Goal: Complete application form: Complete application form

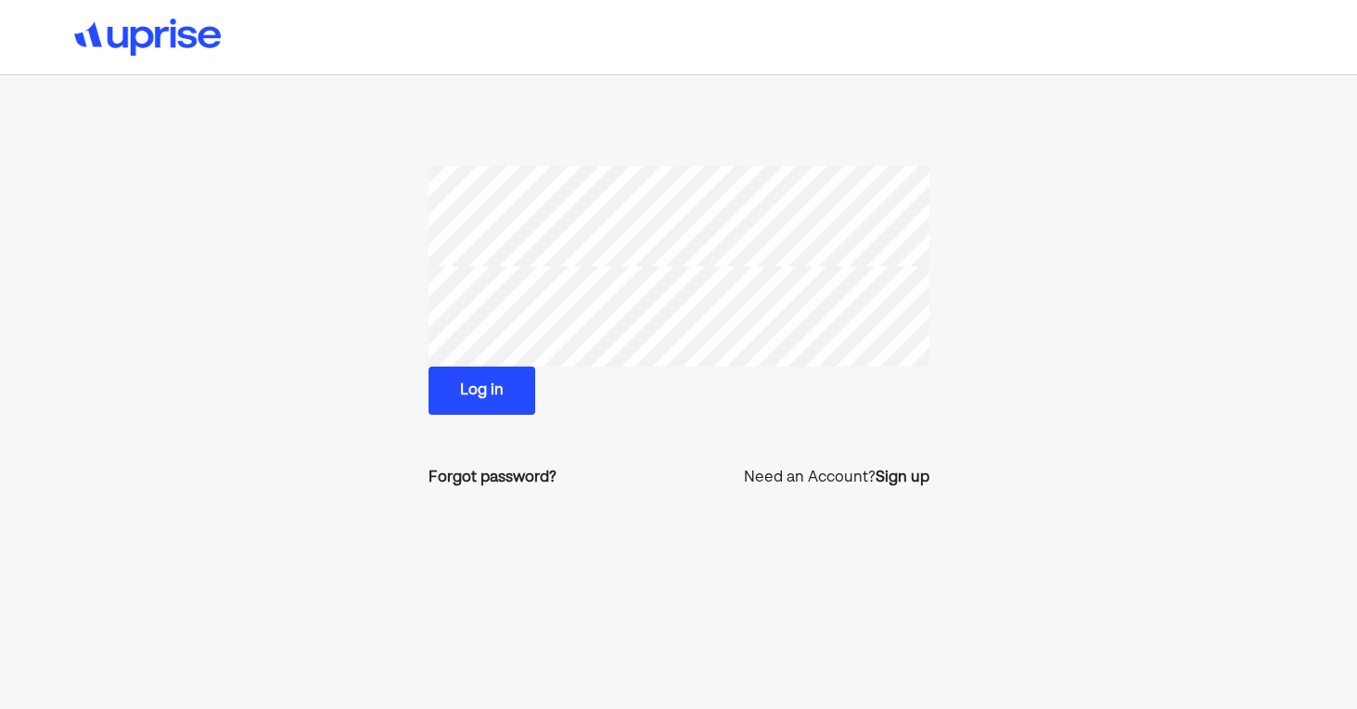
click at [489, 393] on button "Log in" at bounding box center [482, 390] width 107 height 48
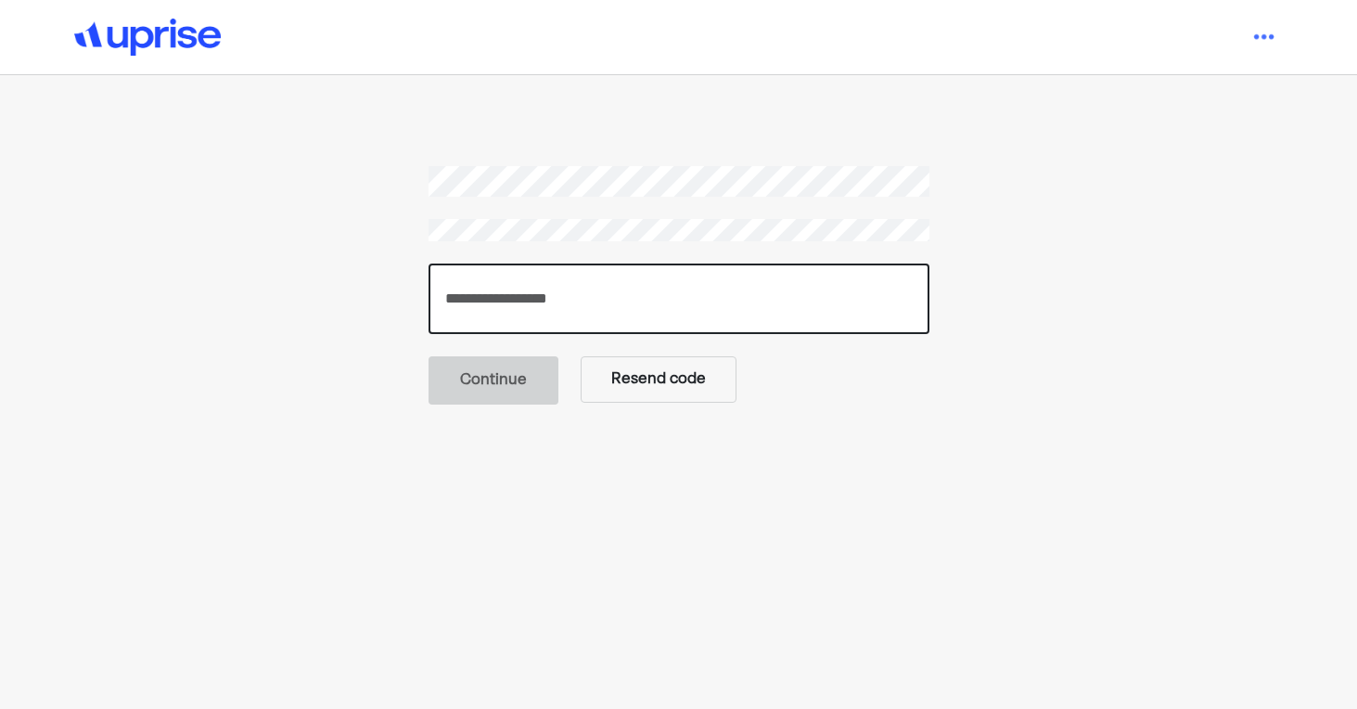
click at [482, 293] on input "number" at bounding box center [679, 298] width 501 height 70
paste input "******"
type input "******"
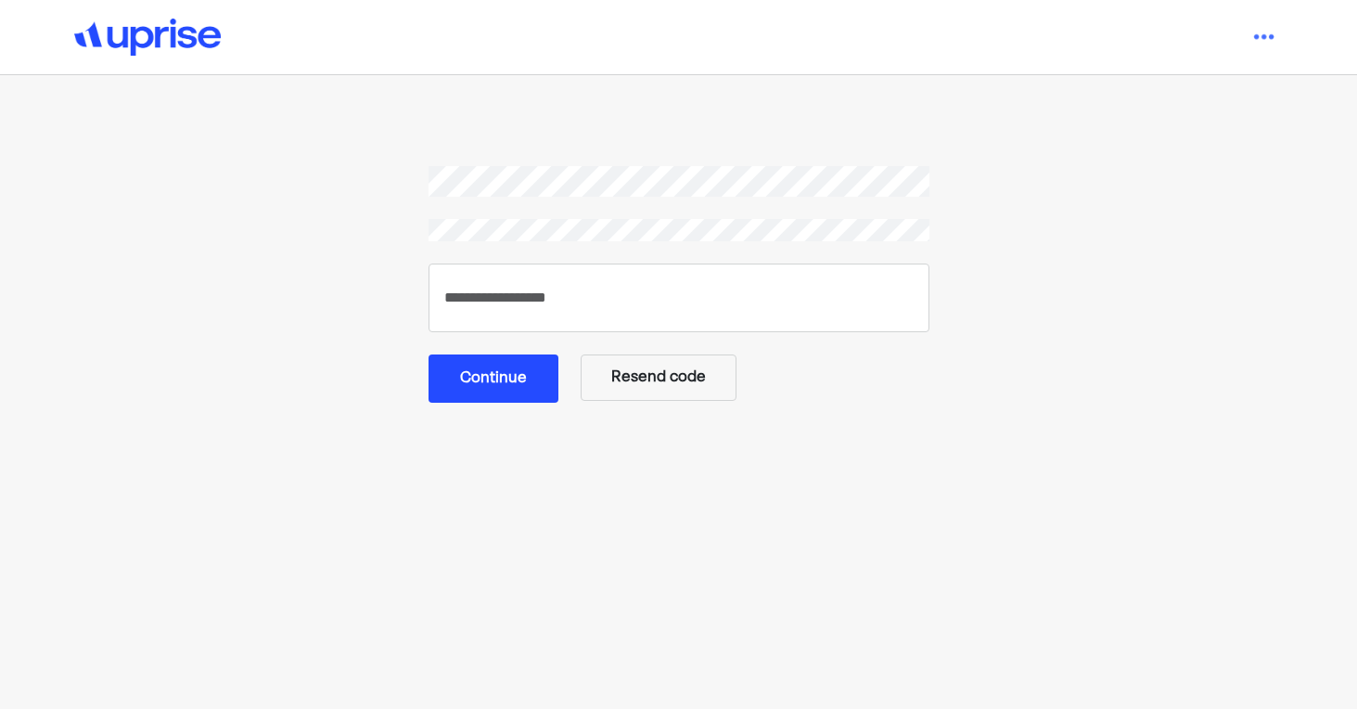
click at [485, 375] on button "Continue" at bounding box center [494, 378] width 130 height 48
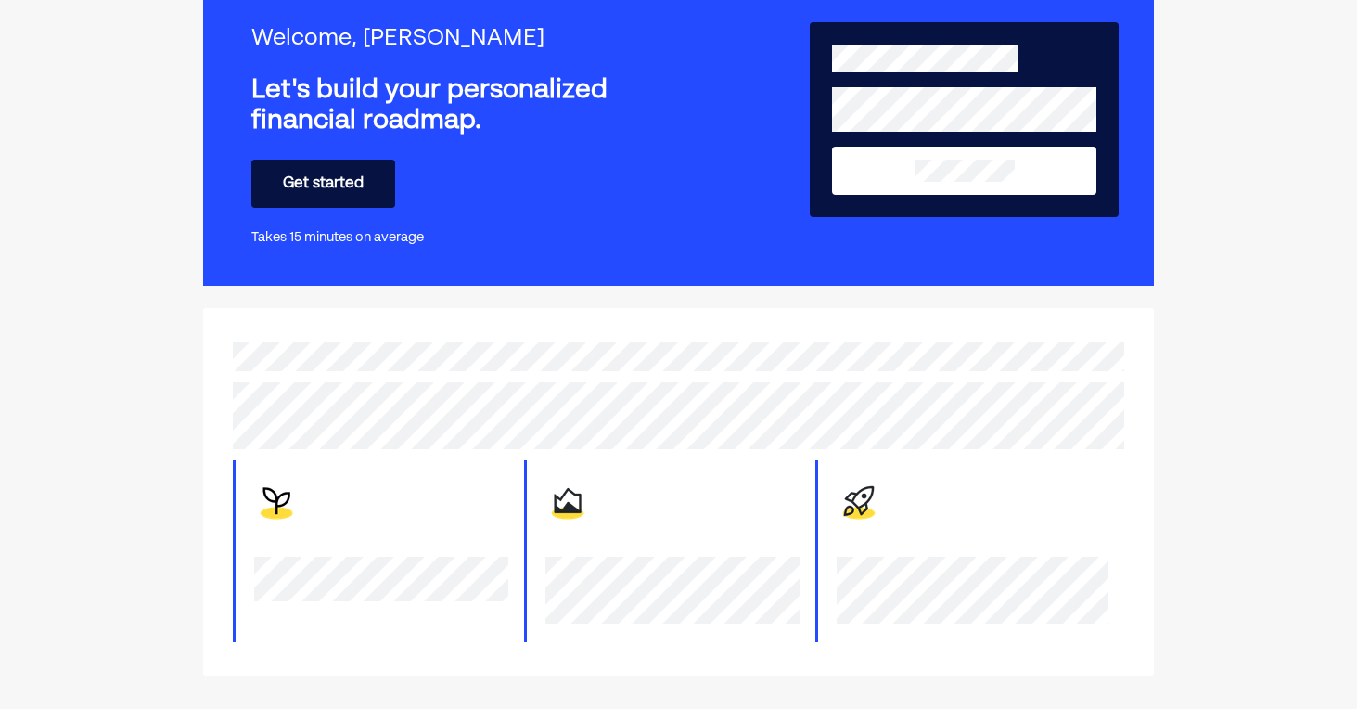
scroll to position [110, 0]
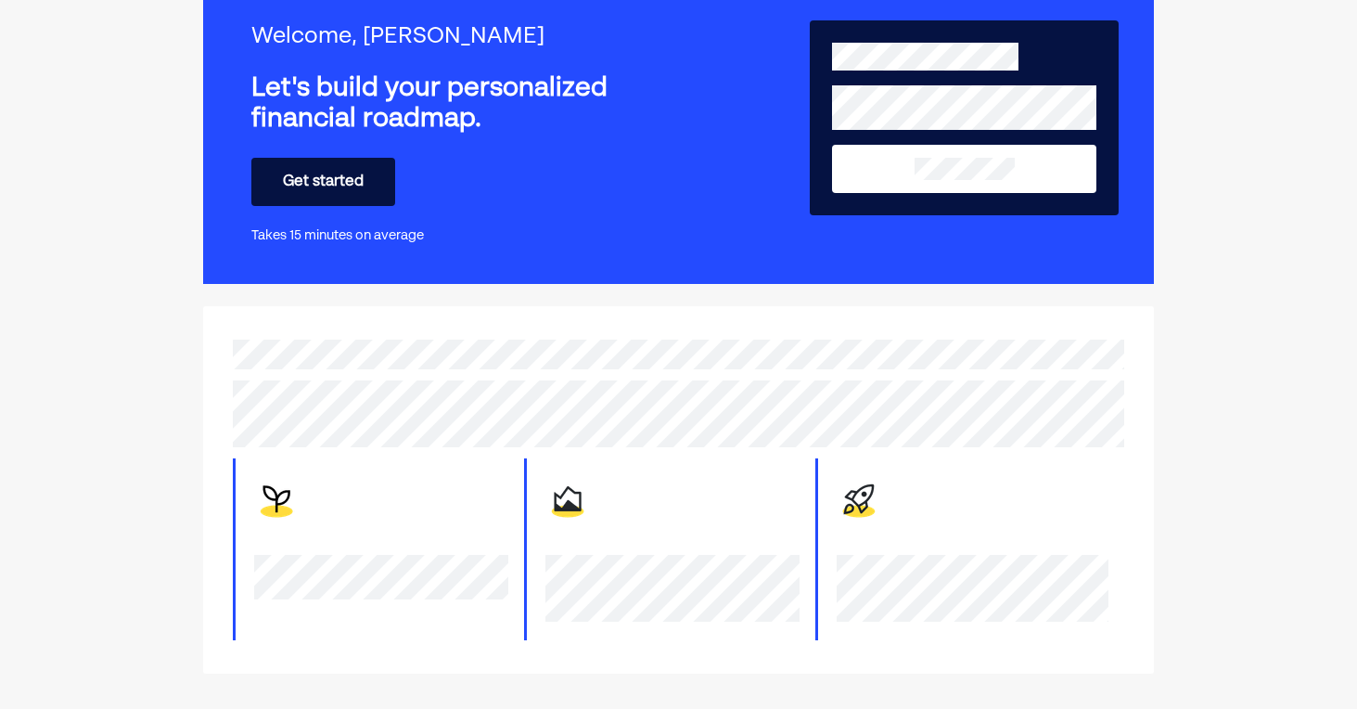
click at [360, 184] on button "Get started" at bounding box center [323, 182] width 144 height 48
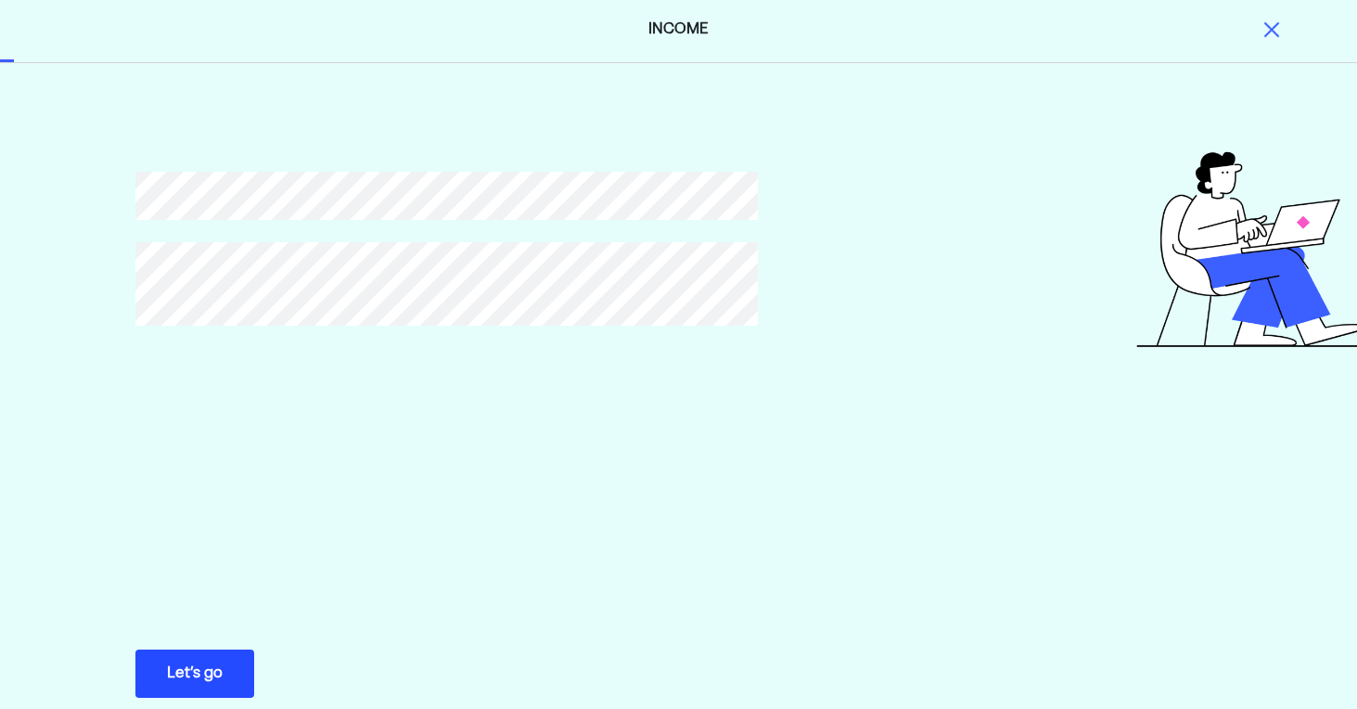
click at [193, 673] on div "Let’s go" at bounding box center [195, 673] width 56 height 22
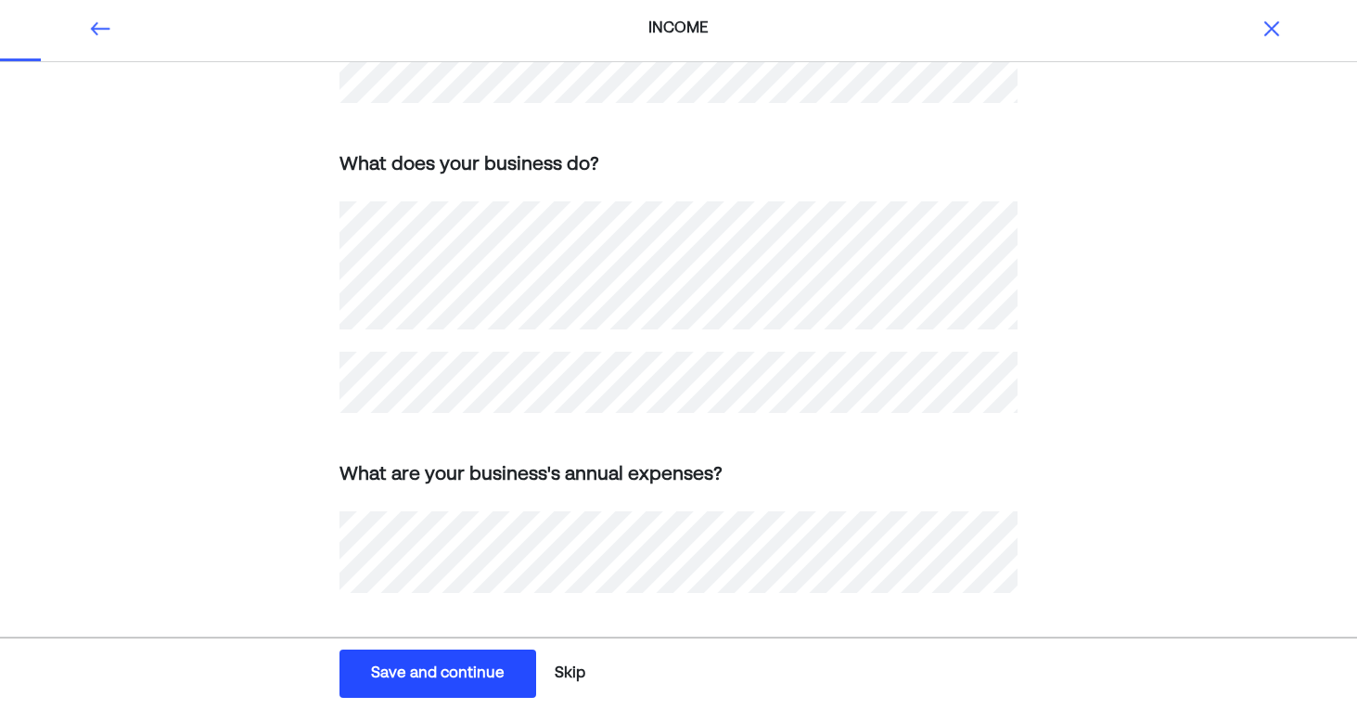
scroll to position [609, 0]
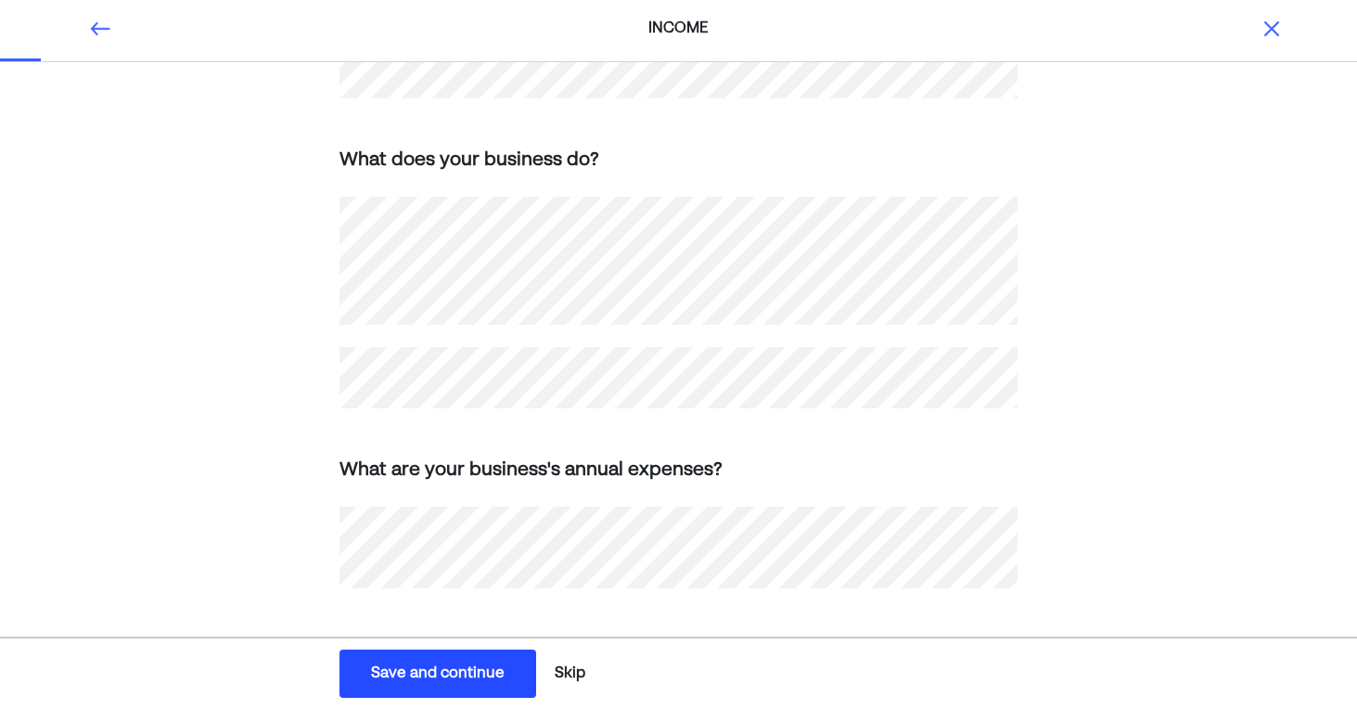
click at [443, 673] on div "Save and continue" at bounding box center [438, 673] width 134 height 22
click at [467, 670] on div "Save and continue" at bounding box center [438, 673] width 134 height 22
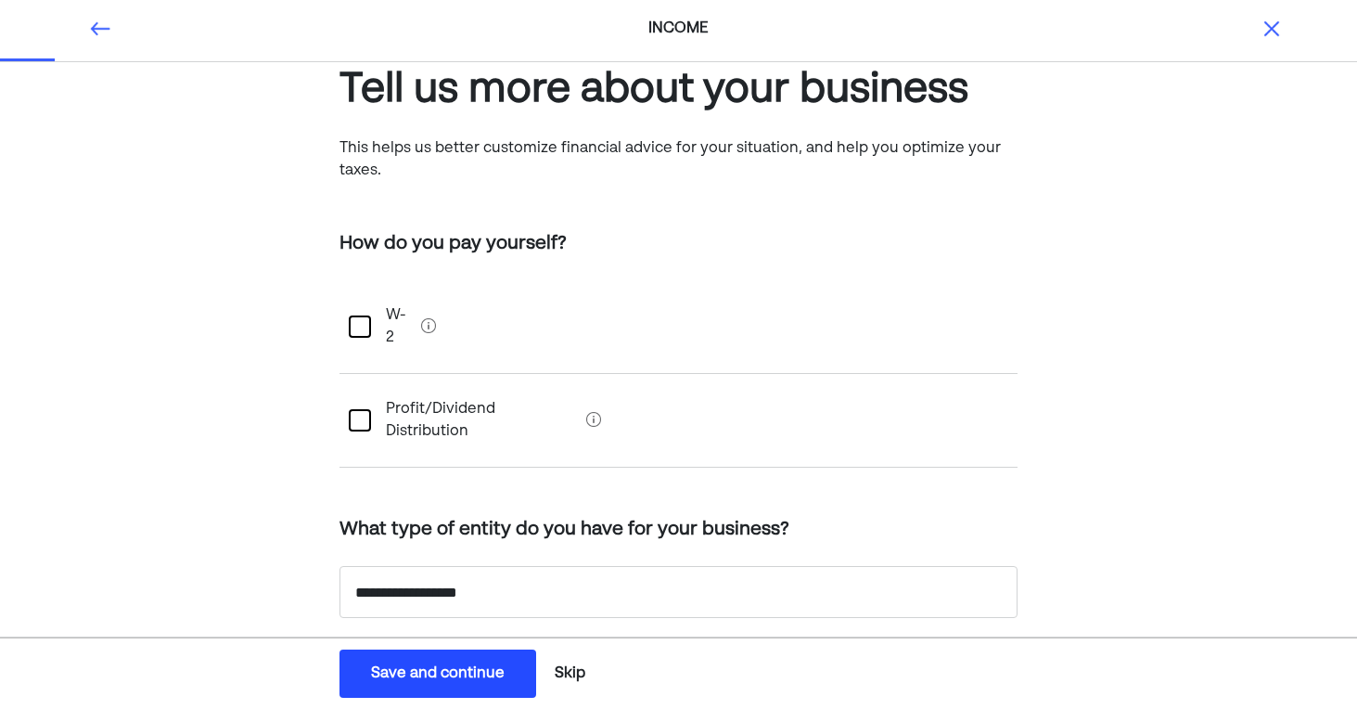
scroll to position [0, 0]
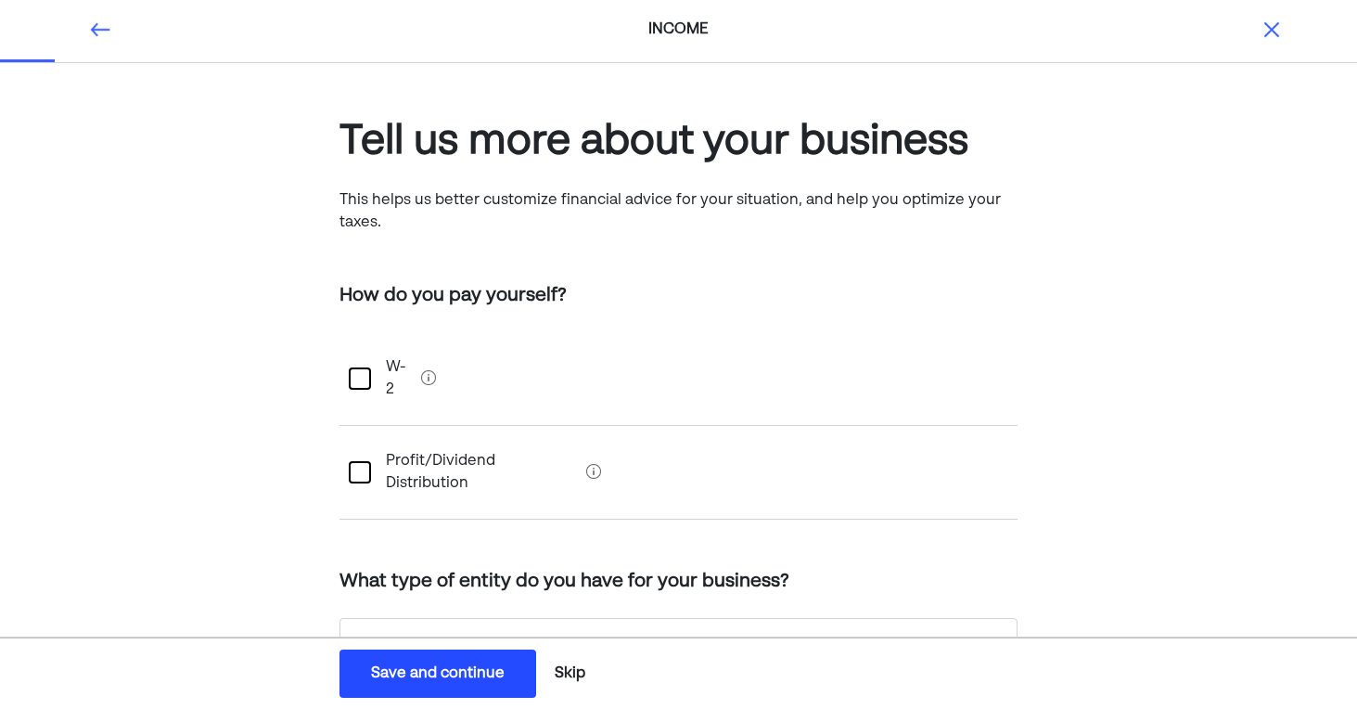
click at [362, 367] on div at bounding box center [360, 378] width 22 height 22
click at [367, 461] on div at bounding box center [360, 472] width 22 height 22
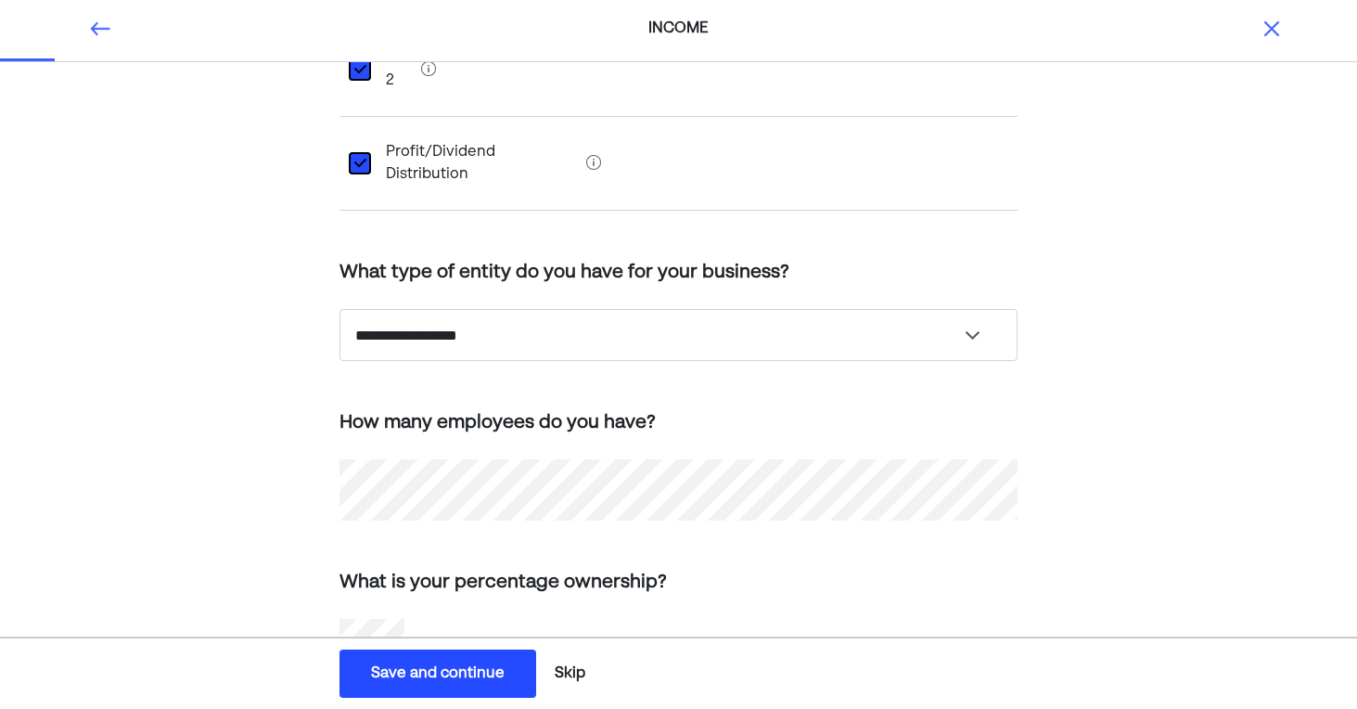
scroll to position [329, 0]
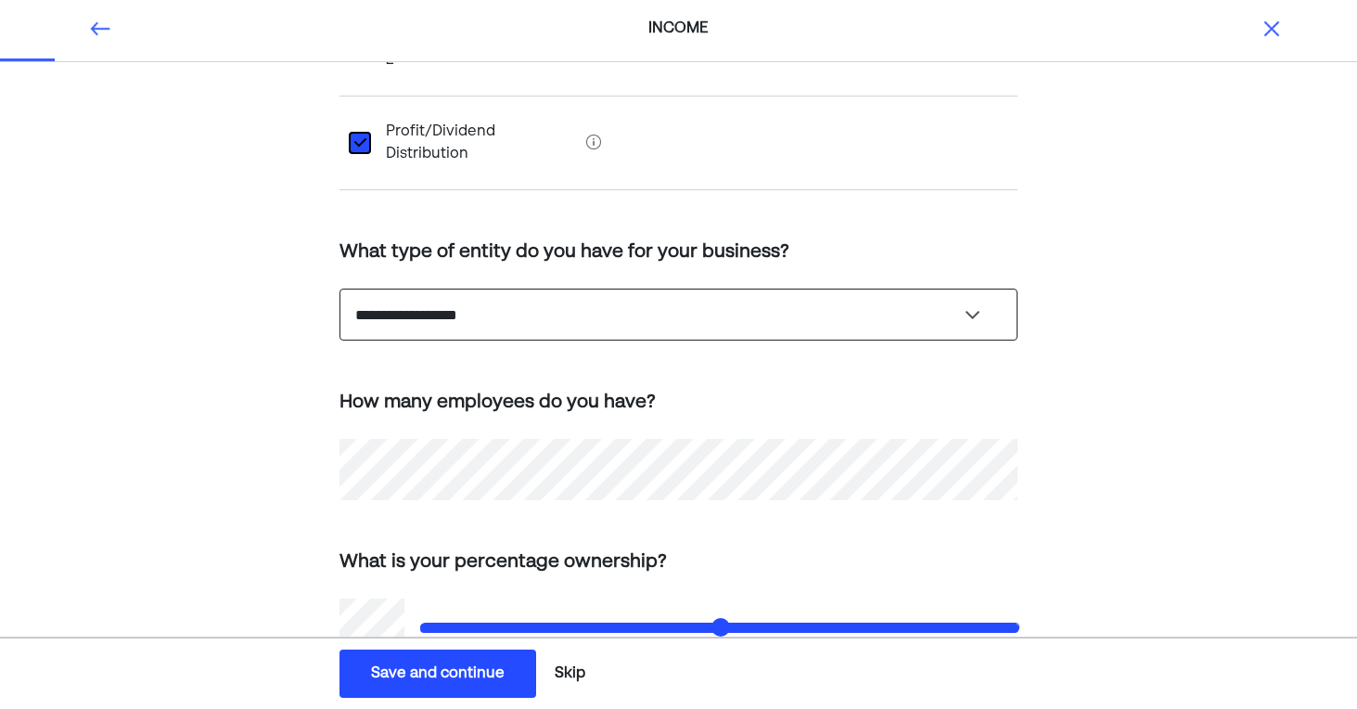
click at [365, 288] on select "**********" at bounding box center [679, 314] width 679 height 52
select select "**********"
click at [340, 288] on select "**********" at bounding box center [679, 314] width 679 height 52
click at [266, 421] on div "**********" at bounding box center [678, 252] width 1357 height 1037
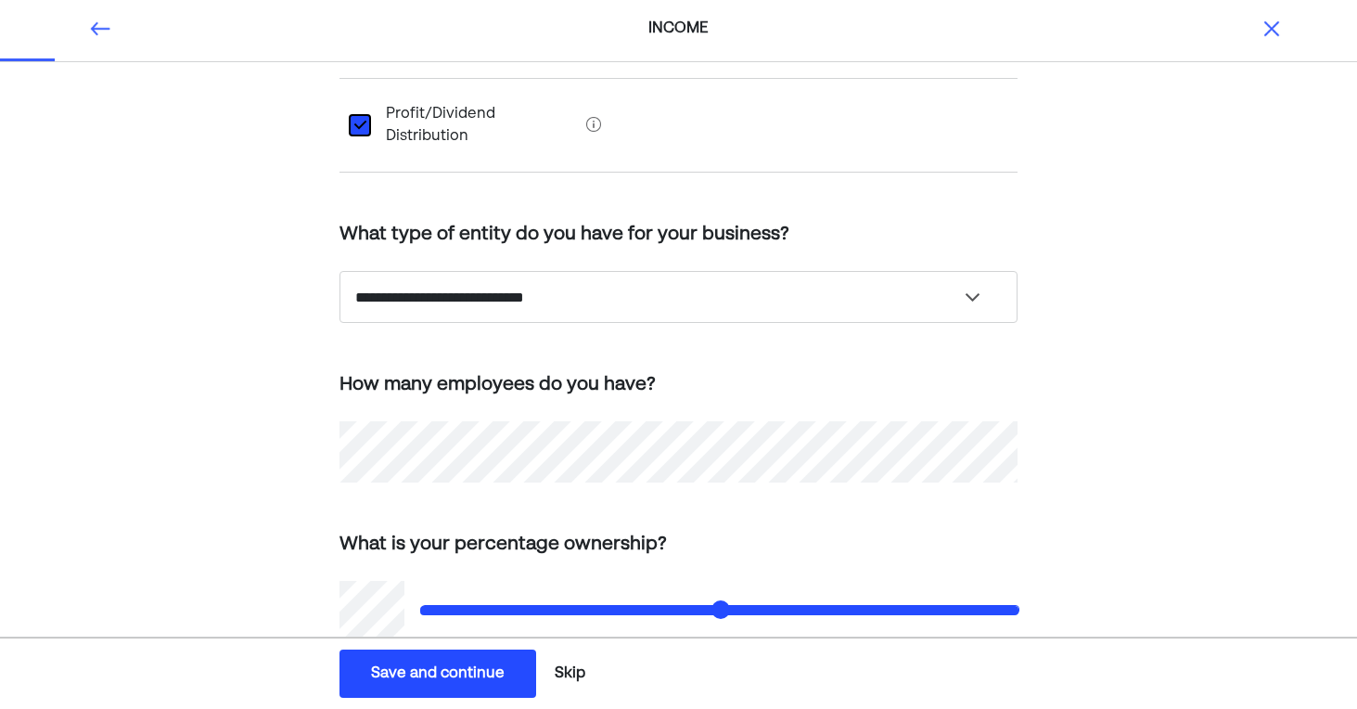
click at [397, 676] on div "Save and continue" at bounding box center [438, 673] width 134 height 22
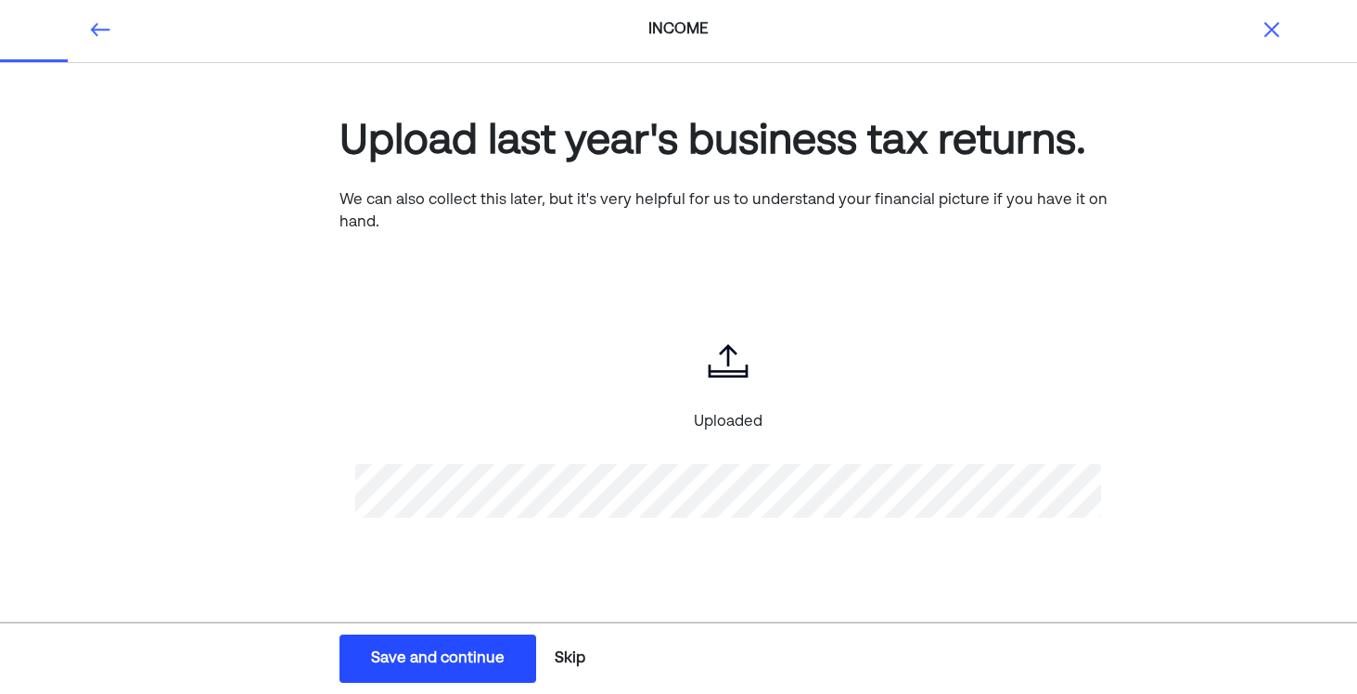
scroll to position [15, 0]
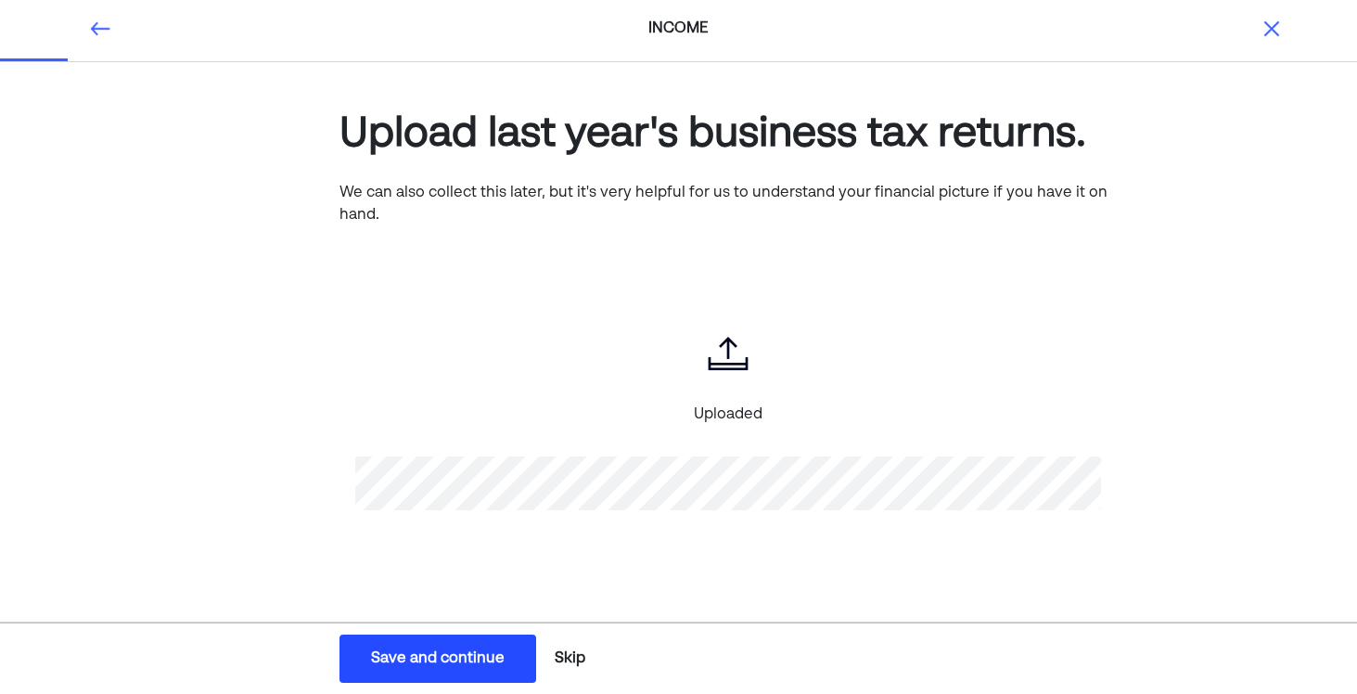
click at [424, 652] on div "Save and continue" at bounding box center [438, 658] width 134 height 22
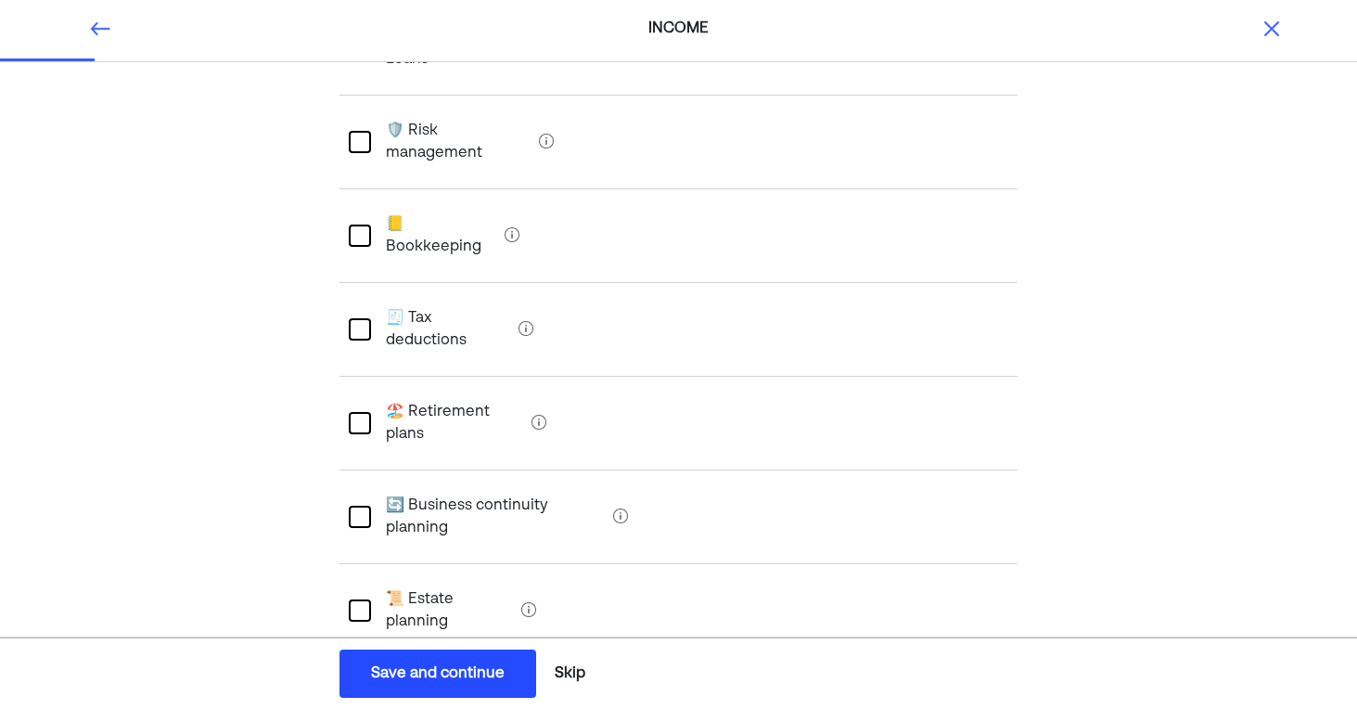
scroll to position [427, 0]
click at [358, 315] on div at bounding box center [360, 326] width 22 height 22
click at [359, 409] on div at bounding box center [360, 420] width 22 height 22
click at [361, 596] on div at bounding box center [360, 607] width 22 height 22
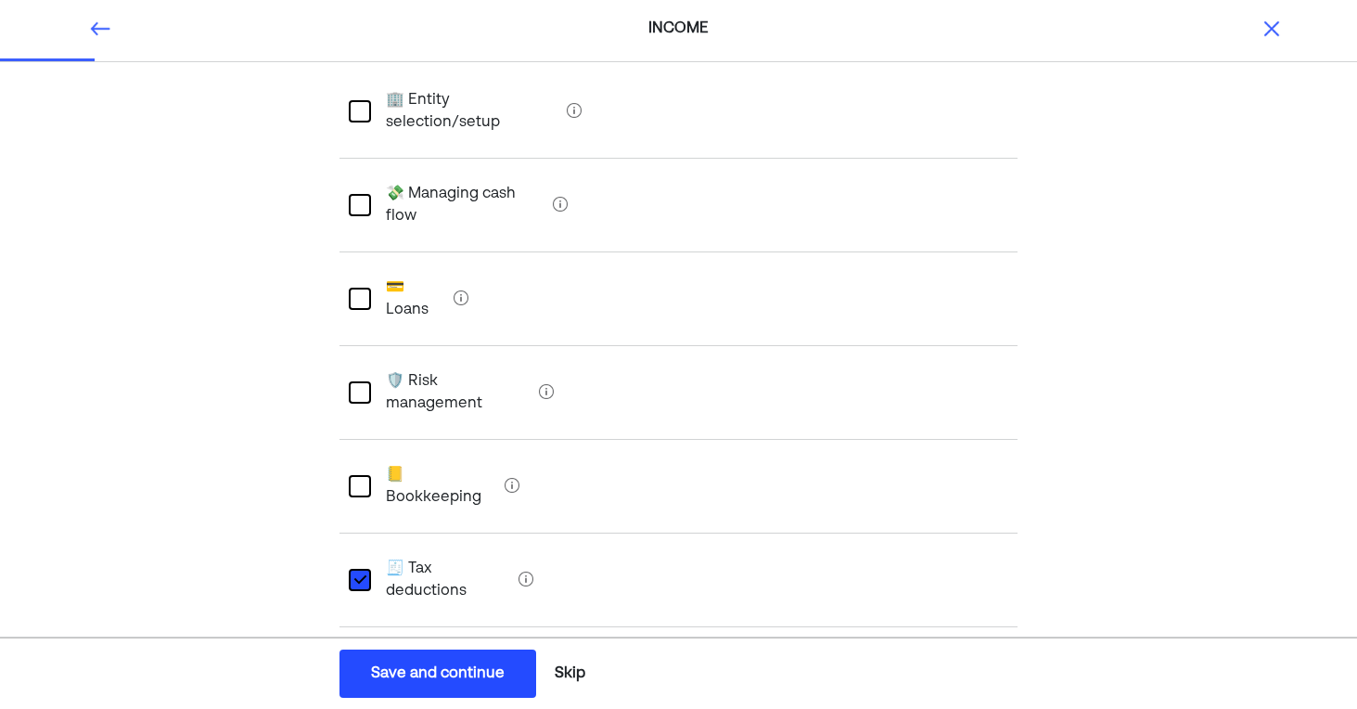
scroll to position [169, 0]
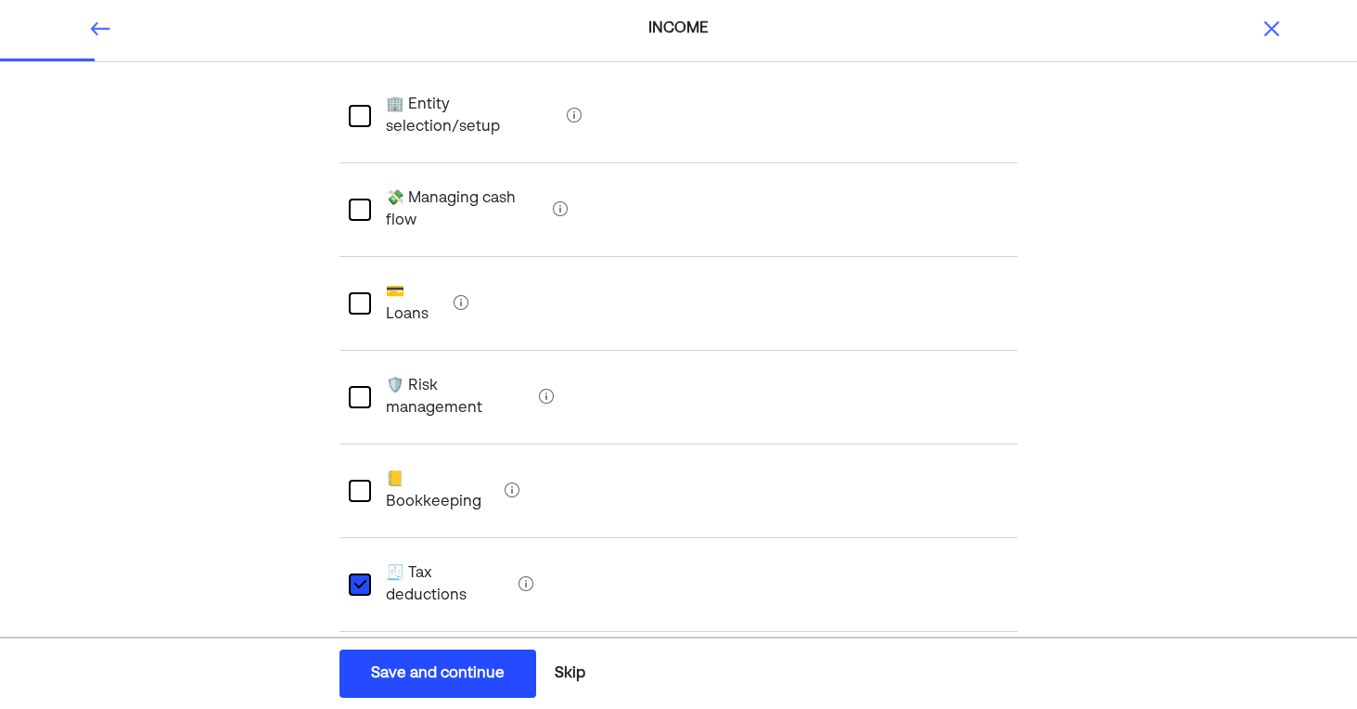
click at [355, 199] on div at bounding box center [360, 210] width 22 height 22
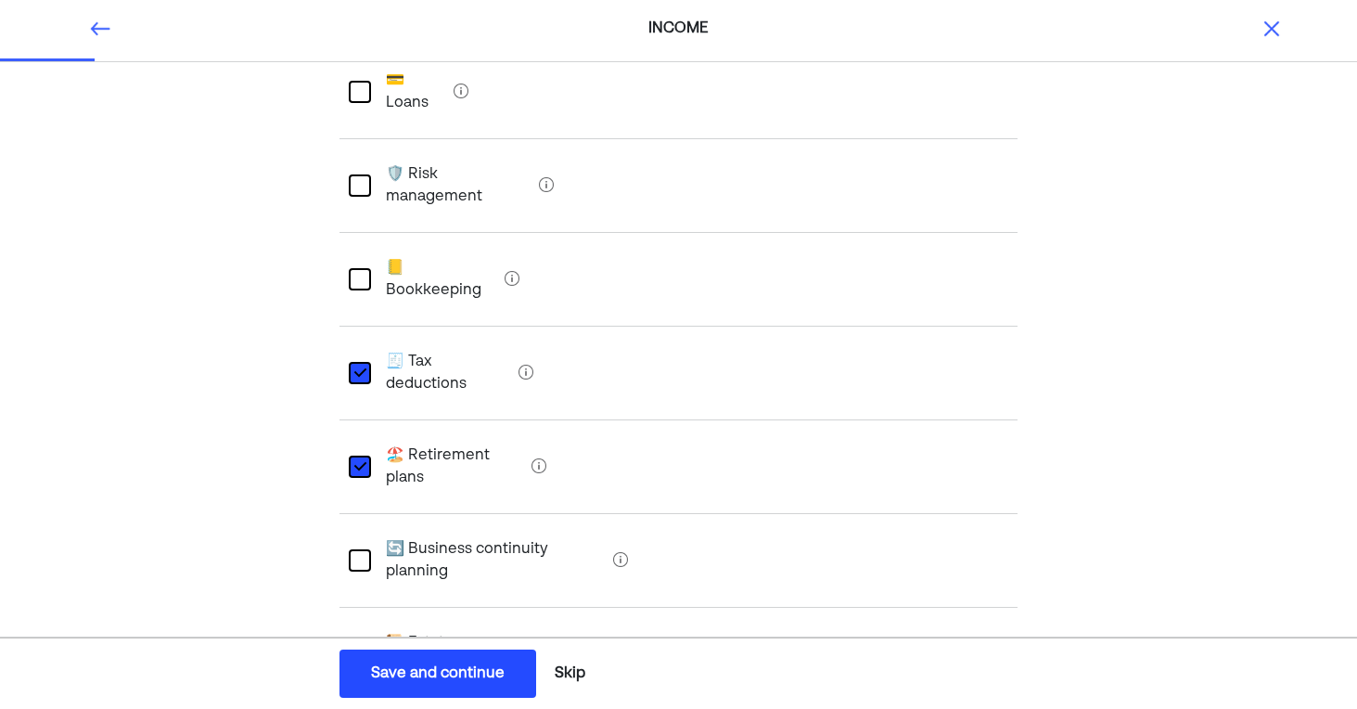
scroll to position [434, 0]
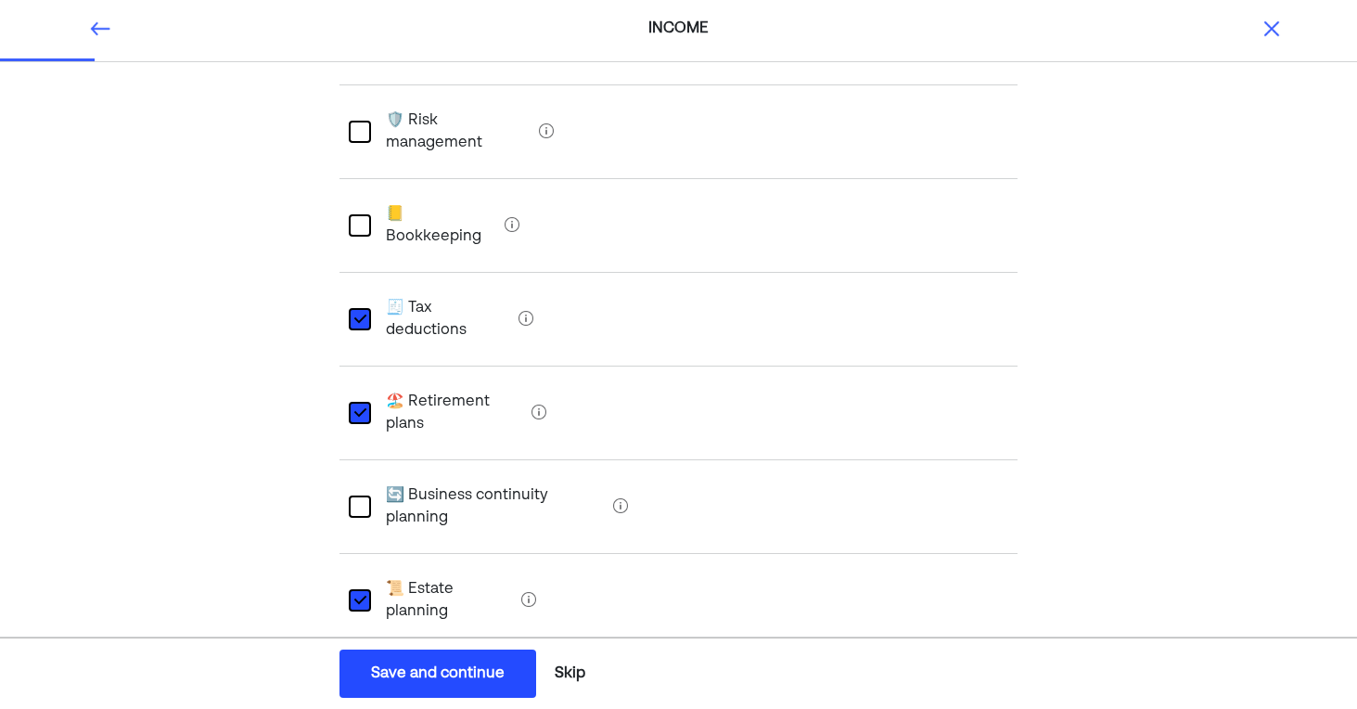
click at [386, 671] on div "Save and continue" at bounding box center [438, 673] width 134 height 22
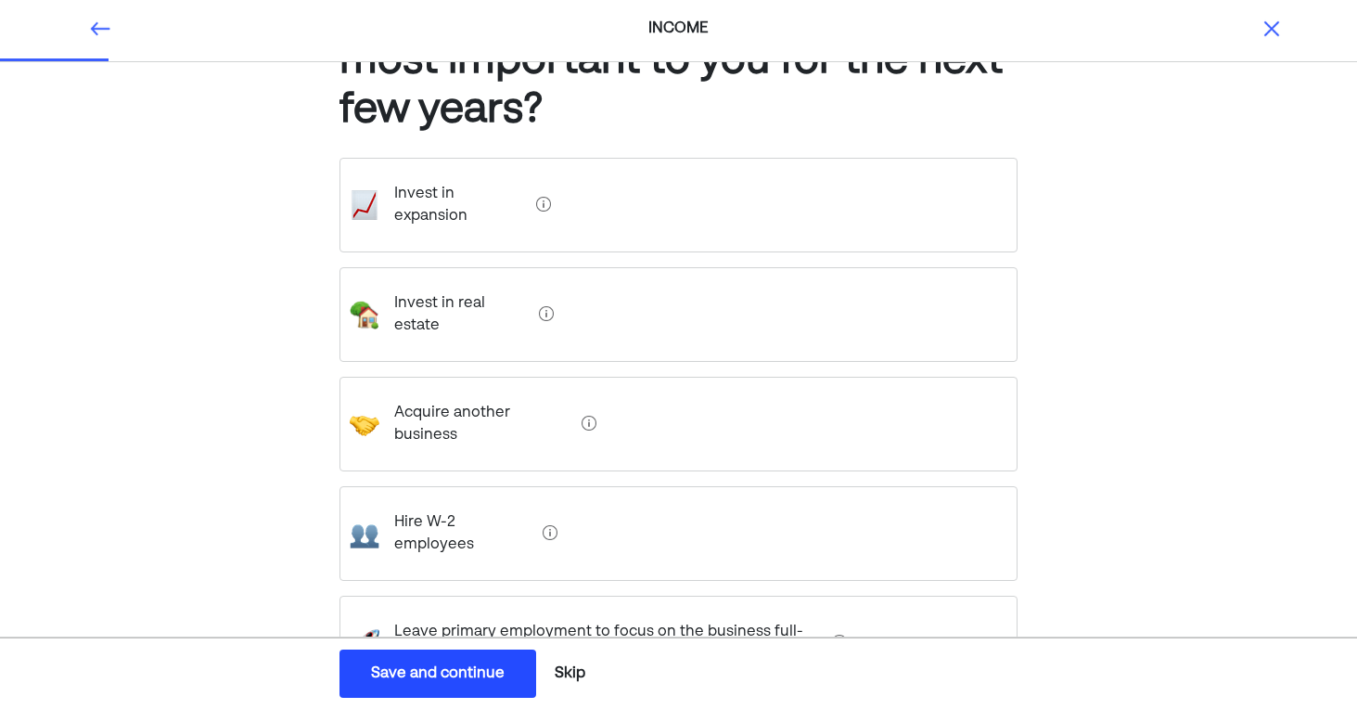
scroll to position [128, 0]
click at [464, 197] on expansion "Invest in expansion" at bounding box center [453, 207] width 149 height 74
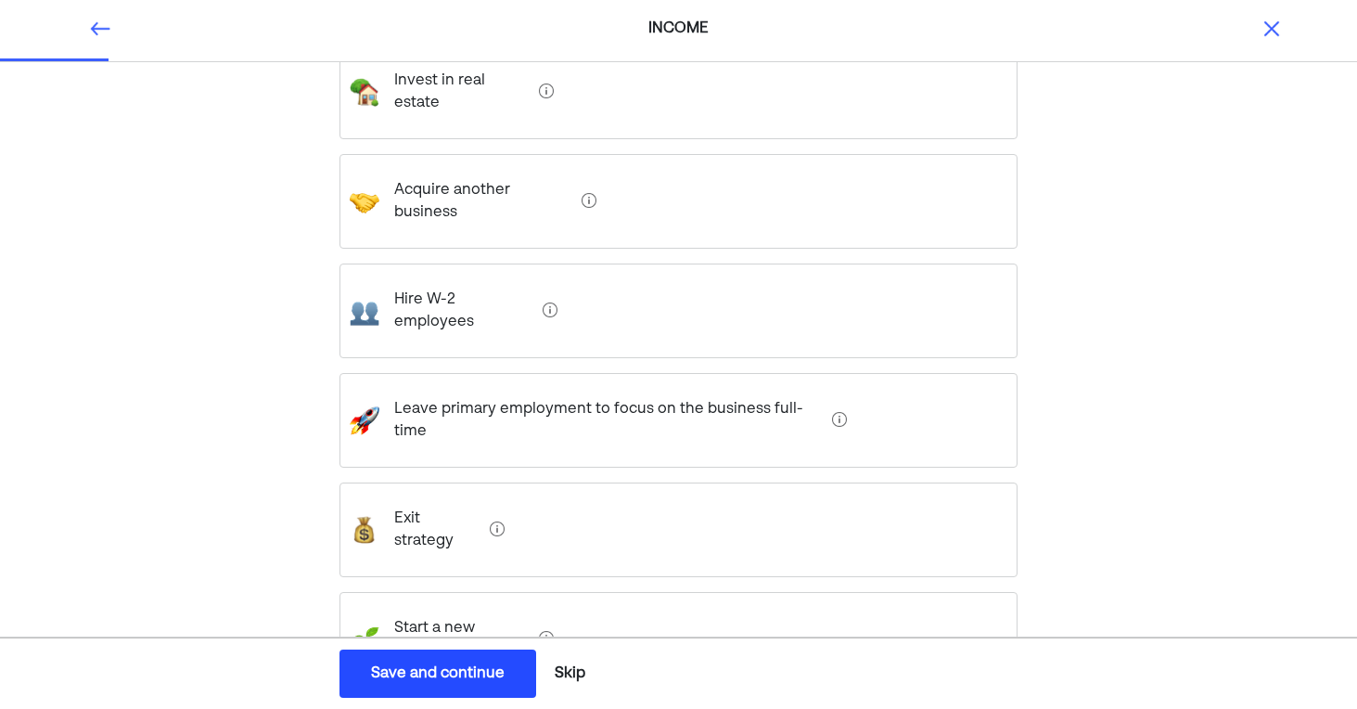
scroll to position [359, 0]
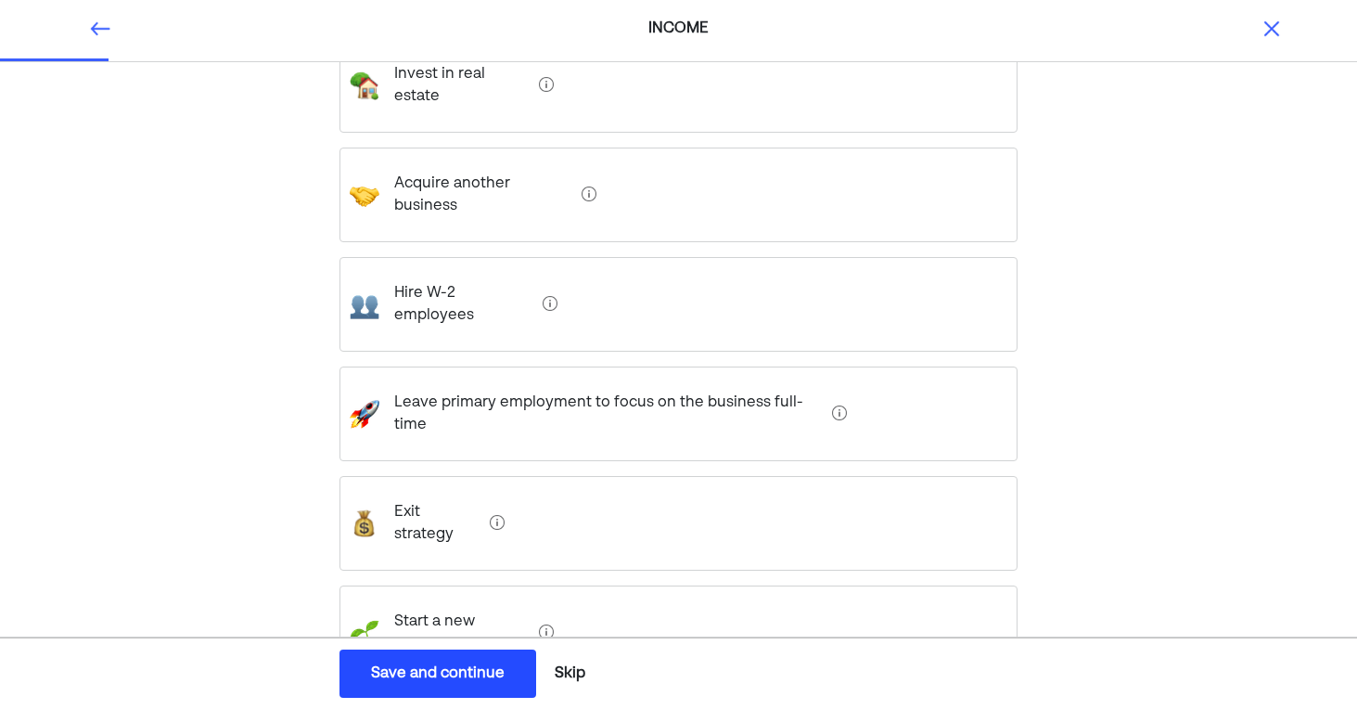
click at [385, 671] on div "Save and continue" at bounding box center [438, 673] width 134 height 22
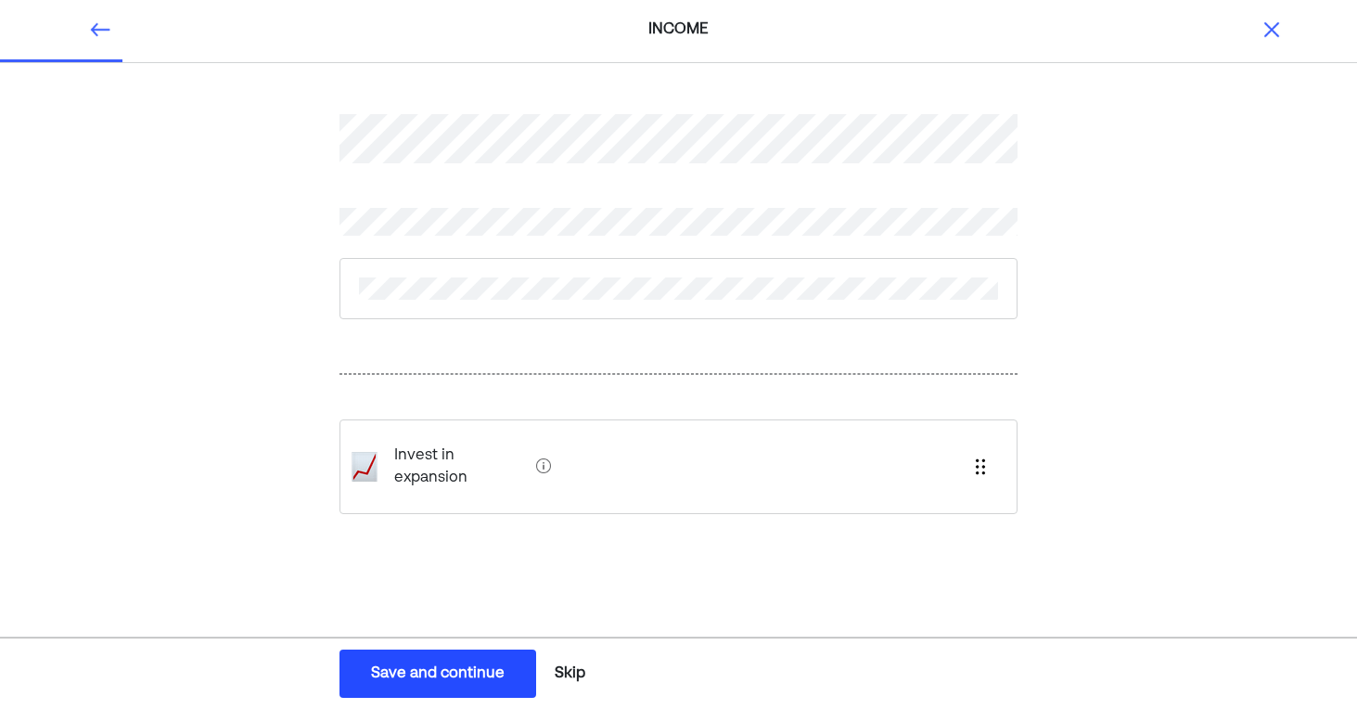
scroll to position [0, 0]
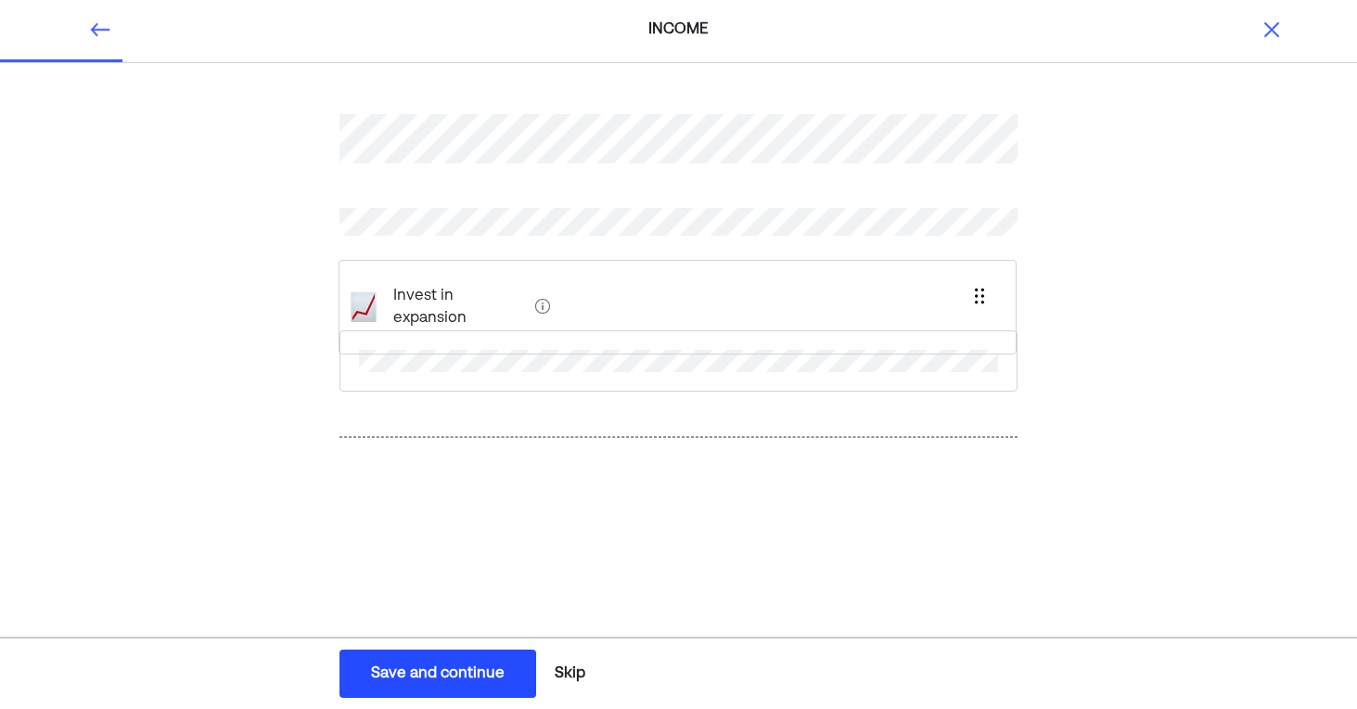
drag, startPoint x: 409, startPoint y: 459, endPoint x: 408, endPoint y: 295, distance: 164.2
click at [408, 295] on div "Invest in expansion" at bounding box center [679, 323] width 679 height 506
click at [434, 671] on div "Save and continue" at bounding box center [438, 673] width 134 height 22
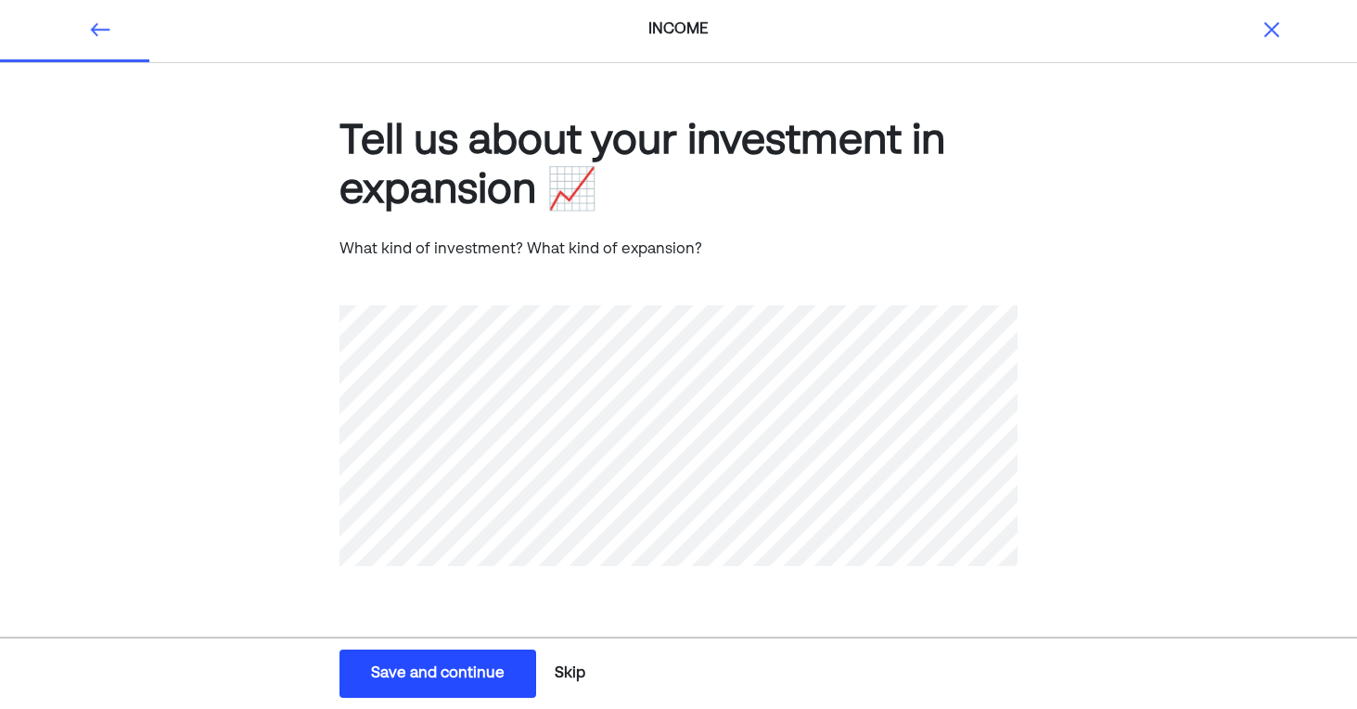
click at [452, 668] on div "Save and continue" at bounding box center [438, 673] width 134 height 22
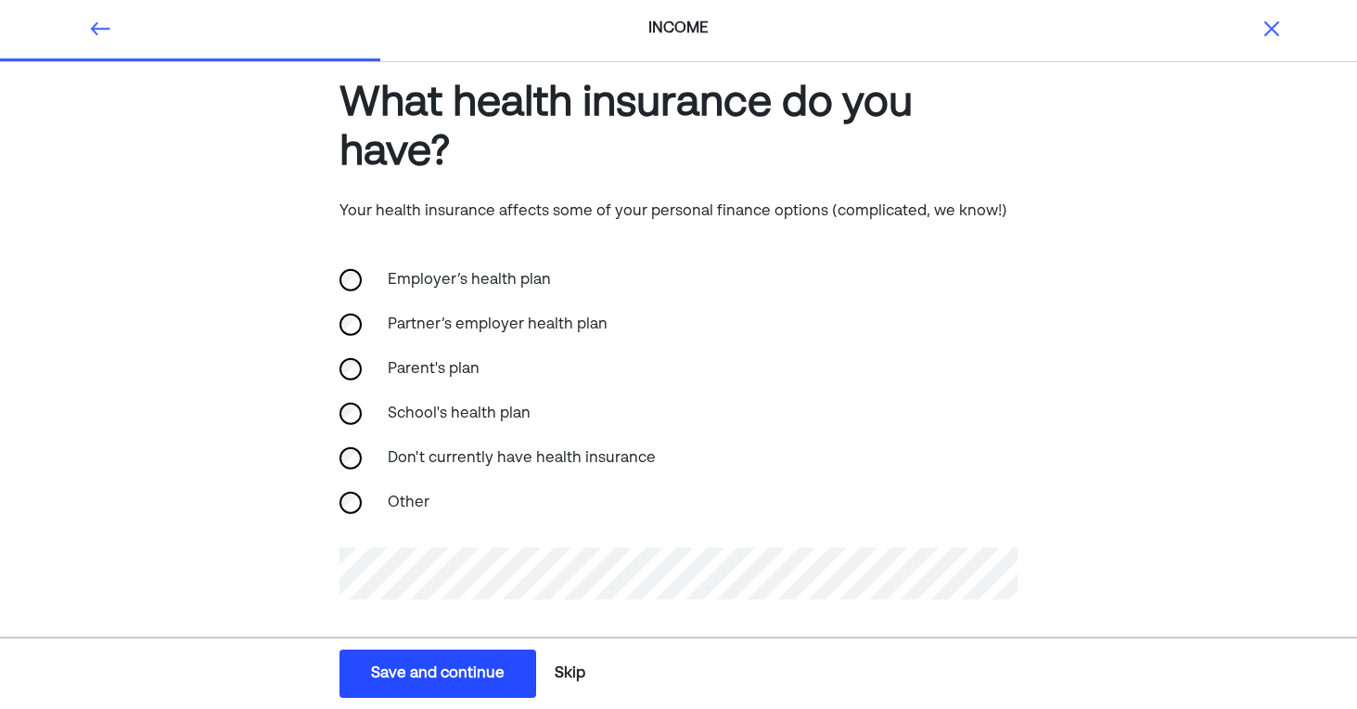
scroll to position [49, 0]
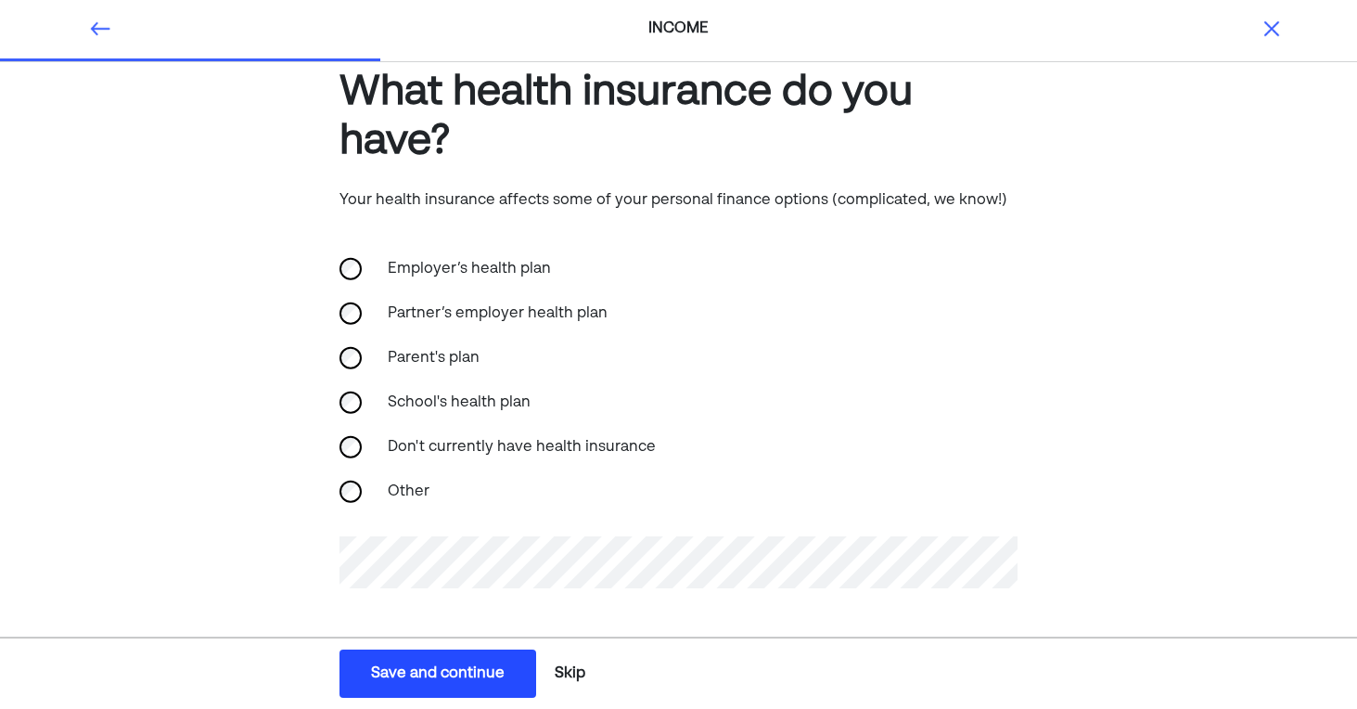
click at [394, 671] on div "Save and continue" at bounding box center [438, 673] width 134 height 22
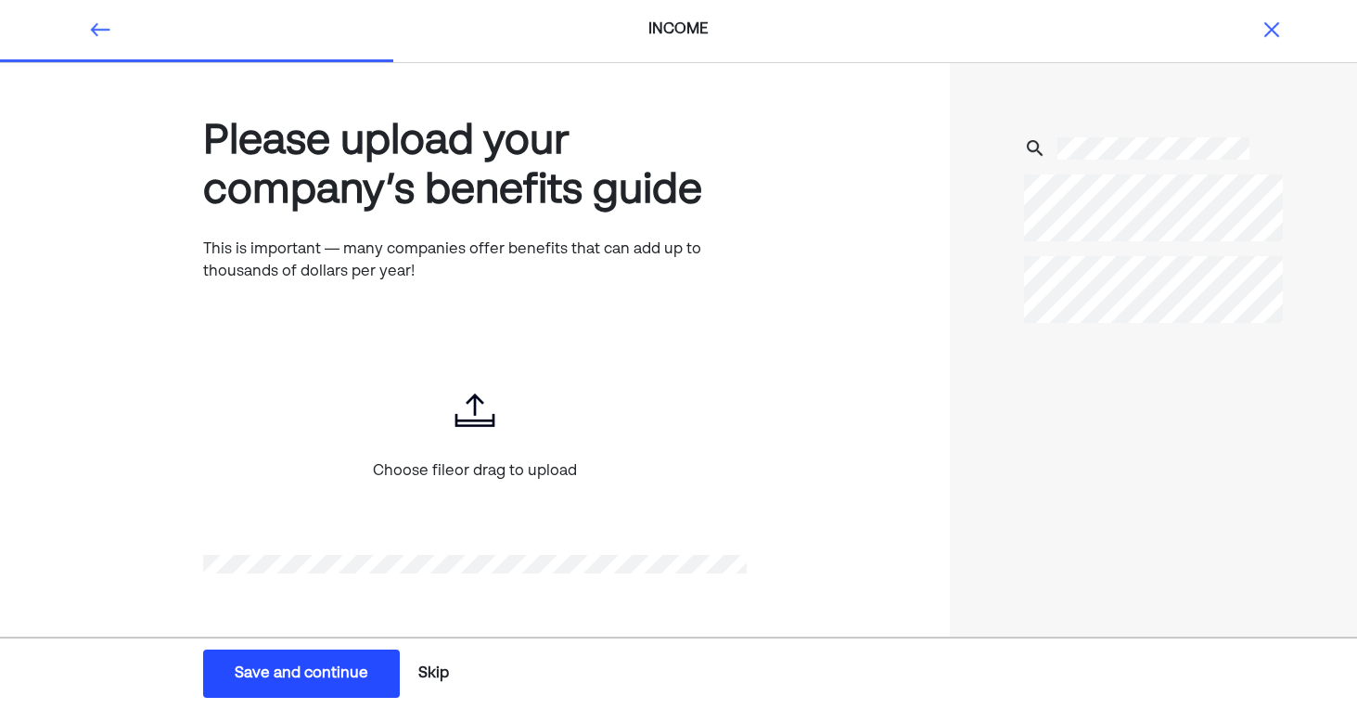
click at [343, 667] on div "Save and continue" at bounding box center [302, 673] width 134 height 22
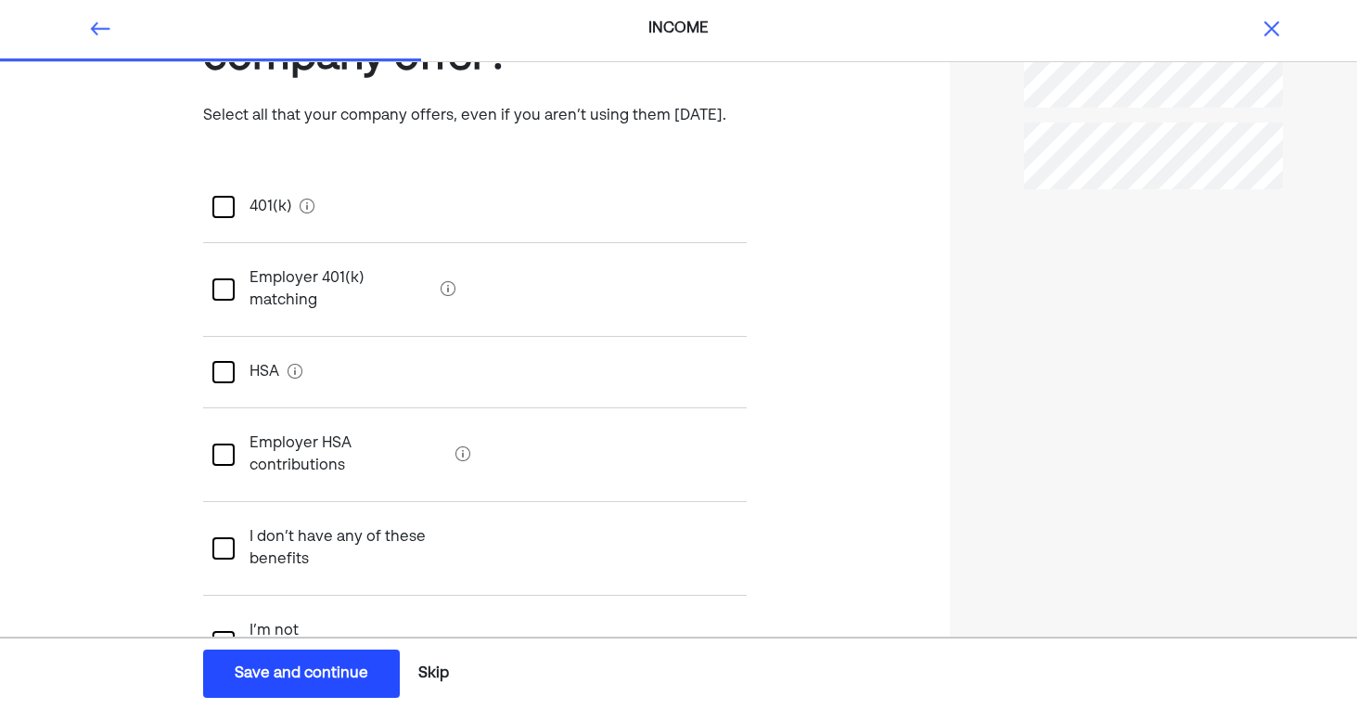
scroll to position [136, 0]
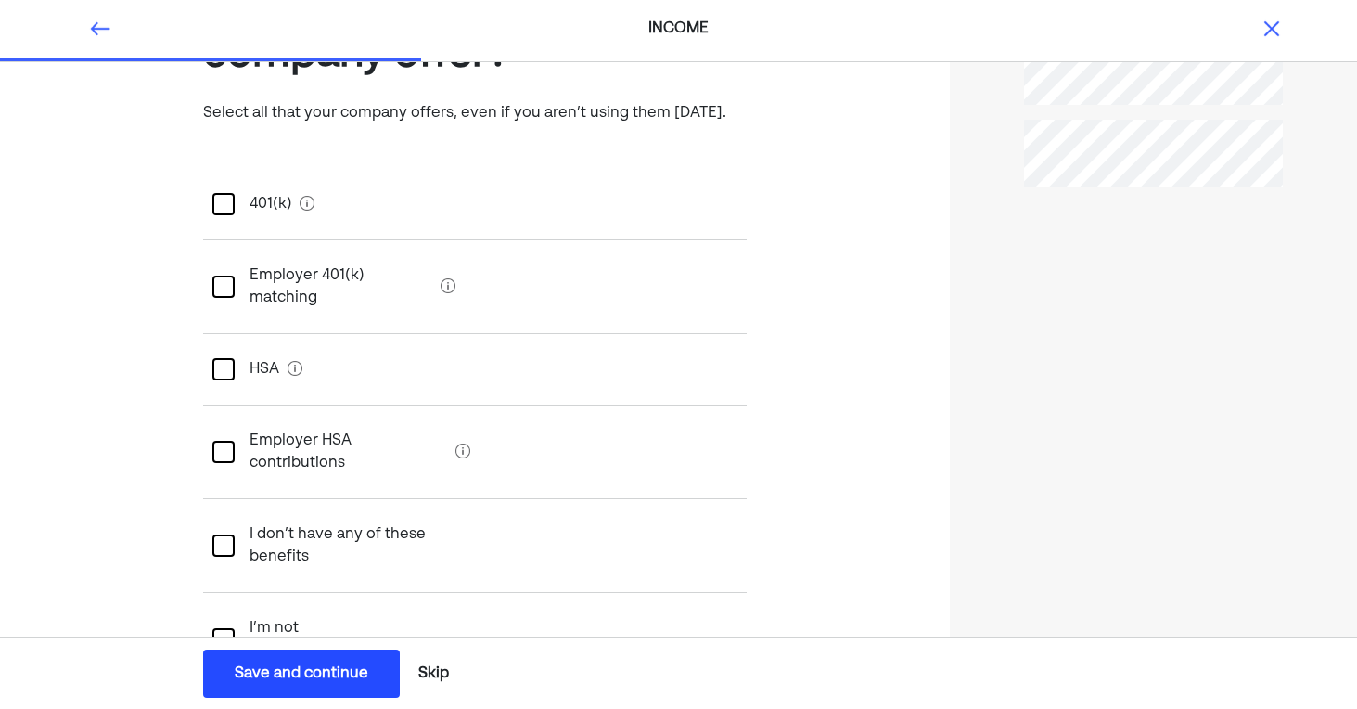
click at [221, 205] on div at bounding box center [223, 204] width 22 height 22
click at [224, 628] on div at bounding box center [223, 639] width 22 height 22
click at [282, 667] on div "Save and continue" at bounding box center [302, 673] width 134 height 22
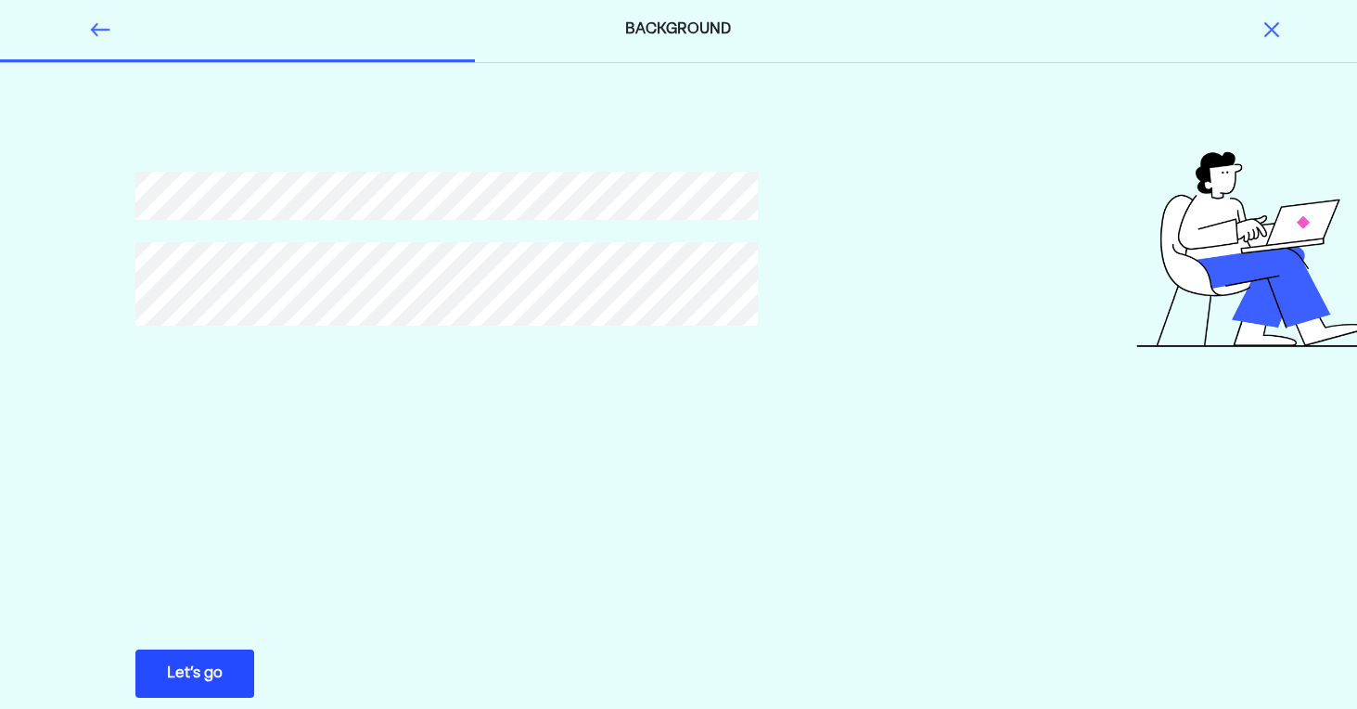
click at [188, 667] on div "Let’s go" at bounding box center [195, 673] width 56 height 22
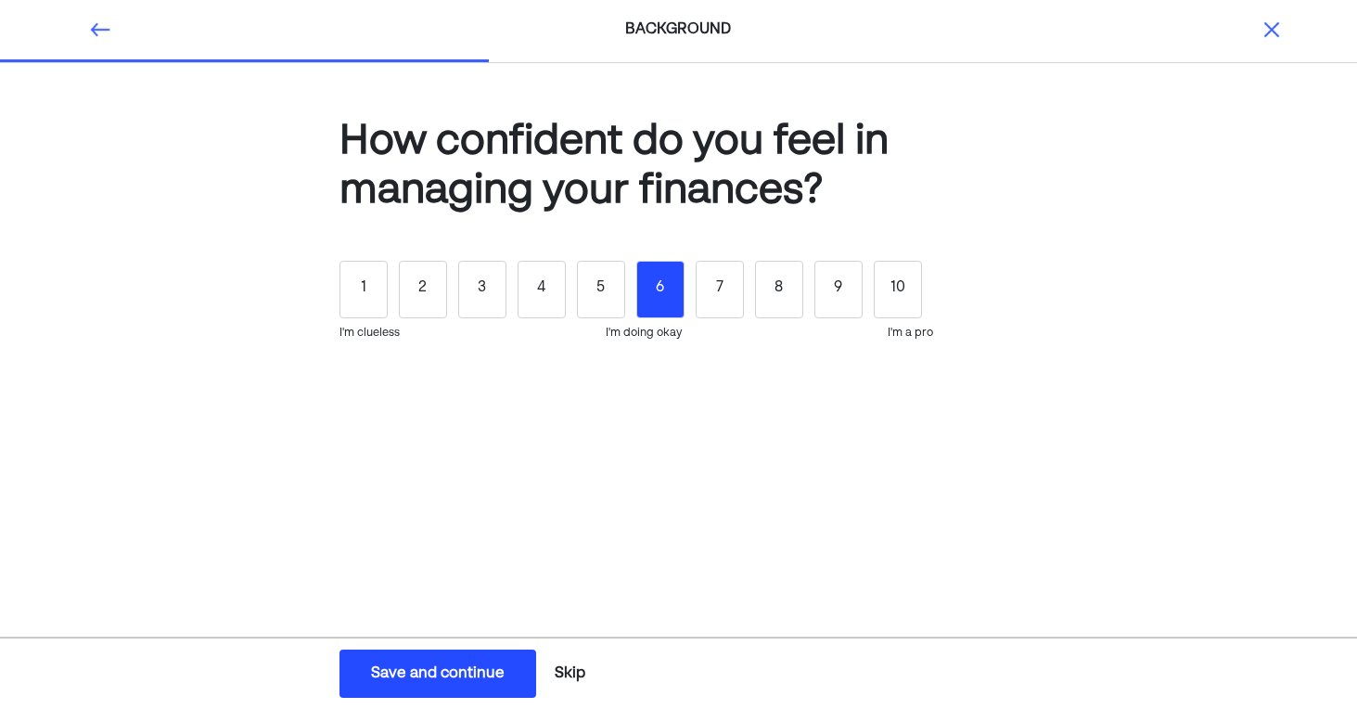
click at [650, 298] on div "6" at bounding box center [660, 290] width 48 height 58
click at [448, 671] on div "Save and continue" at bounding box center [438, 673] width 134 height 22
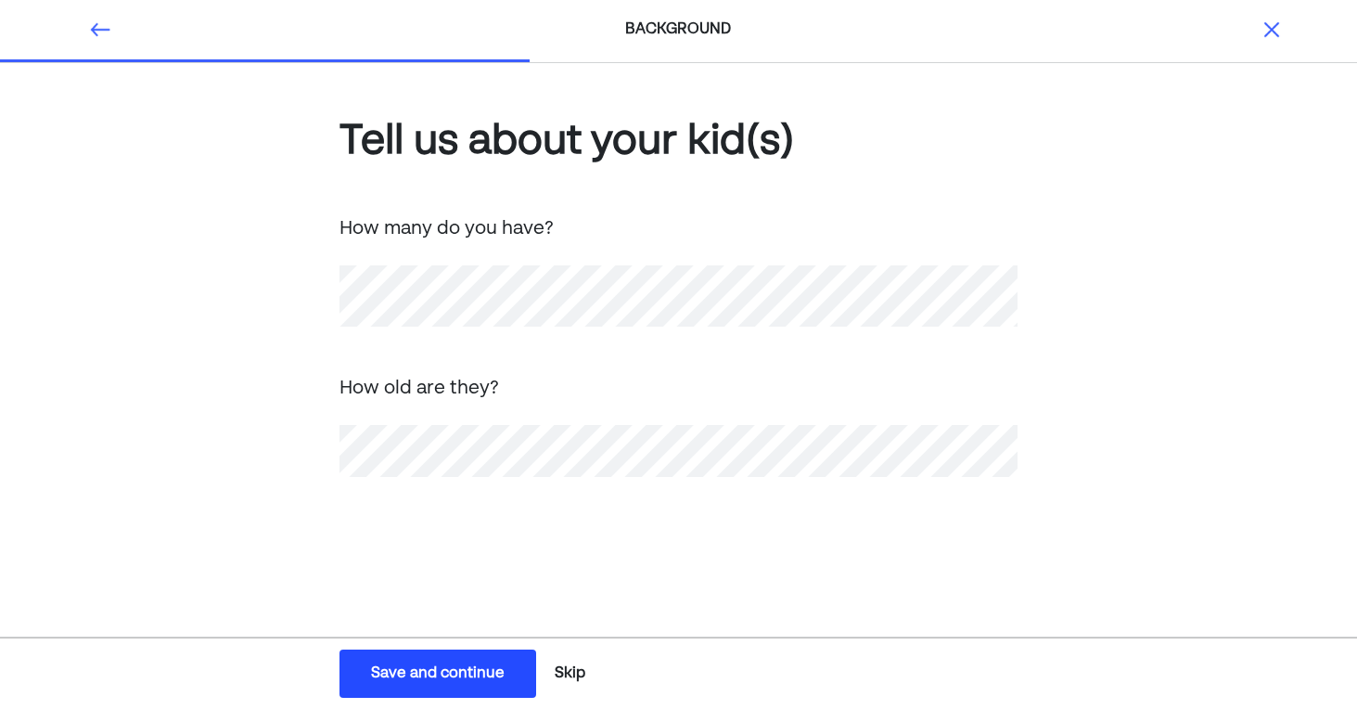
click at [412, 669] on div "Save and continue" at bounding box center [438, 673] width 134 height 22
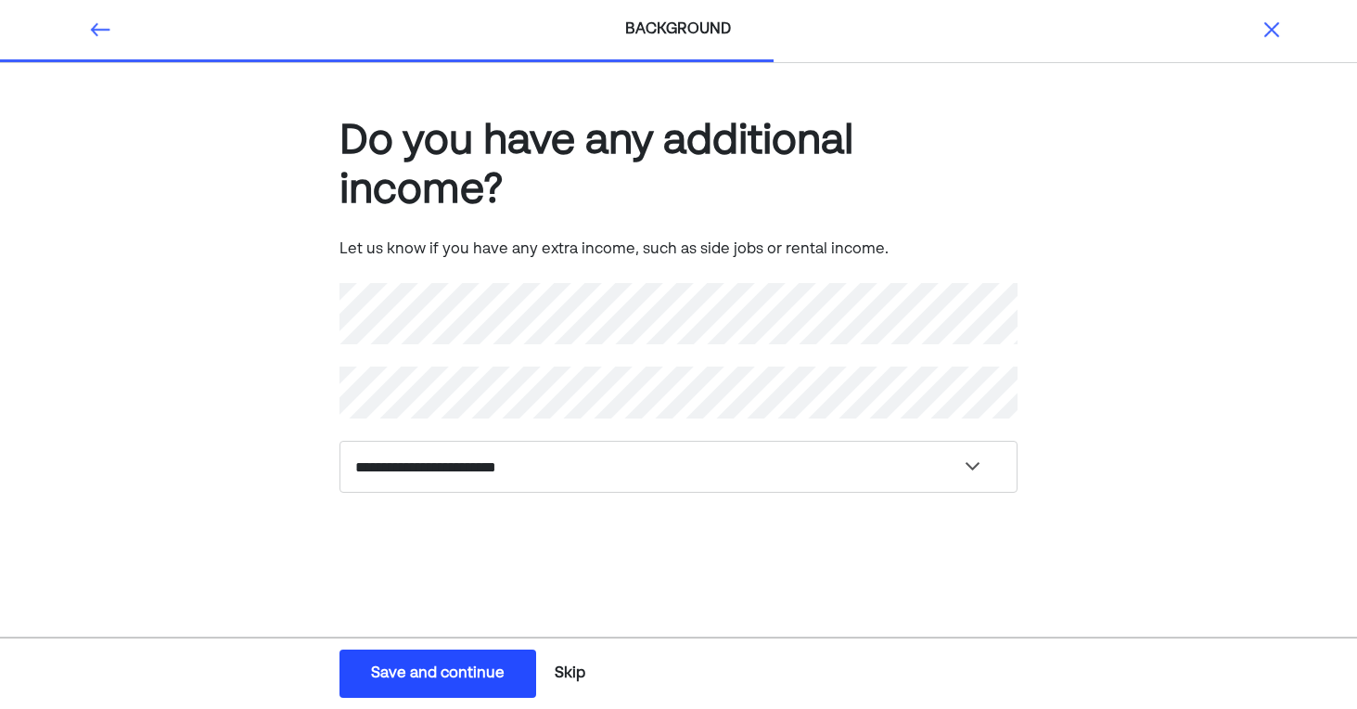
click at [412, 669] on div "Save and continue" at bounding box center [438, 673] width 134 height 22
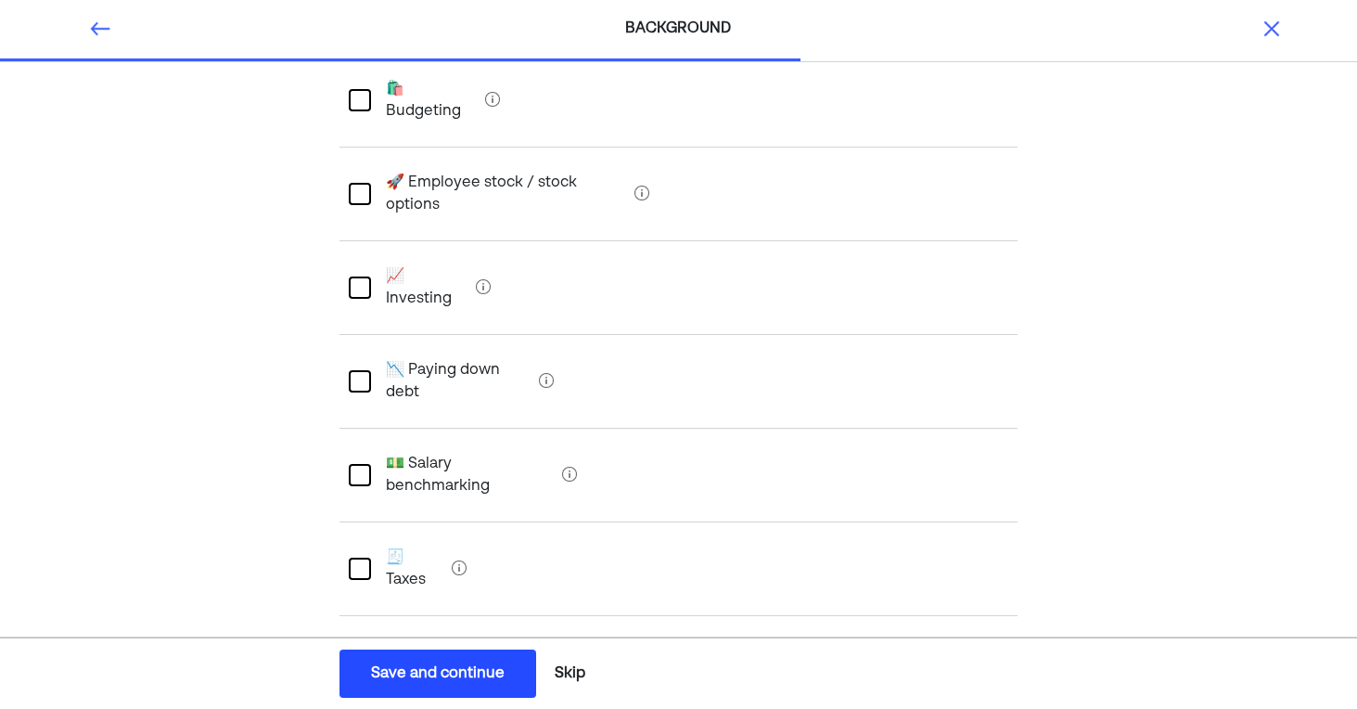
scroll to position [325, 0]
click at [359, 275] on div at bounding box center [360, 286] width 22 height 22
click at [356, 556] on div at bounding box center [360, 567] width 22 height 22
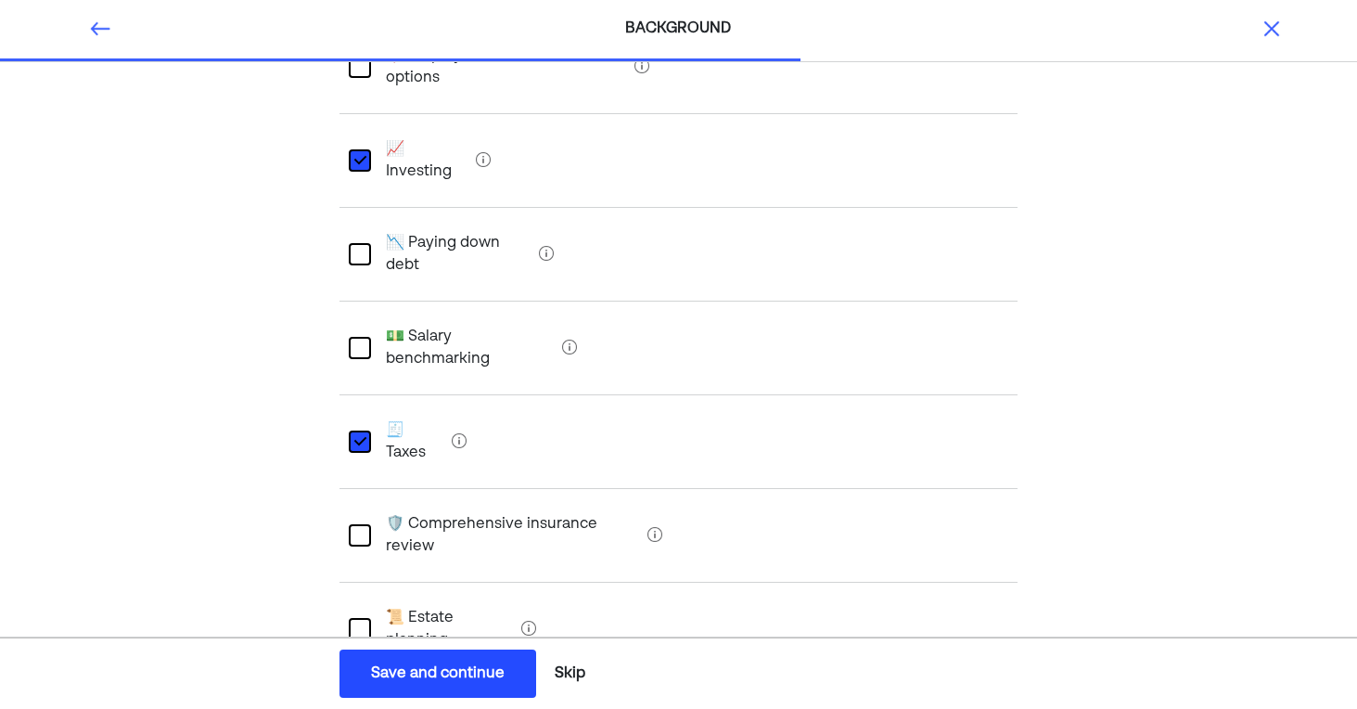
scroll to position [457, 0]
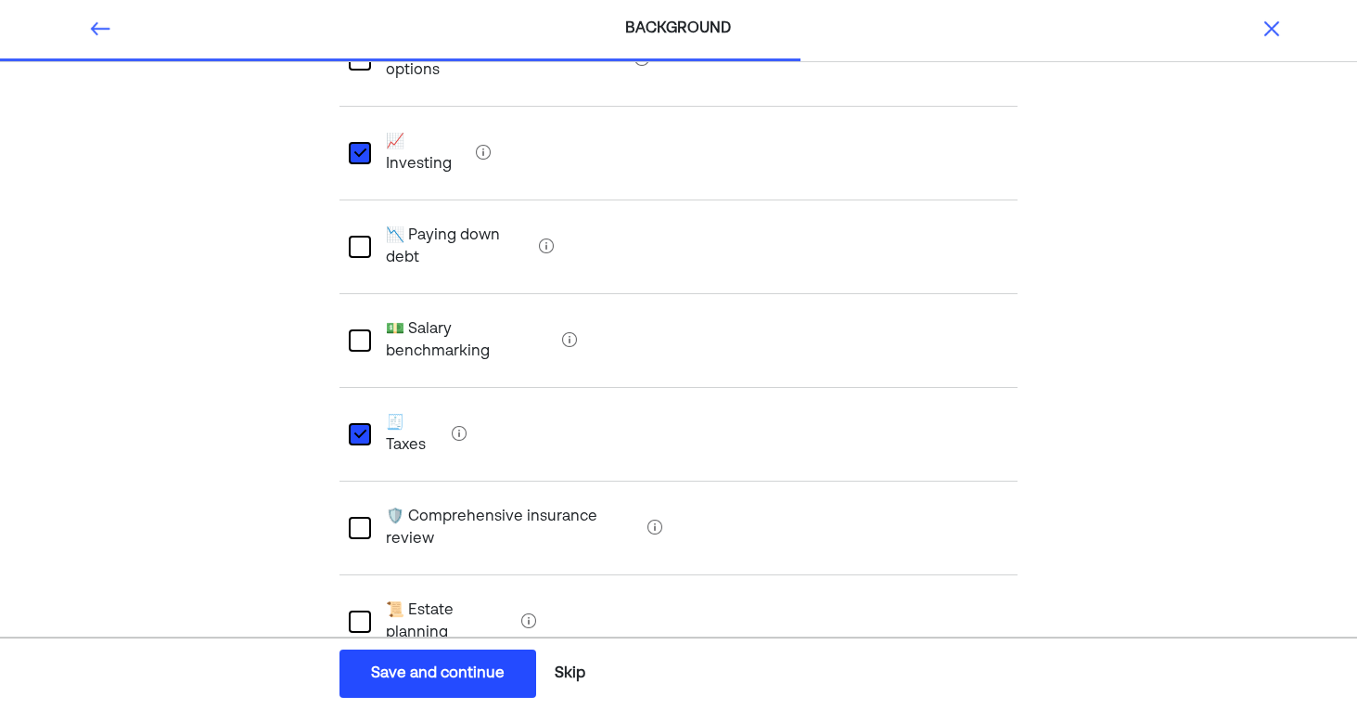
click at [356, 517] on div at bounding box center [360, 528] width 22 height 22
click at [360, 610] on div at bounding box center [360, 621] width 22 height 22
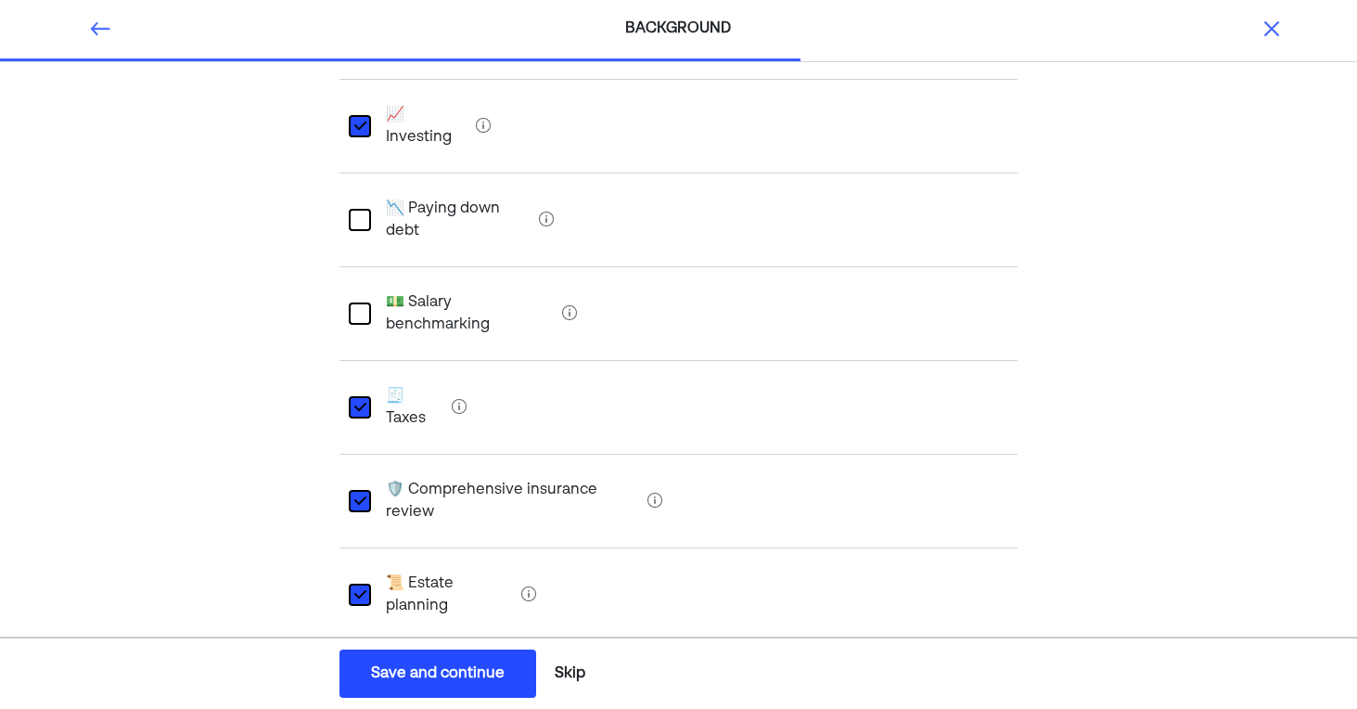
scroll to position [550, 0]
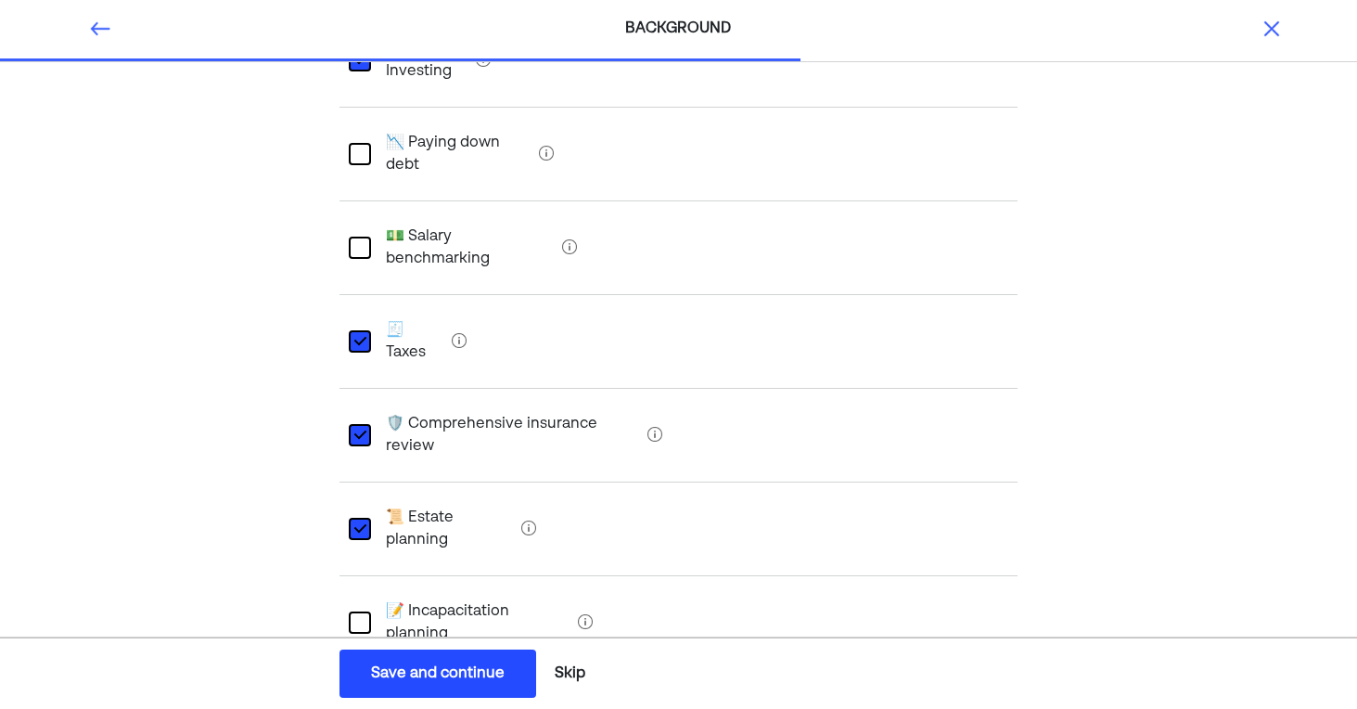
click at [386, 671] on div "Save and continue" at bounding box center [438, 673] width 134 height 22
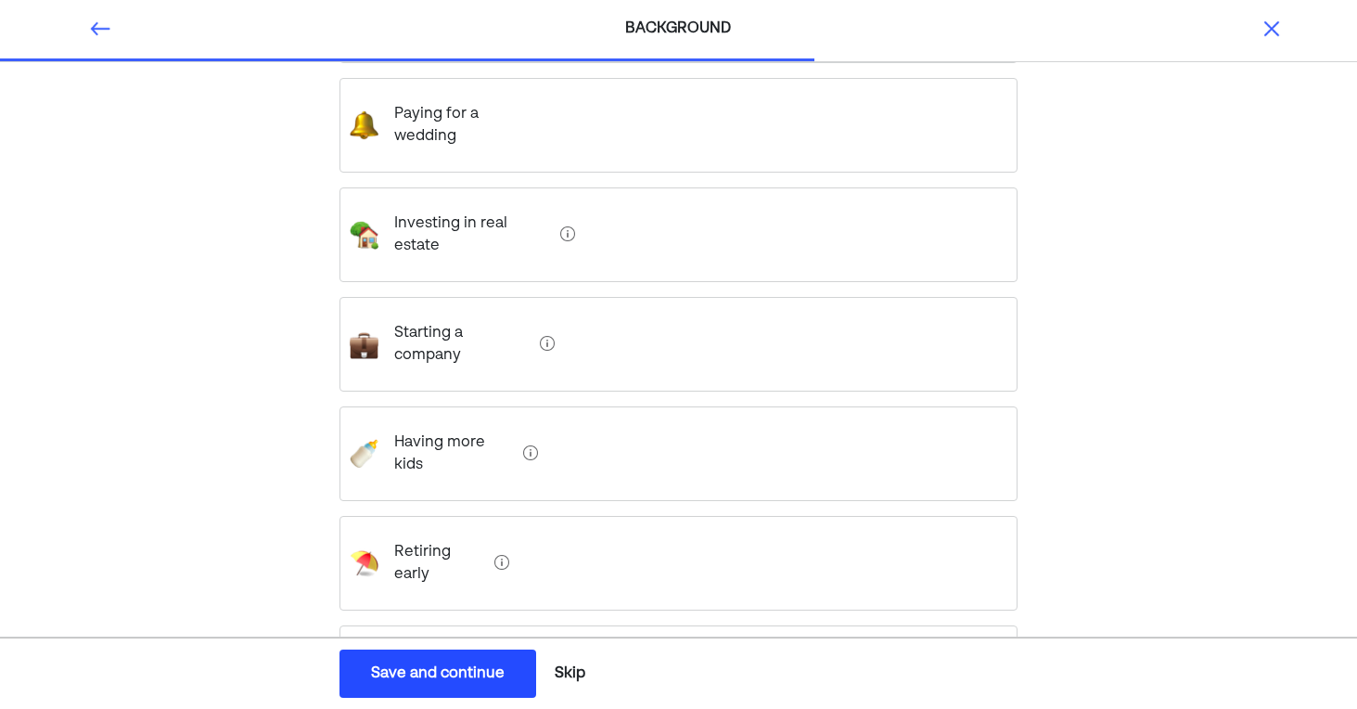
scroll to position [426, 0]
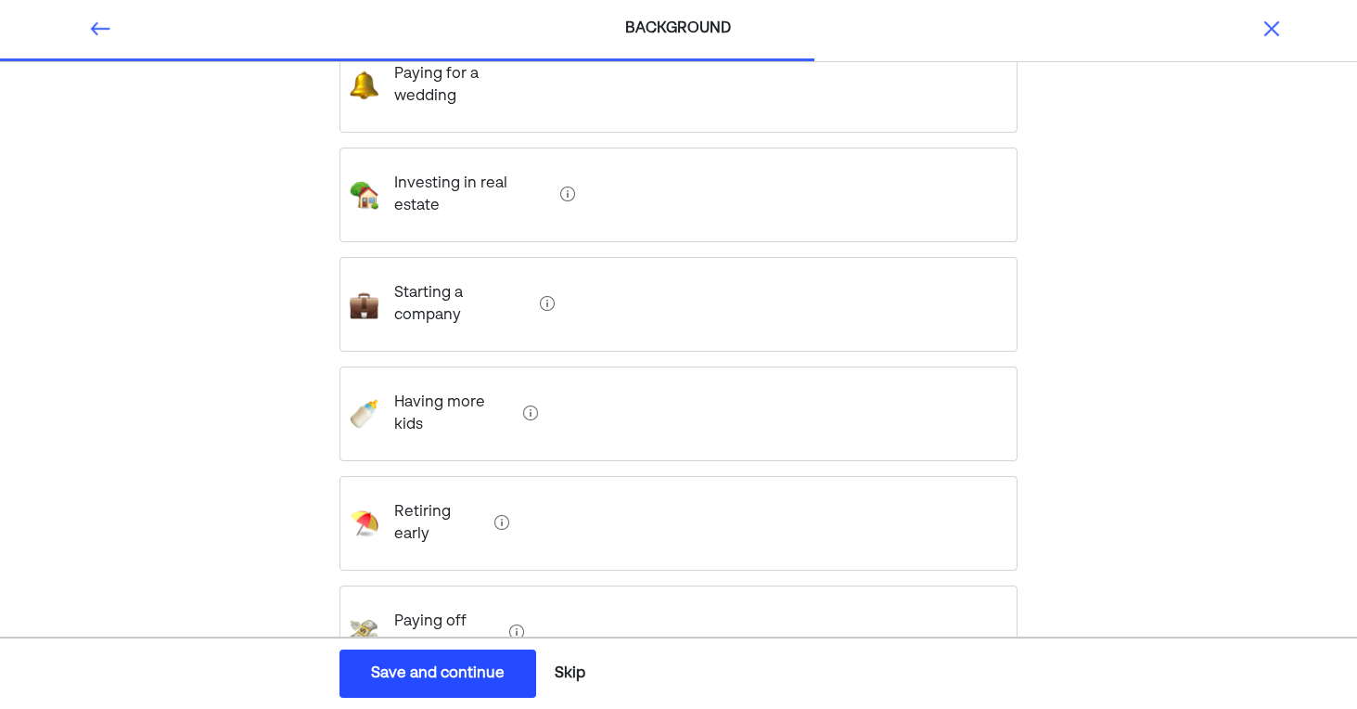
click at [583, 476] on div "Retiring early" at bounding box center [679, 523] width 679 height 95
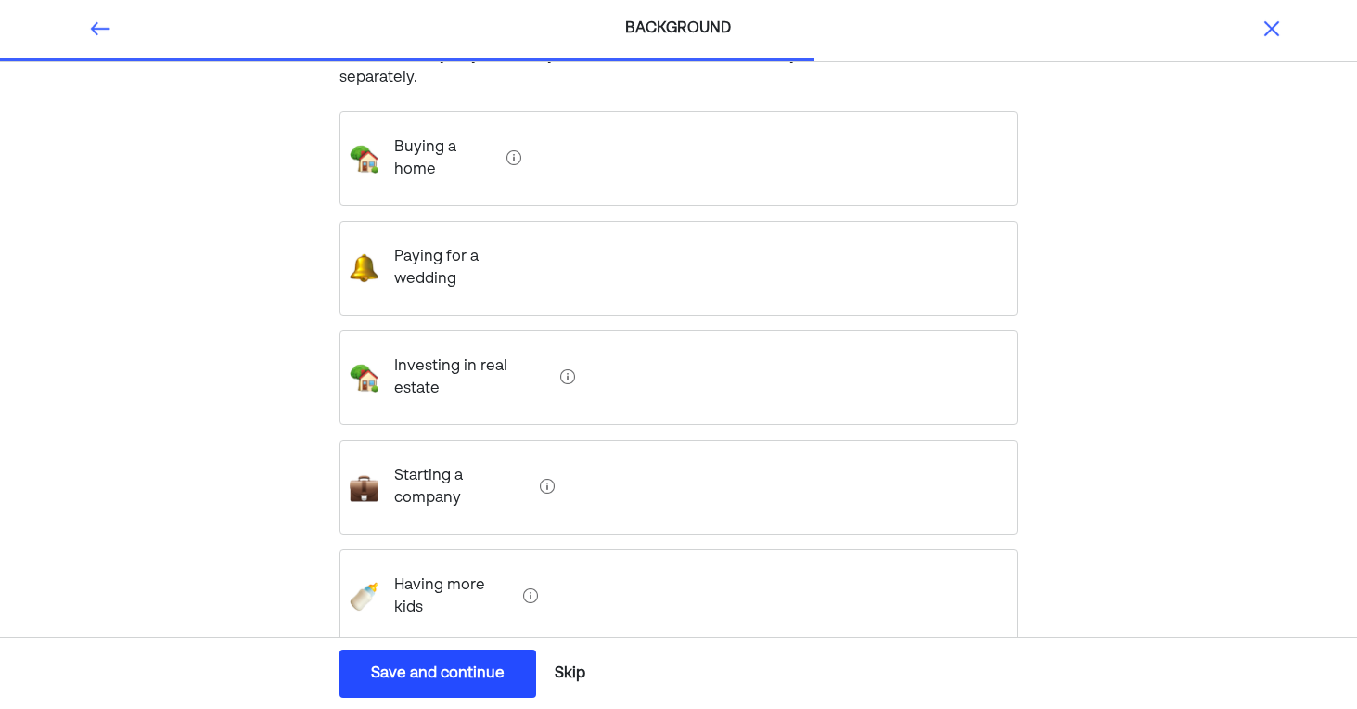
scroll to position [213, 0]
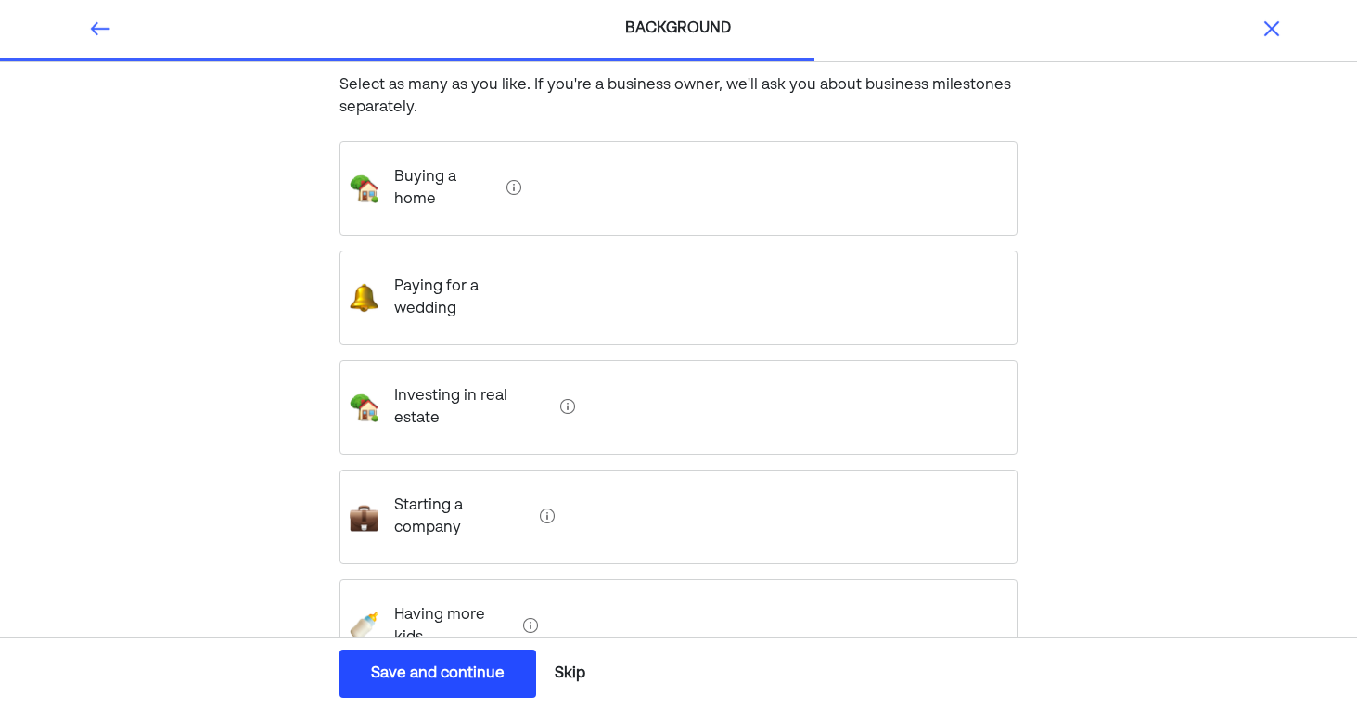
click at [591, 266] on div "Paying for a wedding" at bounding box center [679, 297] width 679 height 95
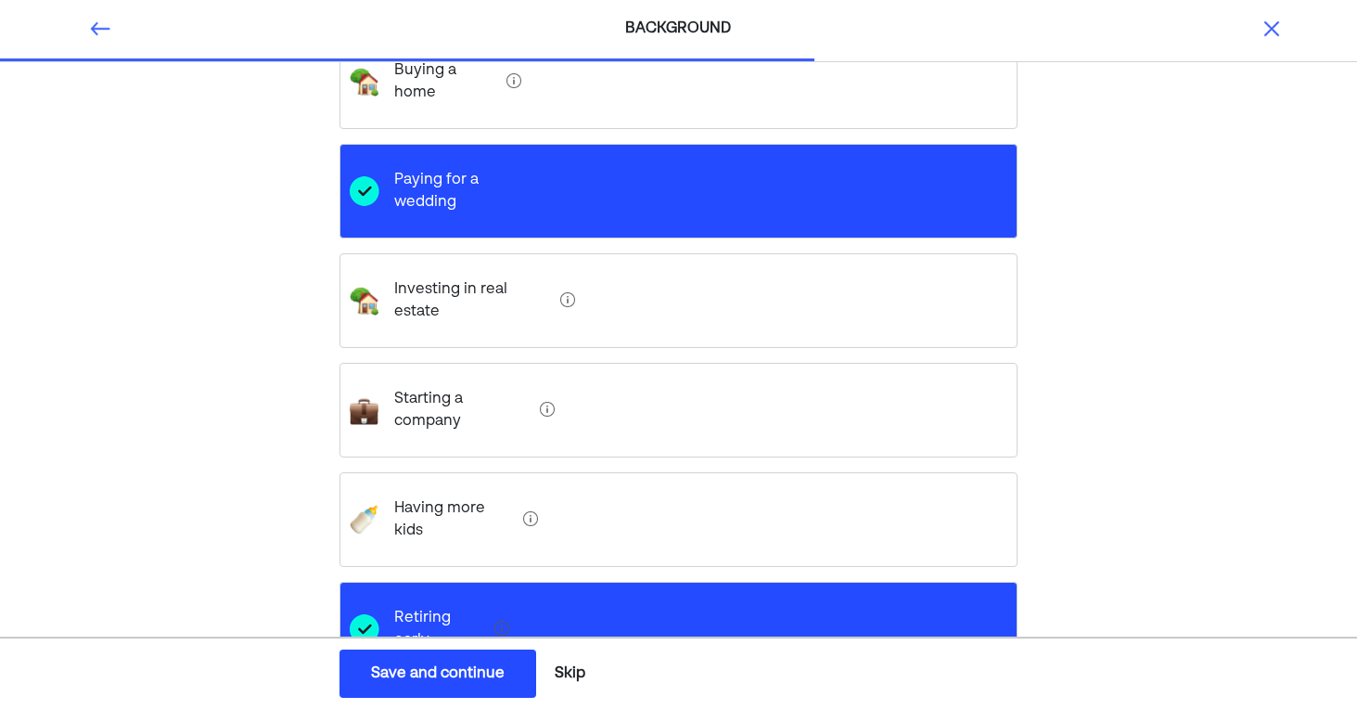
scroll to position [426, 0]
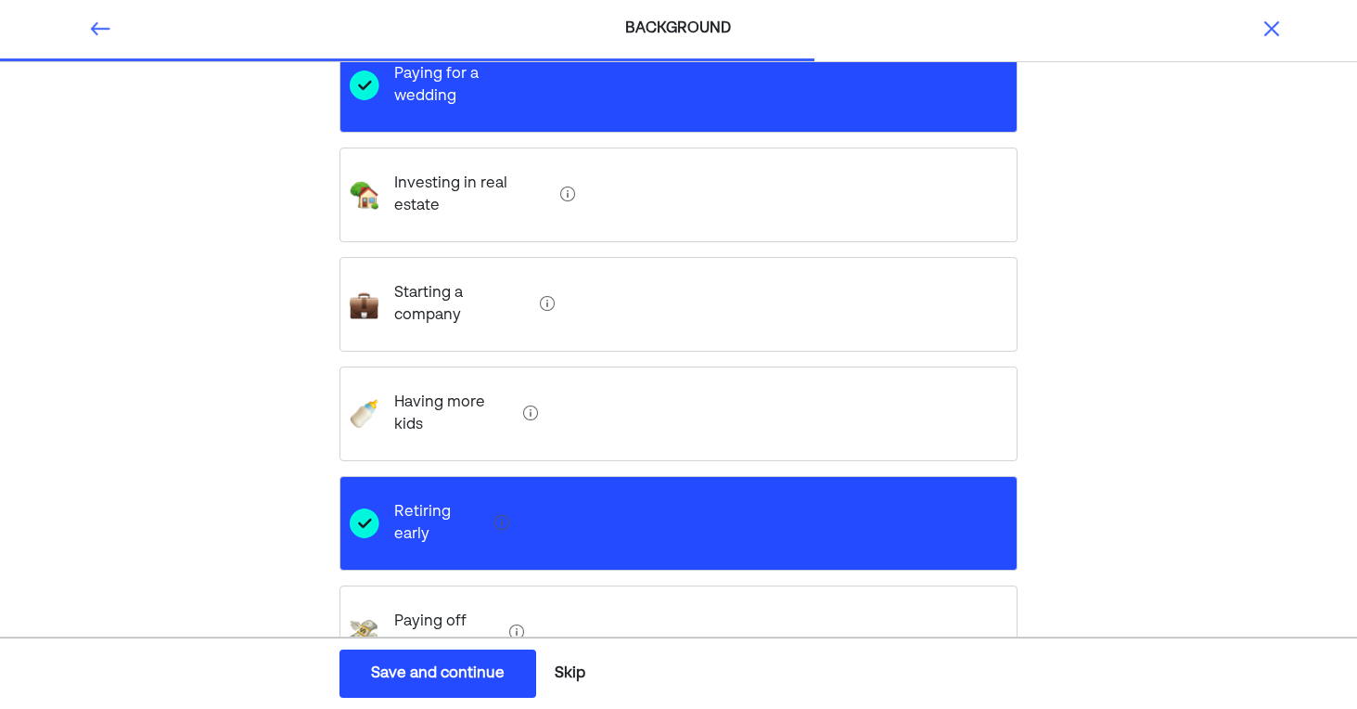
click at [459, 676] on div "Save and continue" at bounding box center [438, 673] width 134 height 22
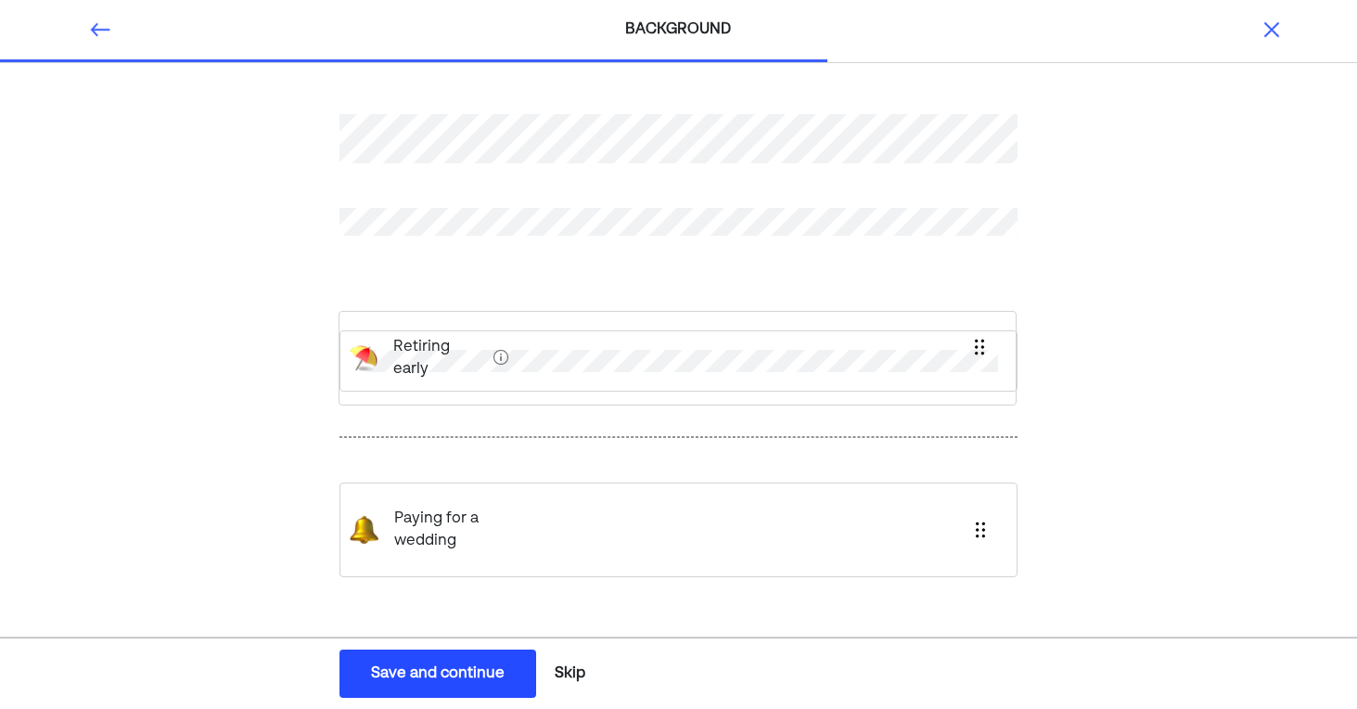
drag, startPoint x: 416, startPoint y: 463, endPoint x: 414, endPoint y: 347, distance: 116.0
click at [414, 347] on div "Retiring early Paying for a wedding" at bounding box center [679, 367] width 679 height 595
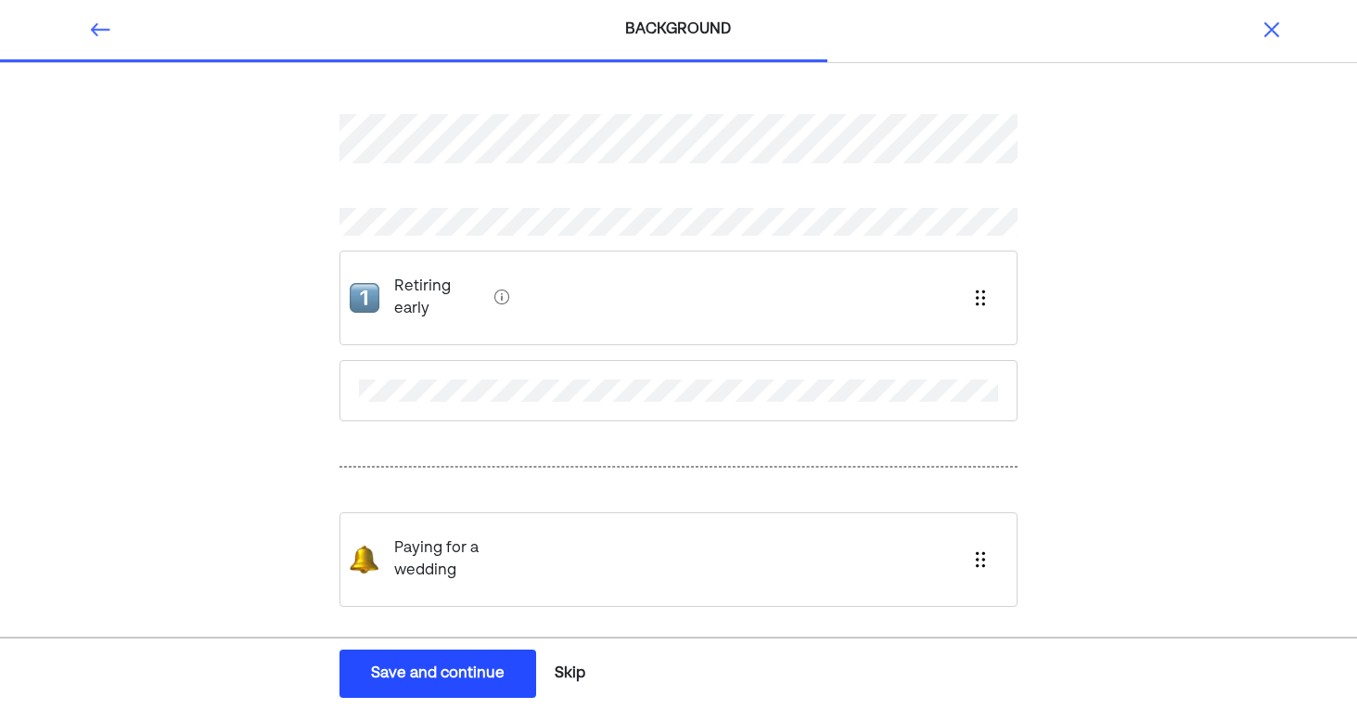
click at [450, 670] on div "Save and continue" at bounding box center [438, 673] width 134 height 22
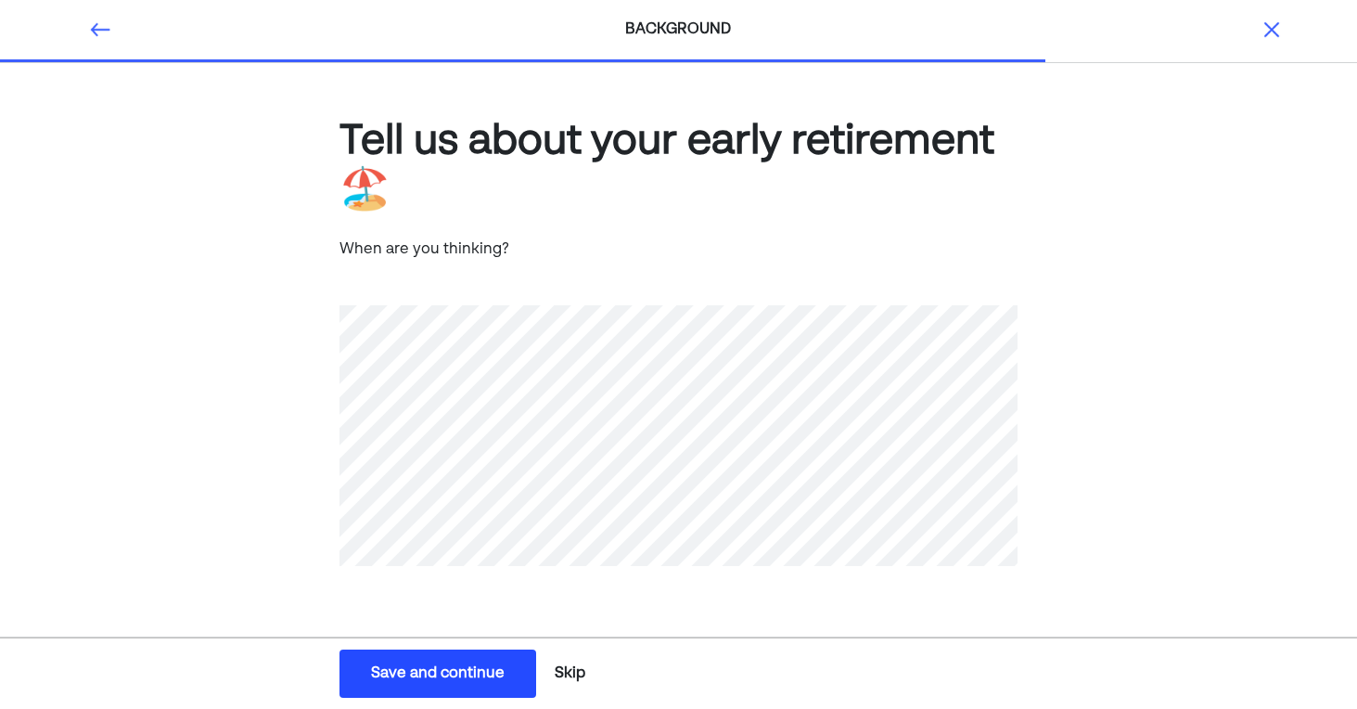
click at [381, 671] on div "Save and continue" at bounding box center [438, 673] width 134 height 22
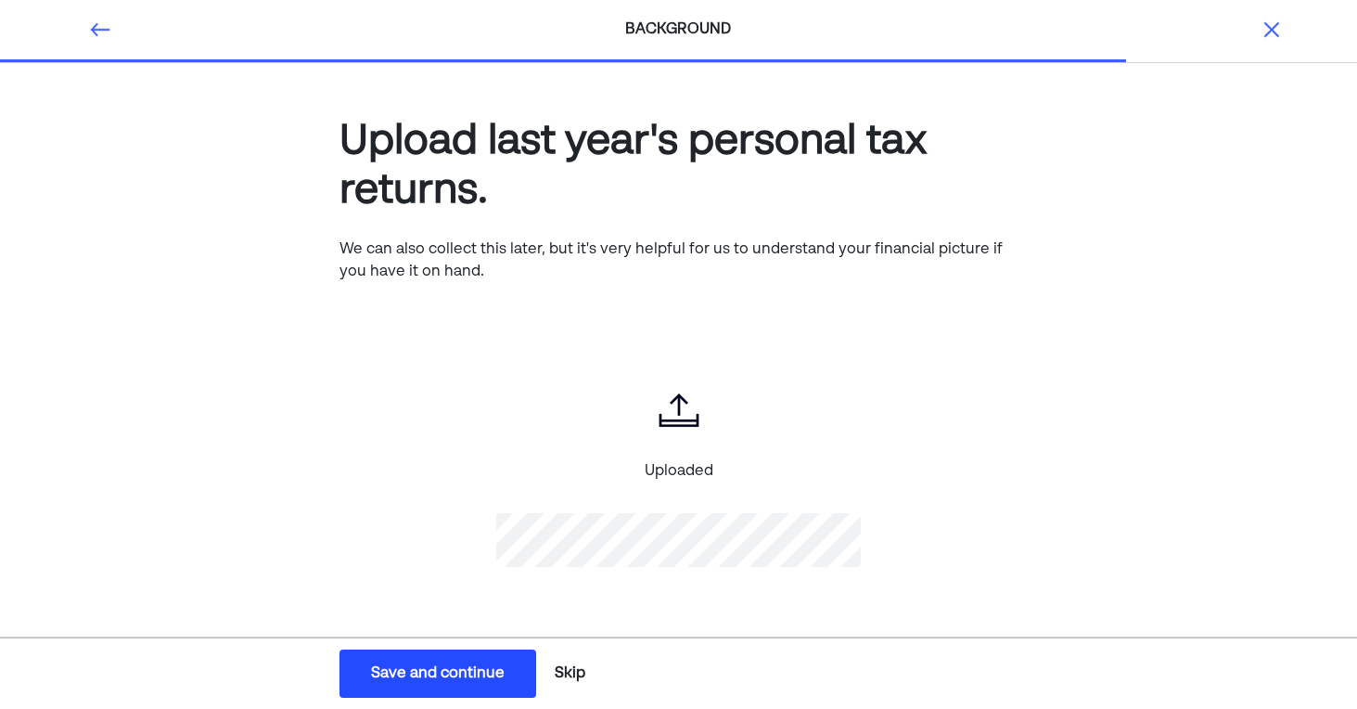
click at [455, 666] on div "Save and continue" at bounding box center [438, 673] width 134 height 22
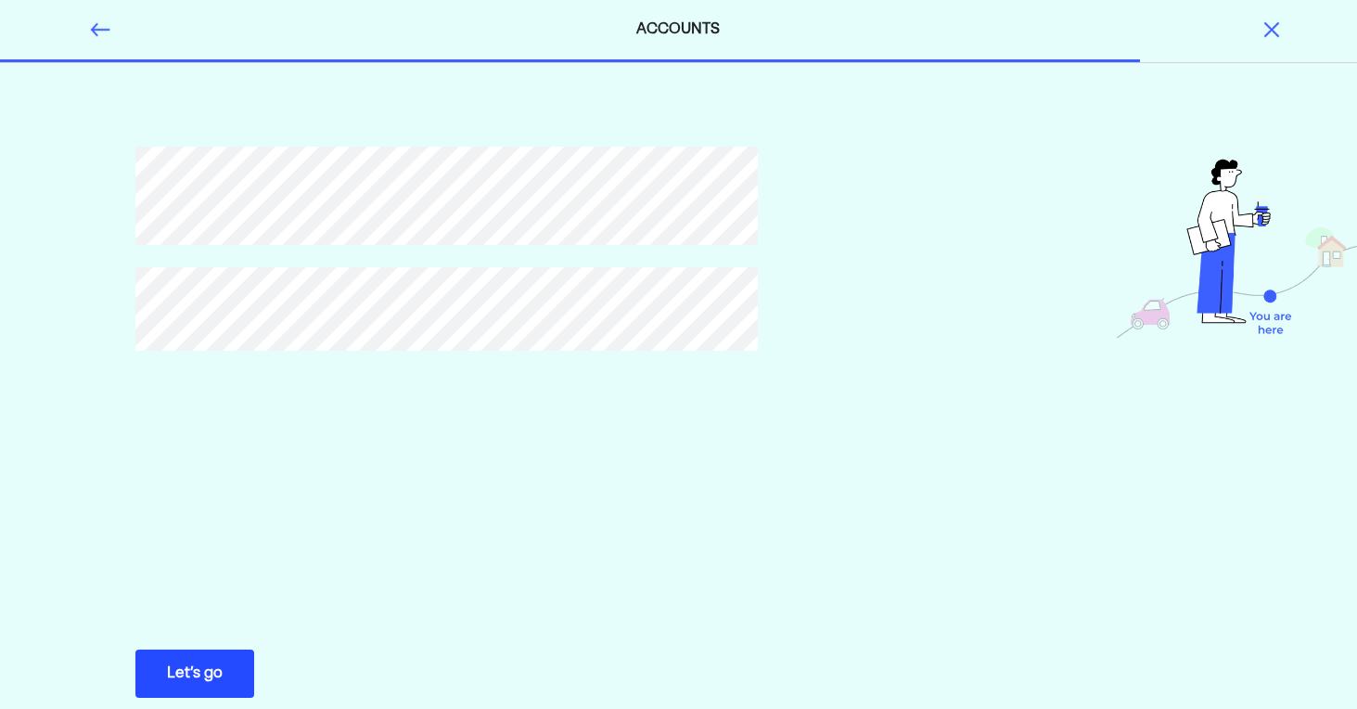
click at [213, 678] on div "Let’s go" at bounding box center [195, 673] width 56 height 22
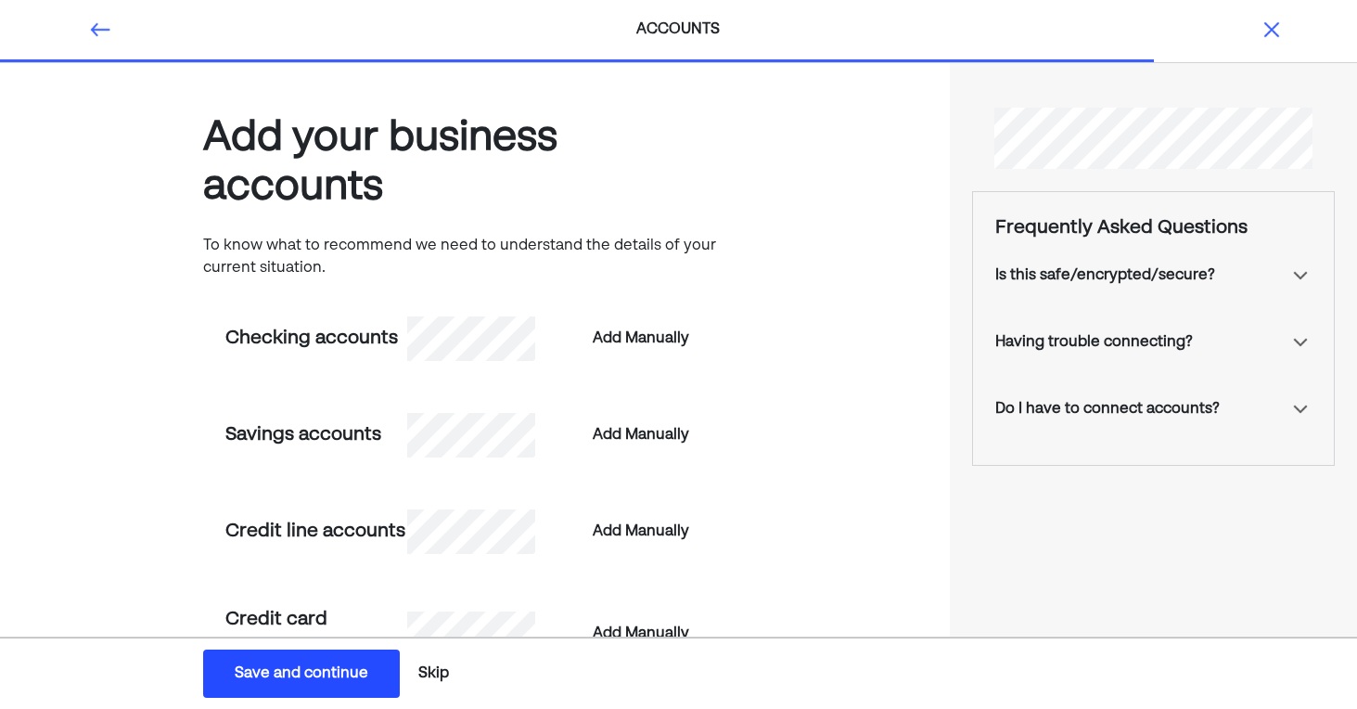
click at [1302, 408] on img at bounding box center [1300, 409] width 22 height 22
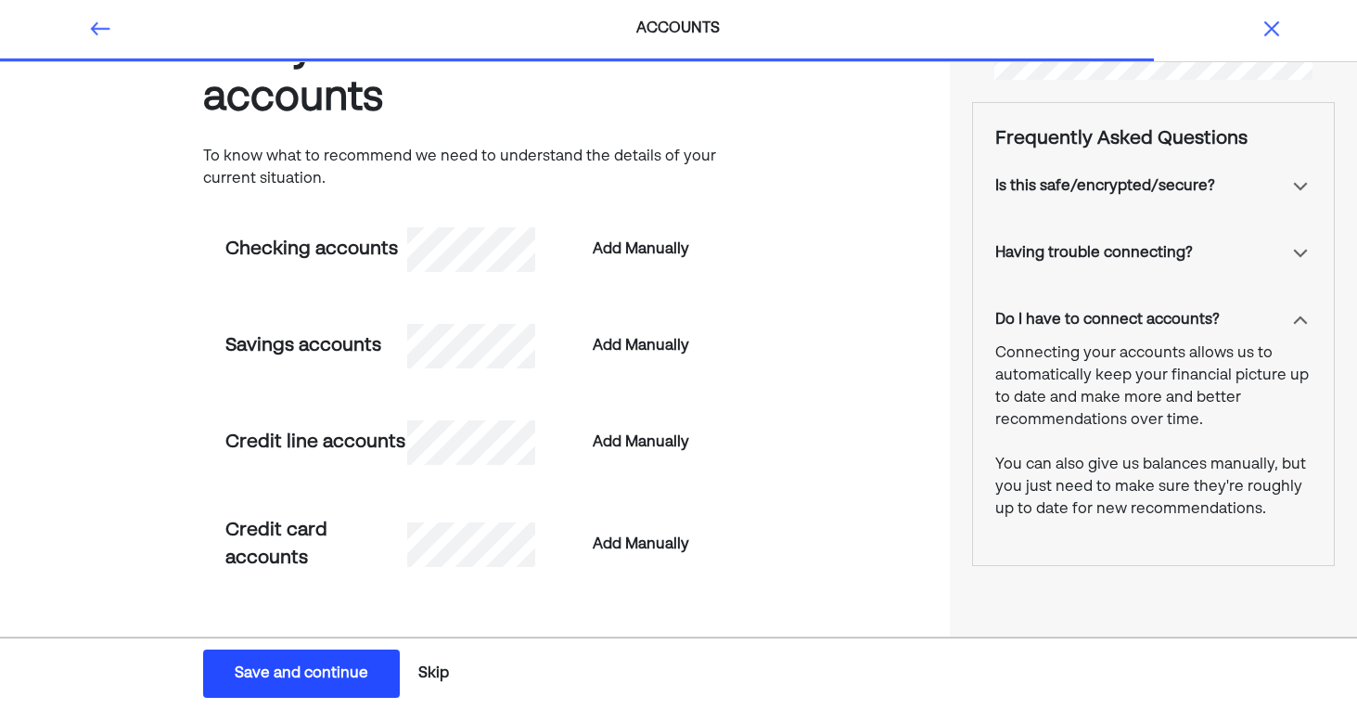
scroll to position [101, 0]
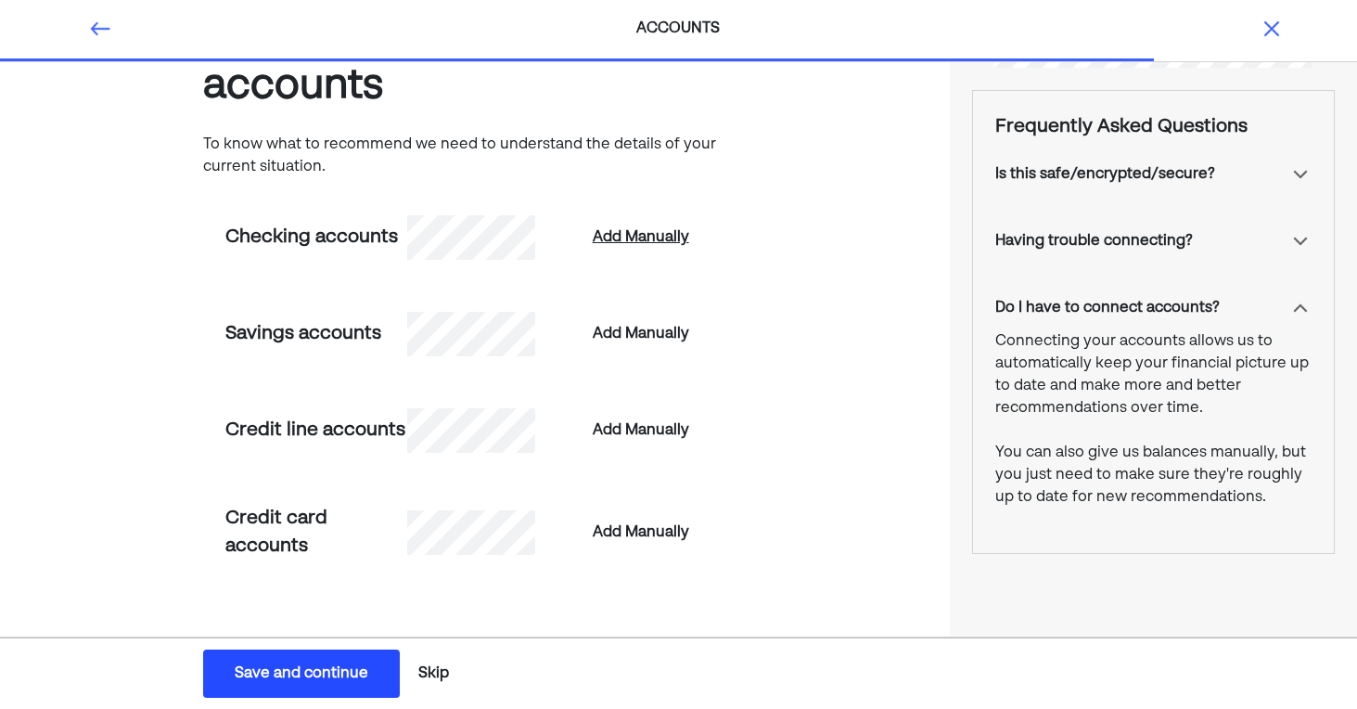
click at [662, 235] on div "Add Manually" at bounding box center [641, 237] width 96 height 22
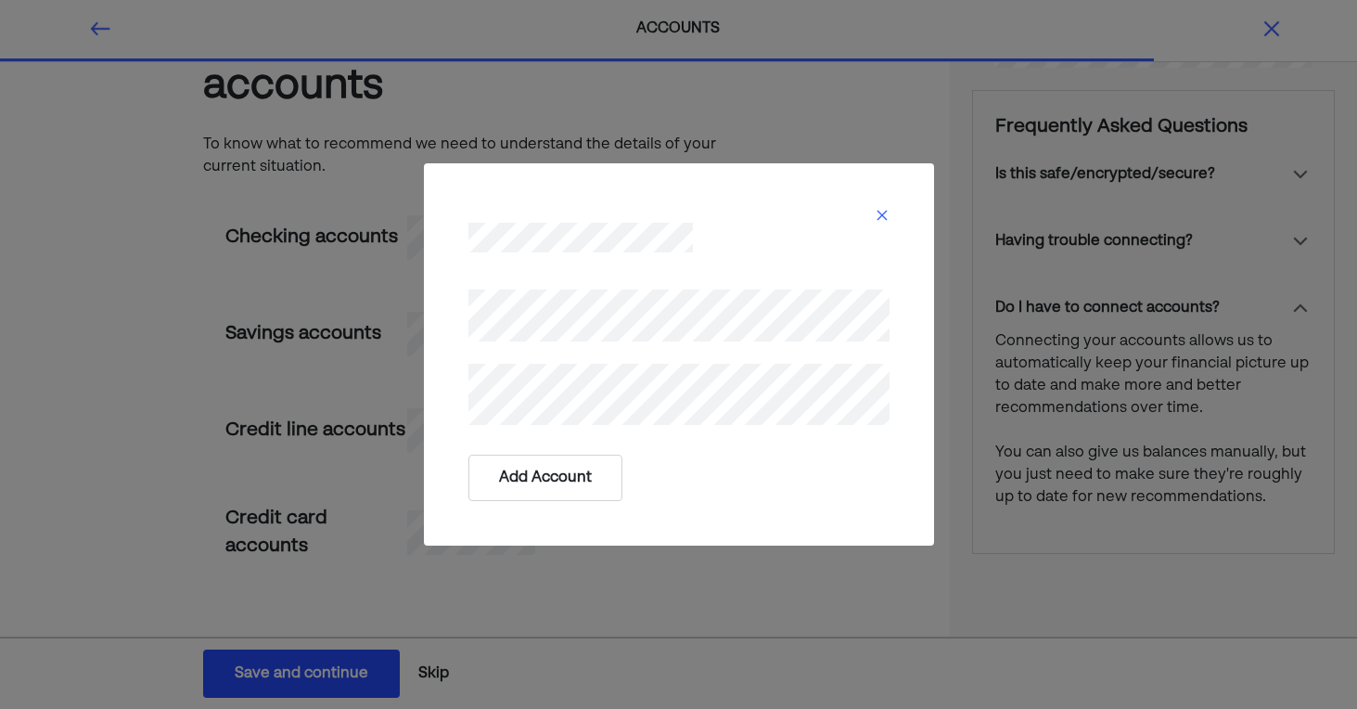
click at [583, 481] on button "Add Account" at bounding box center [545, 478] width 154 height 46
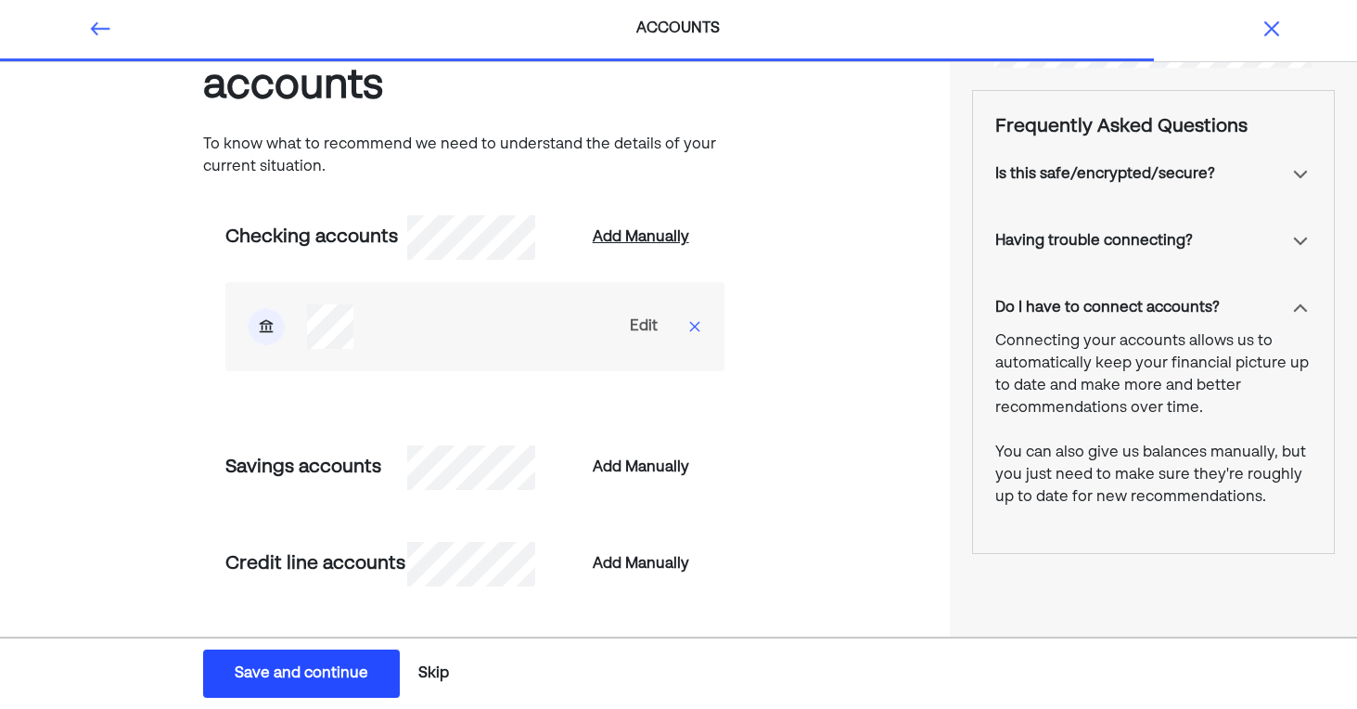
click at [635, 237] on div "Add Manually" at bounding box center [641, 237] width 96 height 22
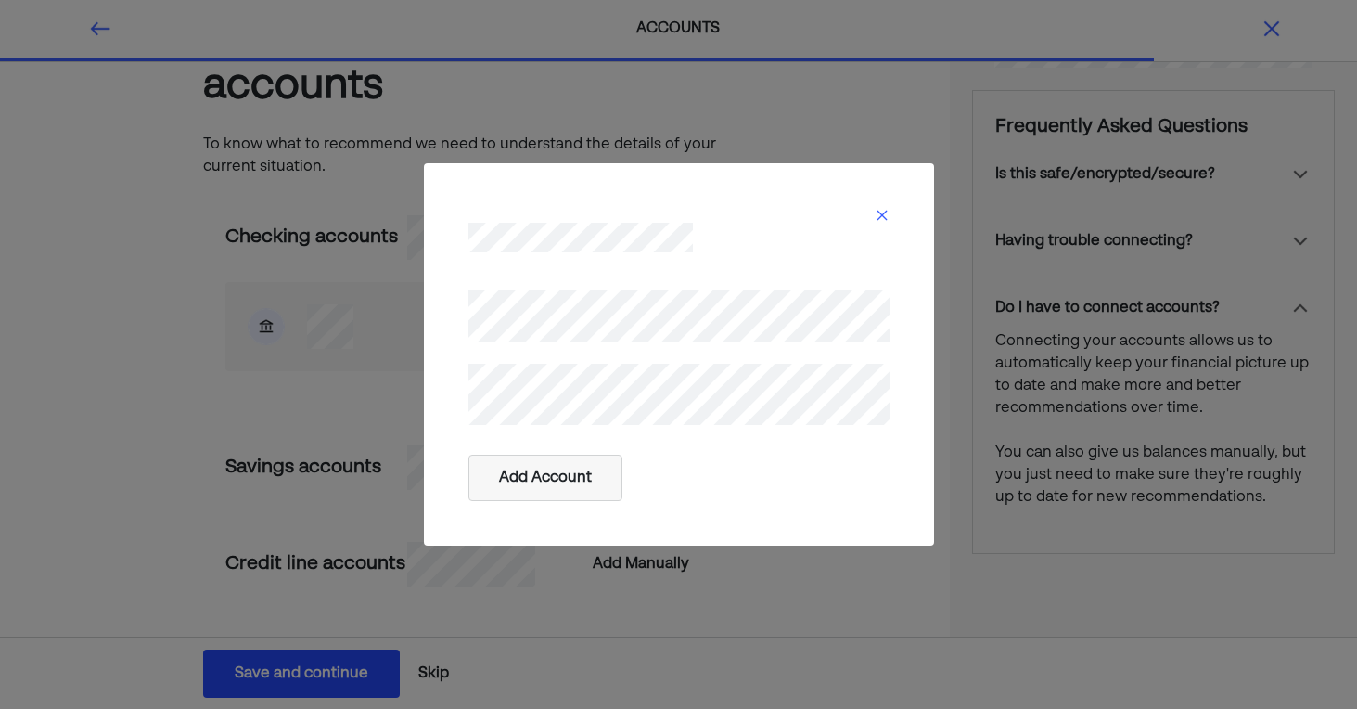
click at [882, 215] on img at bounding box center [882, 215] width 15 height 15
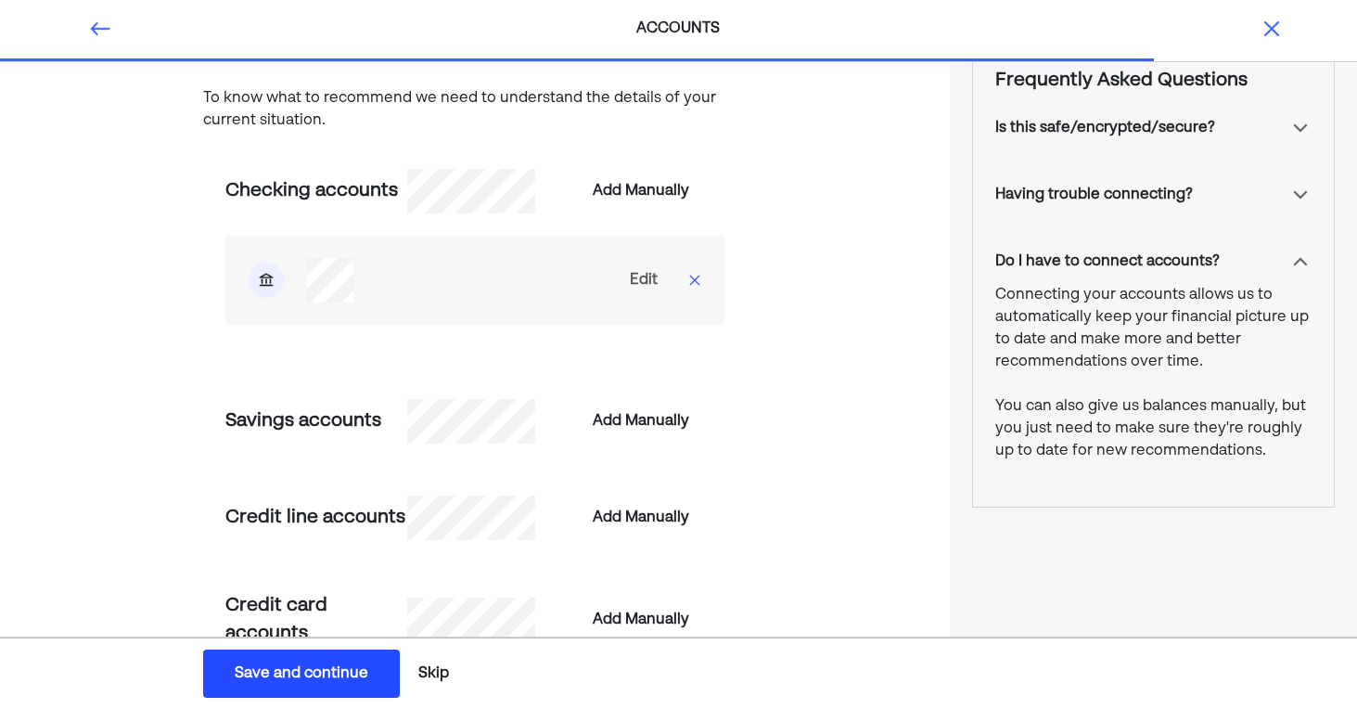
scroll to position [235, 0]
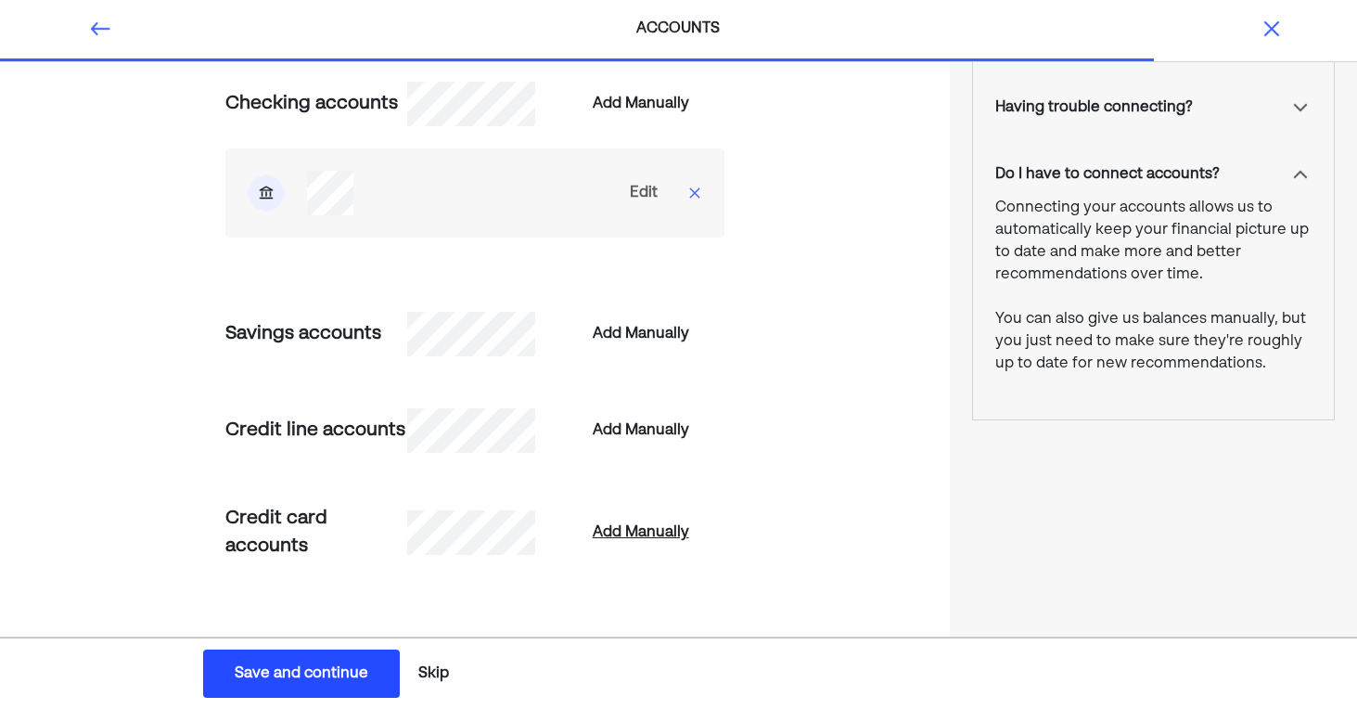
click at [626, 529] on div "Add Manually" at bounding box center [641, 532] width 96 height 22
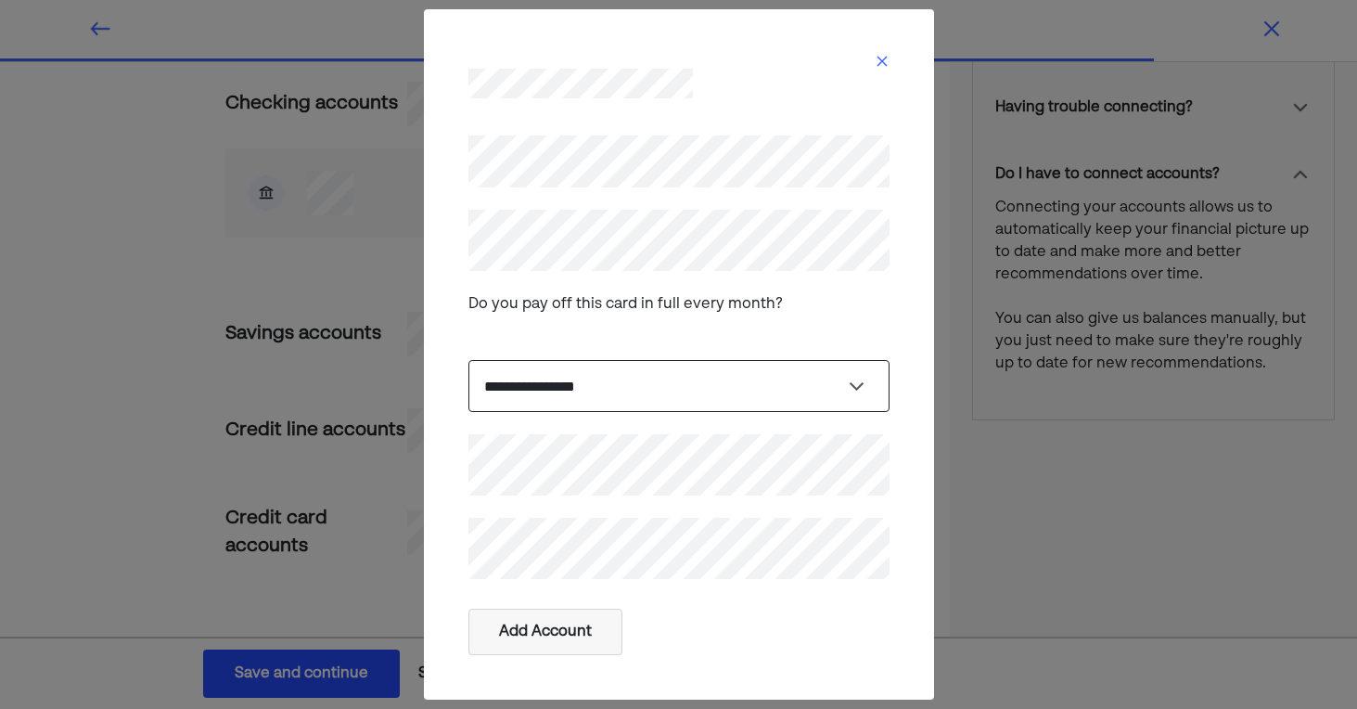
click at [853, 378] on select "**********" at bounding box center [678, 386] width 421 height 52
select select "****"
click at [468, 360] on select "**********" at bounding box center [678, 386] width 421 height 52
click at [584, 628] on button "Add Account" at bounding box center [545, 632] width 154 height 46
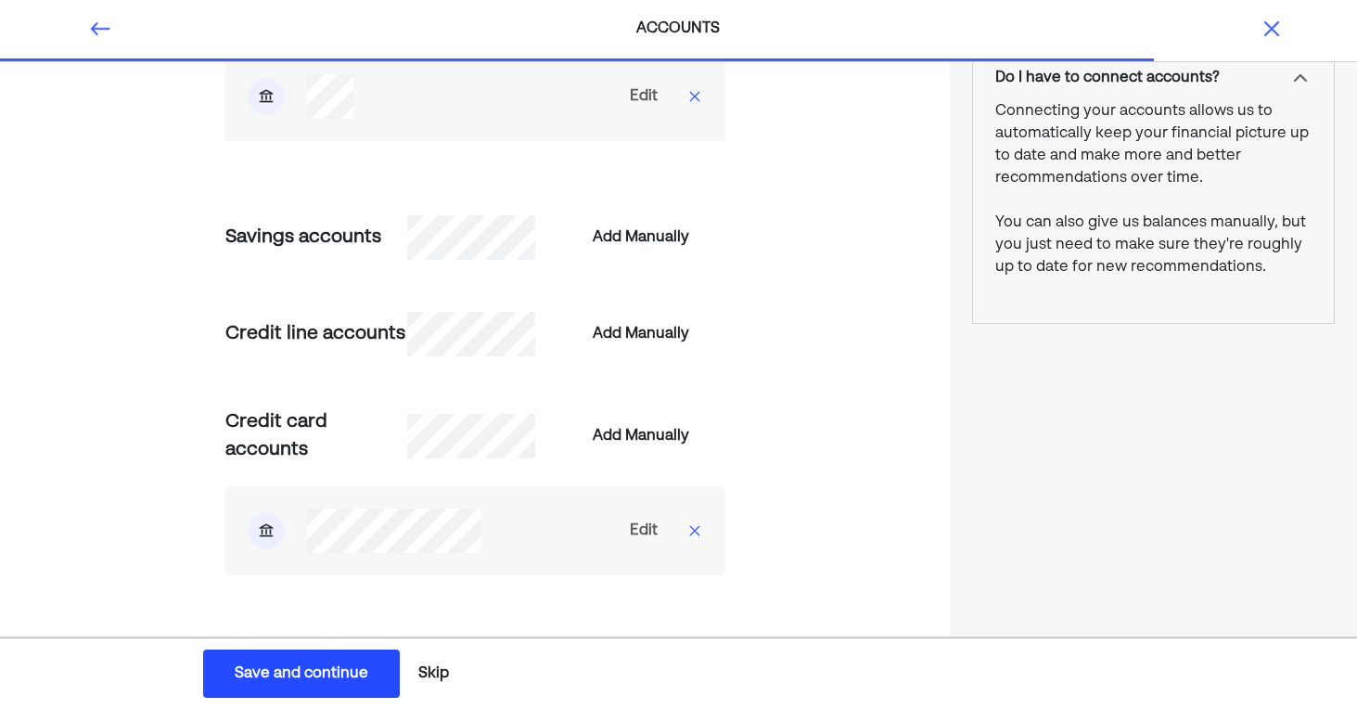
scroll to position [368, 0]
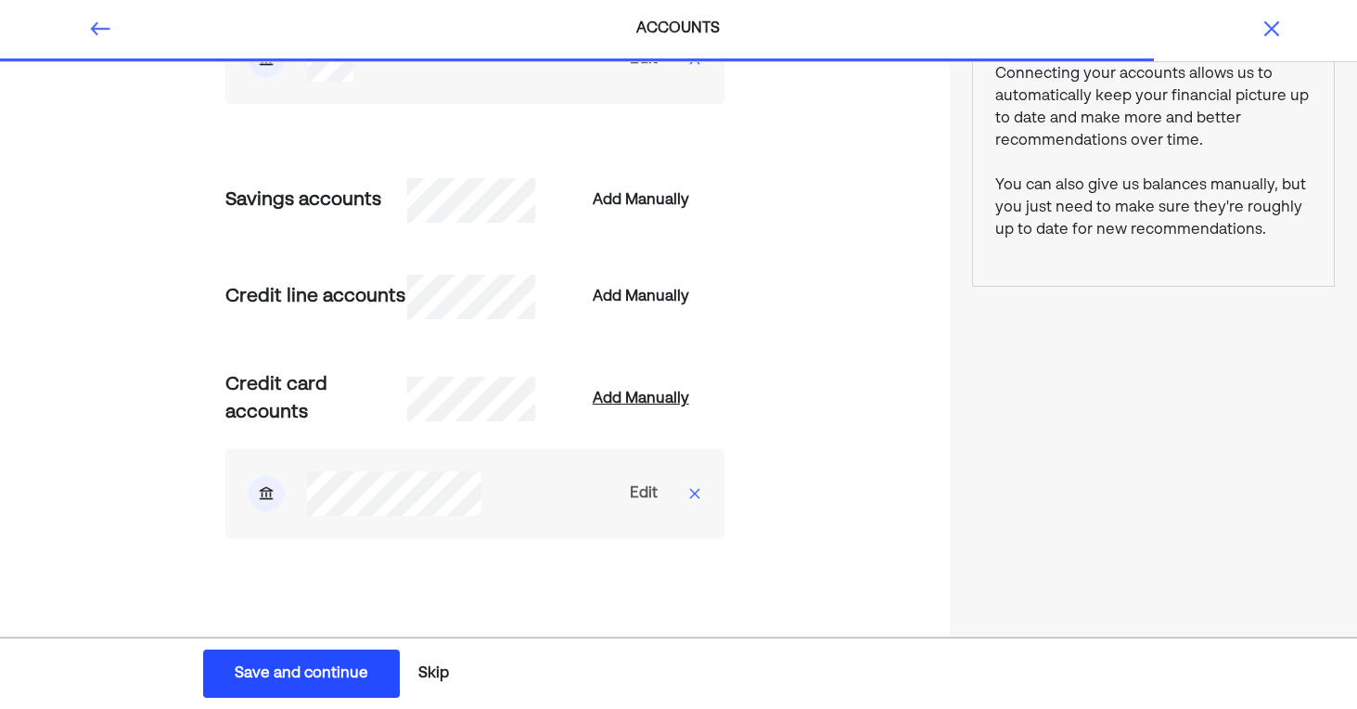
click at [629, 394] on div "Add Manually" at bounding box center [641, 399] width 96 height 22
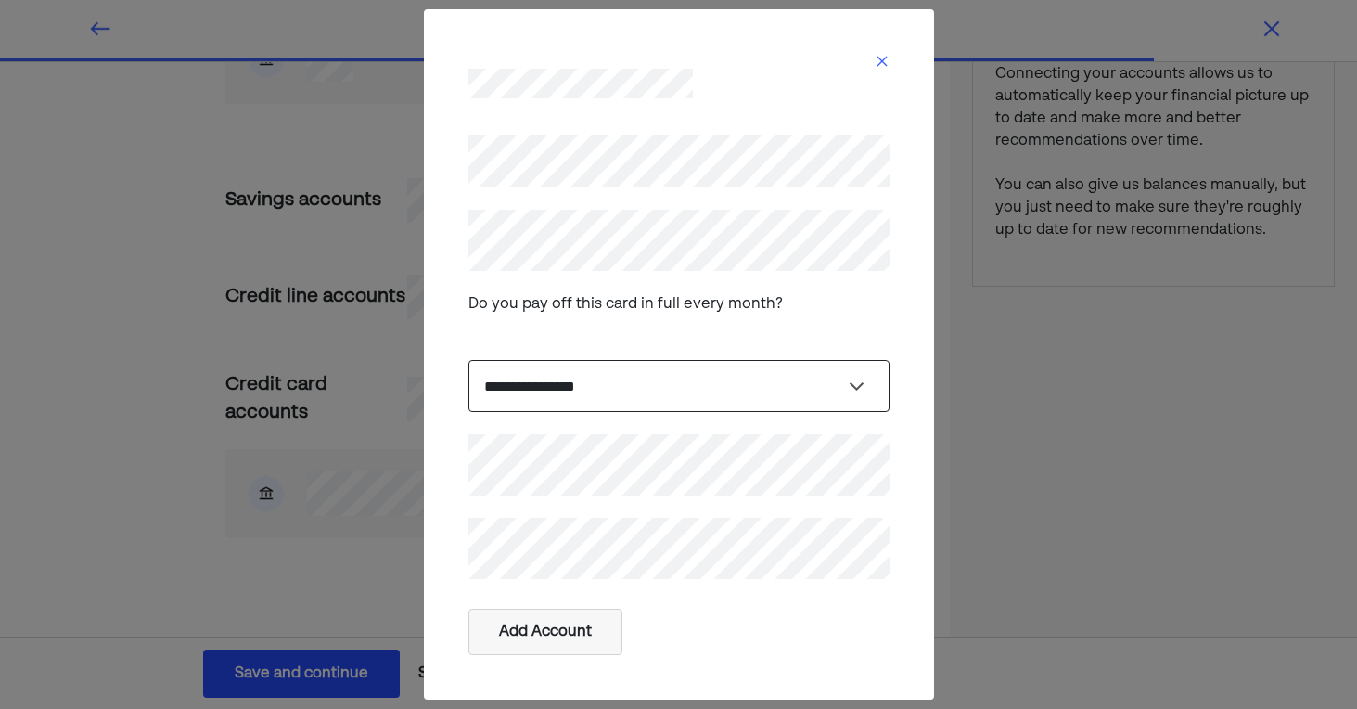
click at [518, 372] on select "**********" at bounding box center [678, 386] width 421 height 52
select select "****"
click at [468, 360] on select "**********" at bounding box center [678, 386] width 421 height 52
click at [569, 628] on button "Add Account" at bounding box center [545, 632] width 154 height 46
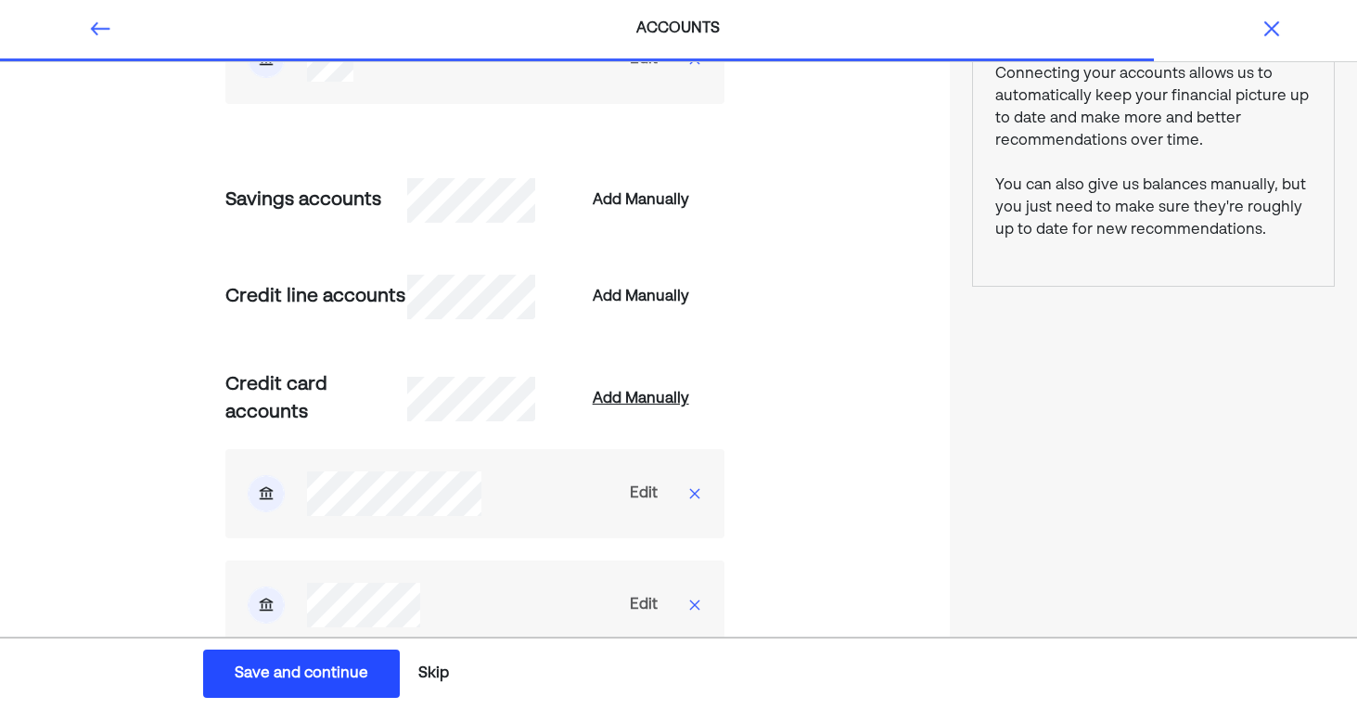
click at [615, 399] on div "Add Manually" at bounding box center [641, 399] width 96 height 22
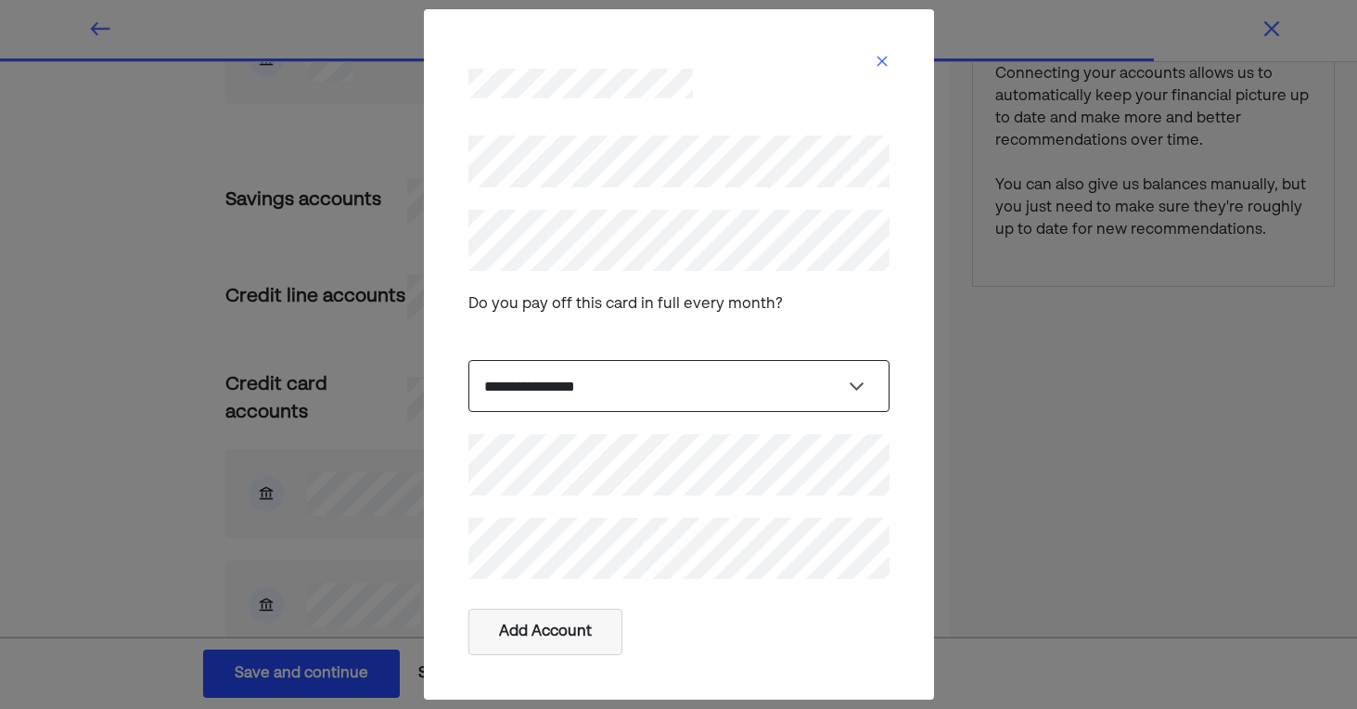
click at [530, 387] on select "**********" at bounding box center [678, 386] width 421 height 52
select select "****"
click at [468, 360] on select "**********" at bounding box center [678, 386] width 421 height 52
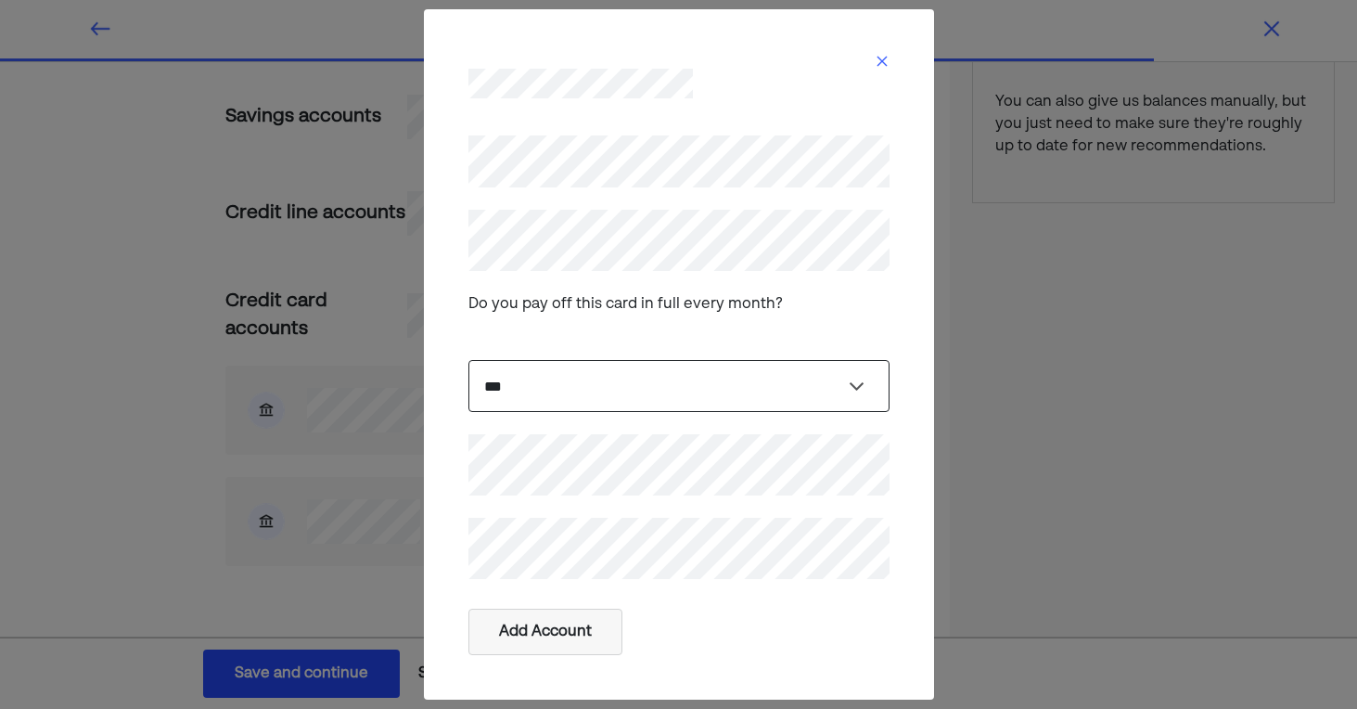
scroll to position [480, 0]
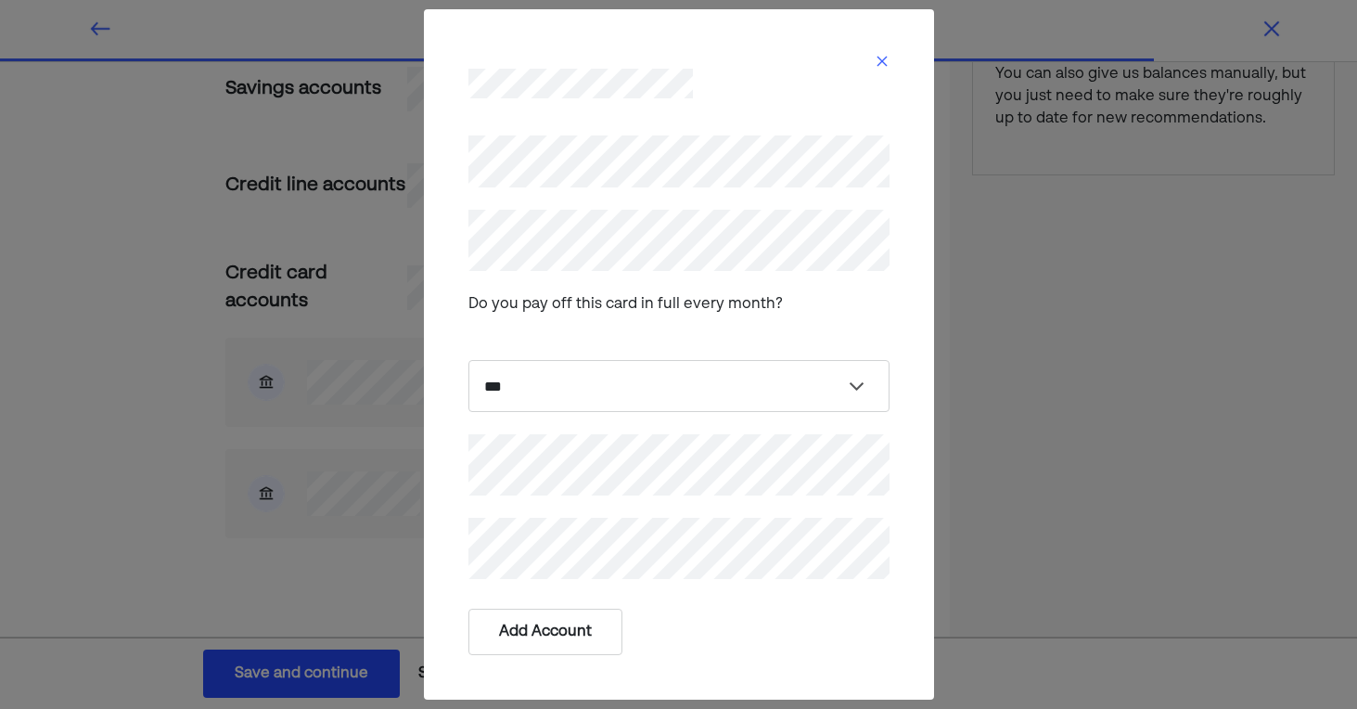
click at [609, 626] on button "Add Account" at bounding box center [545, 632] width 154 height 46
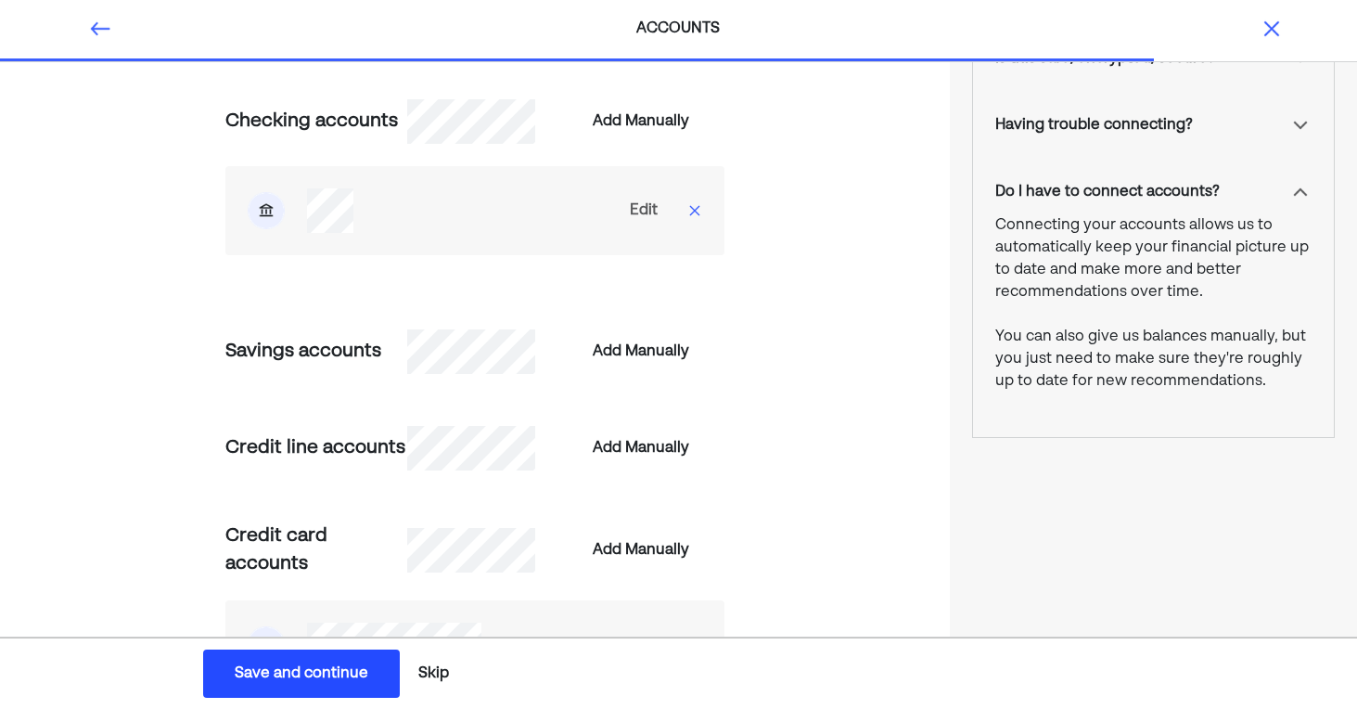
scroll to position [214, 0]
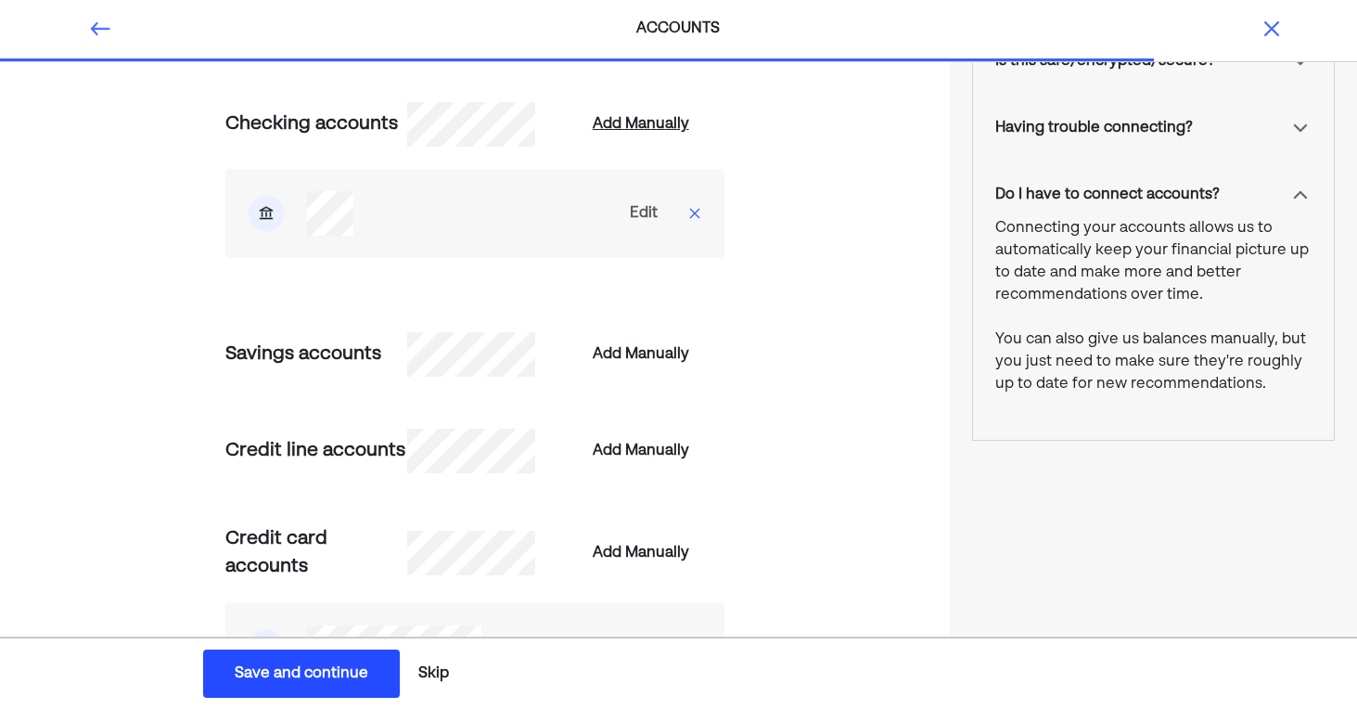
click at [664, 127] on div "Add Manually" at bounding box center [641, 124] width 96 height 22
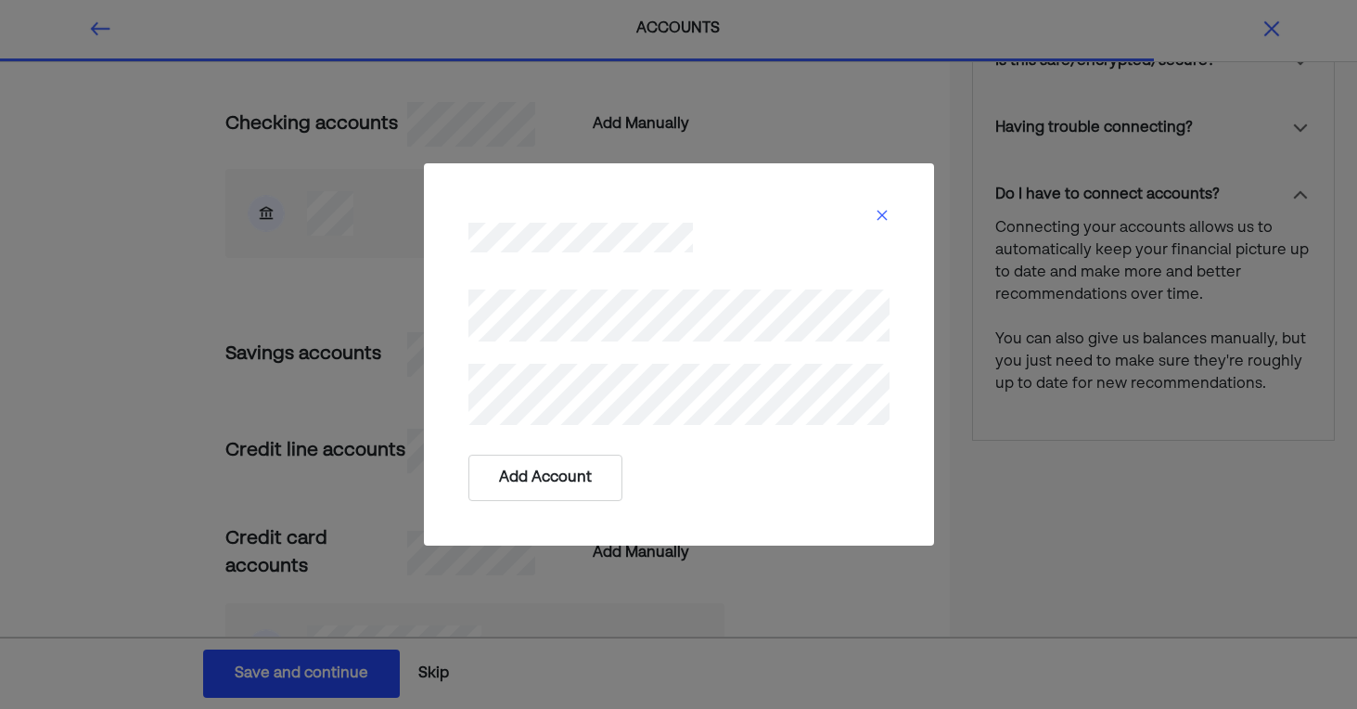
click at [585, 473] on button "Add Account" at bounding box center [545, 478] width 154 height 46
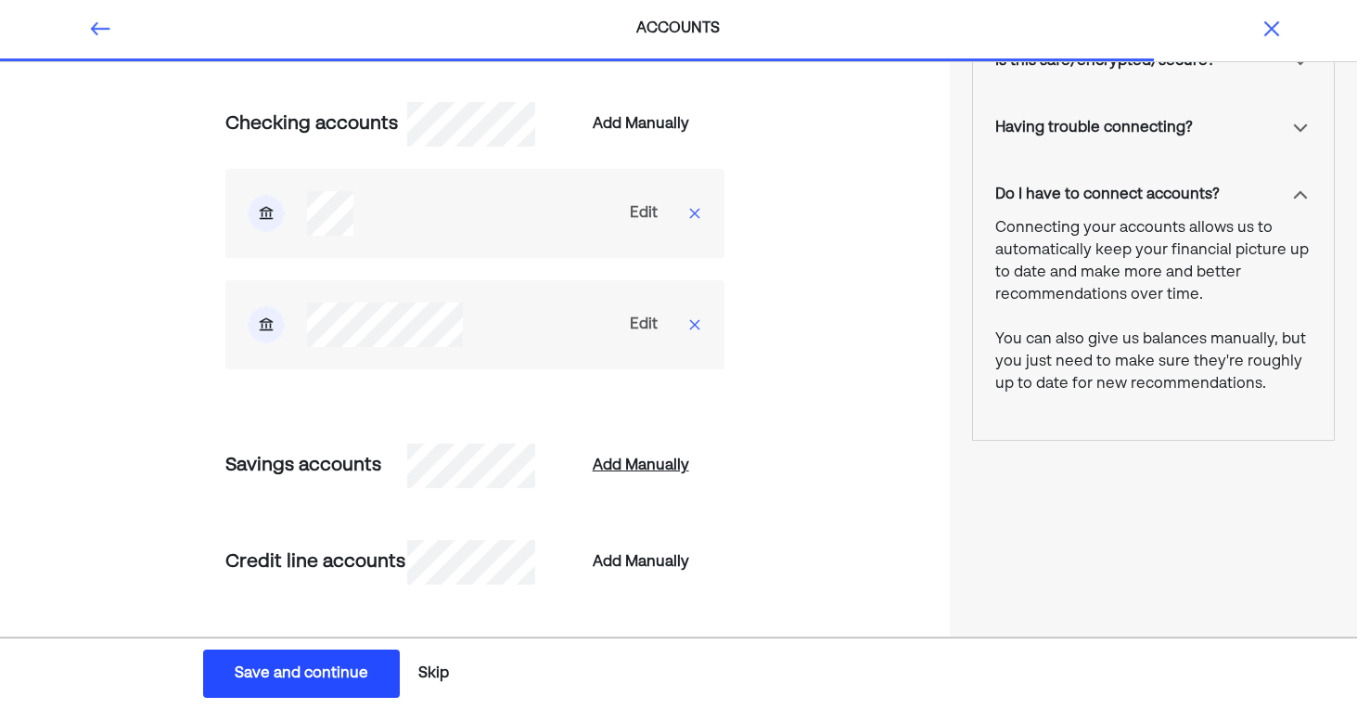
click at [632, 465] on div "Add Manually" at bounding box center [641, 466] width 96 height 22
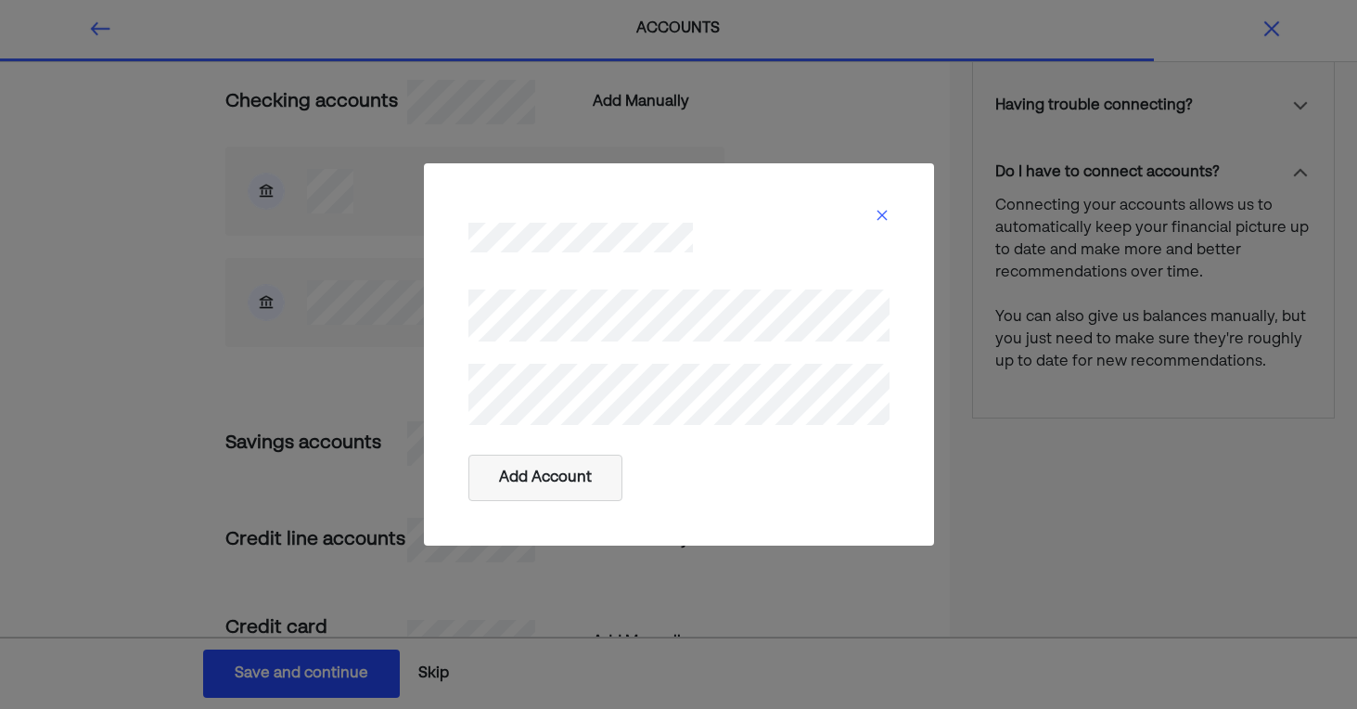
scroll to position [244, 0]
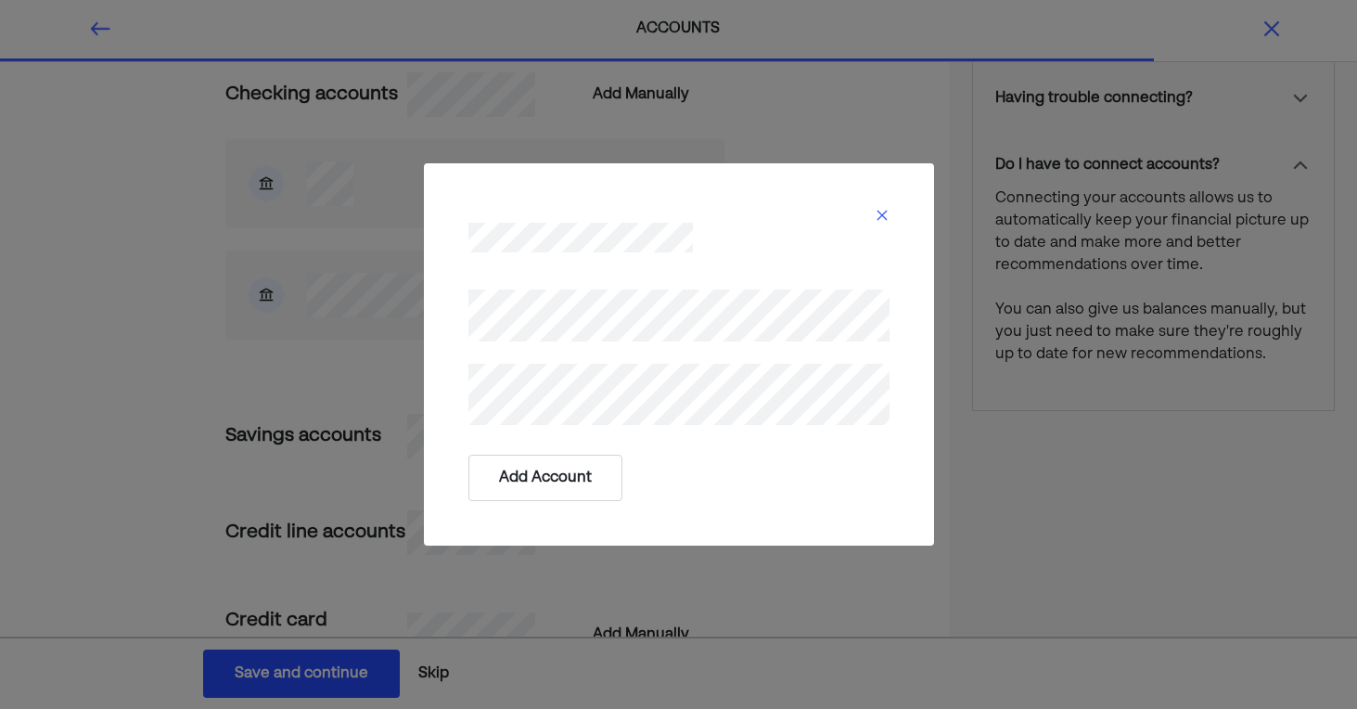
click at [572, 471] on button "Add Account" at bounding box center [545, 478] width 154 height 46
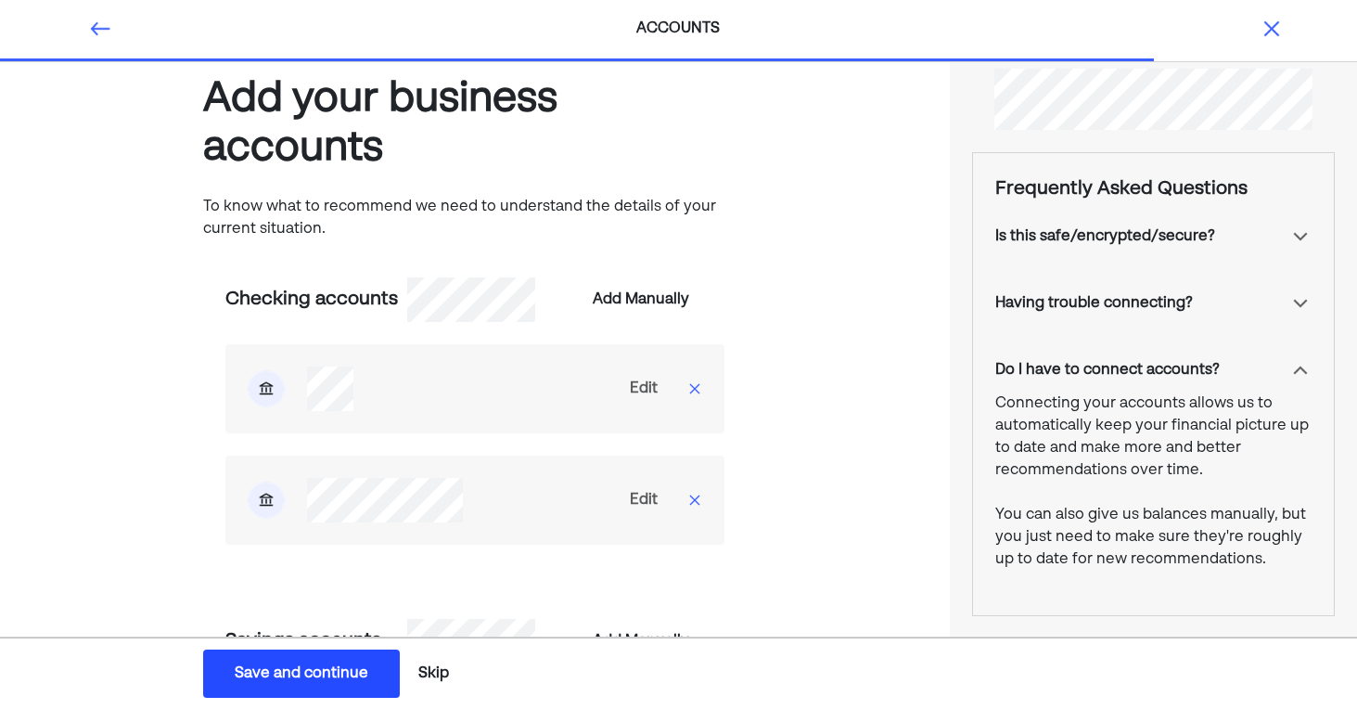
scroll to position [34, 0]
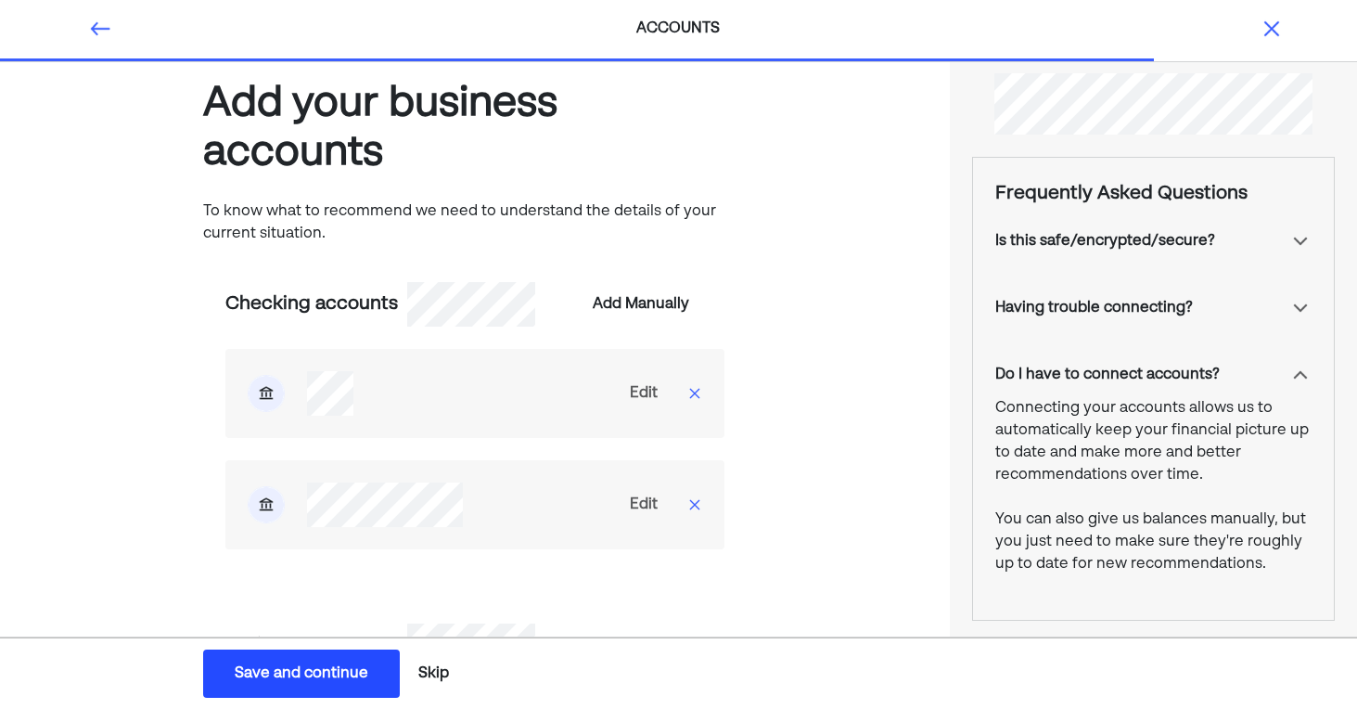
click at [692, 392] on img at bounding box center [694, 393] width 15 height 15
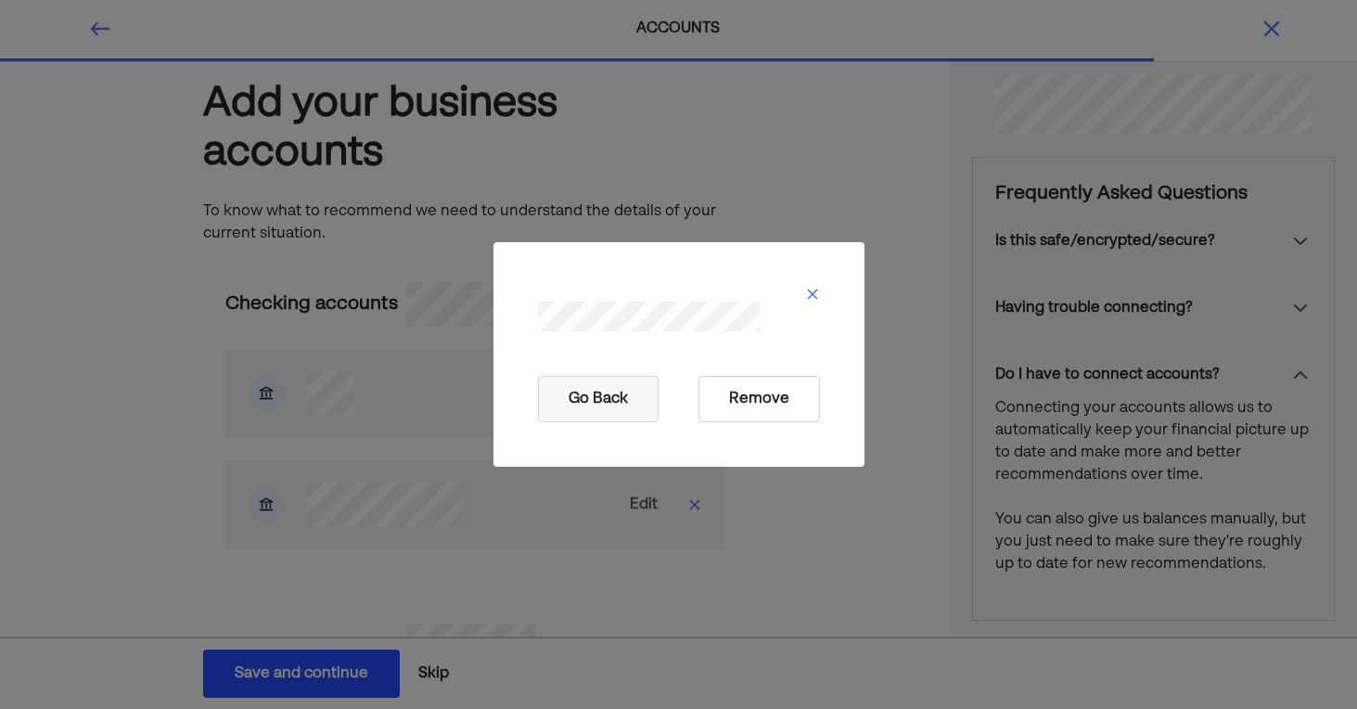
click at [737, 403] on button "Remove" at bounding box center [760, 399] width 122 height 46
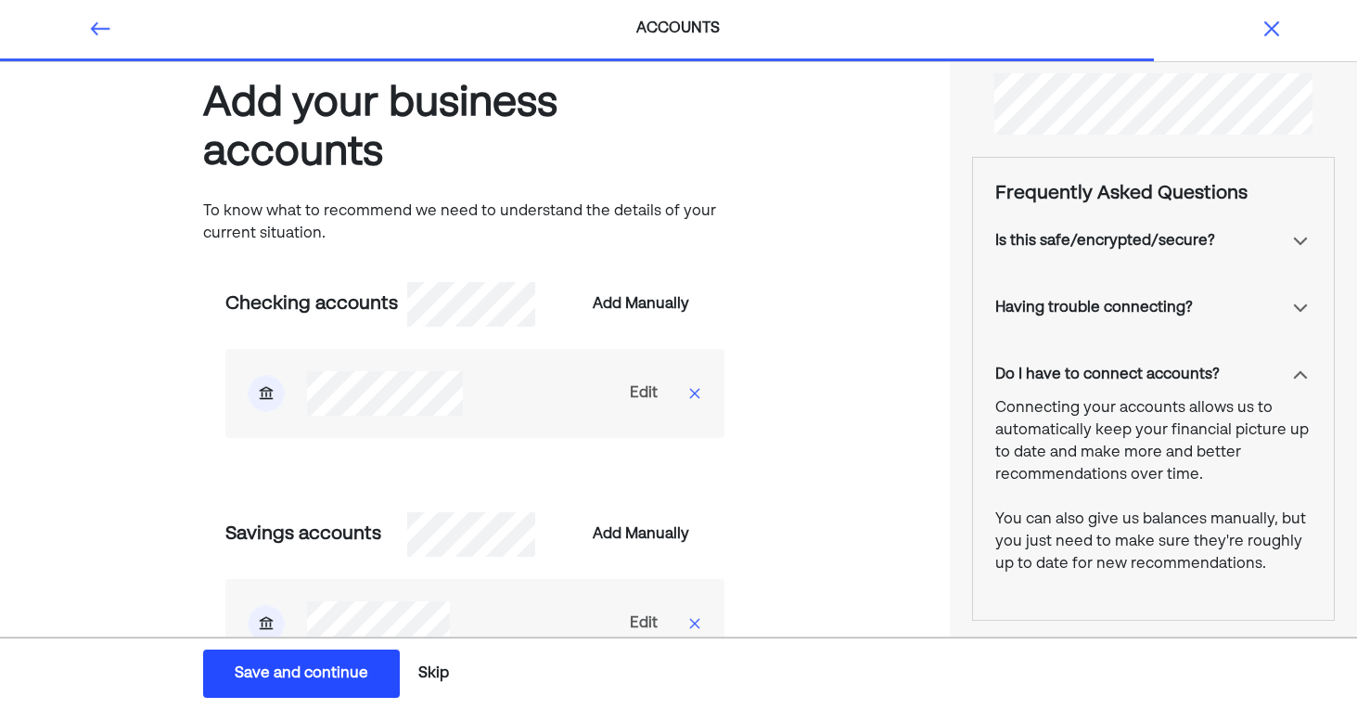
click at [697, 395] on img at bounding box center [694, 393] width 15 height 15
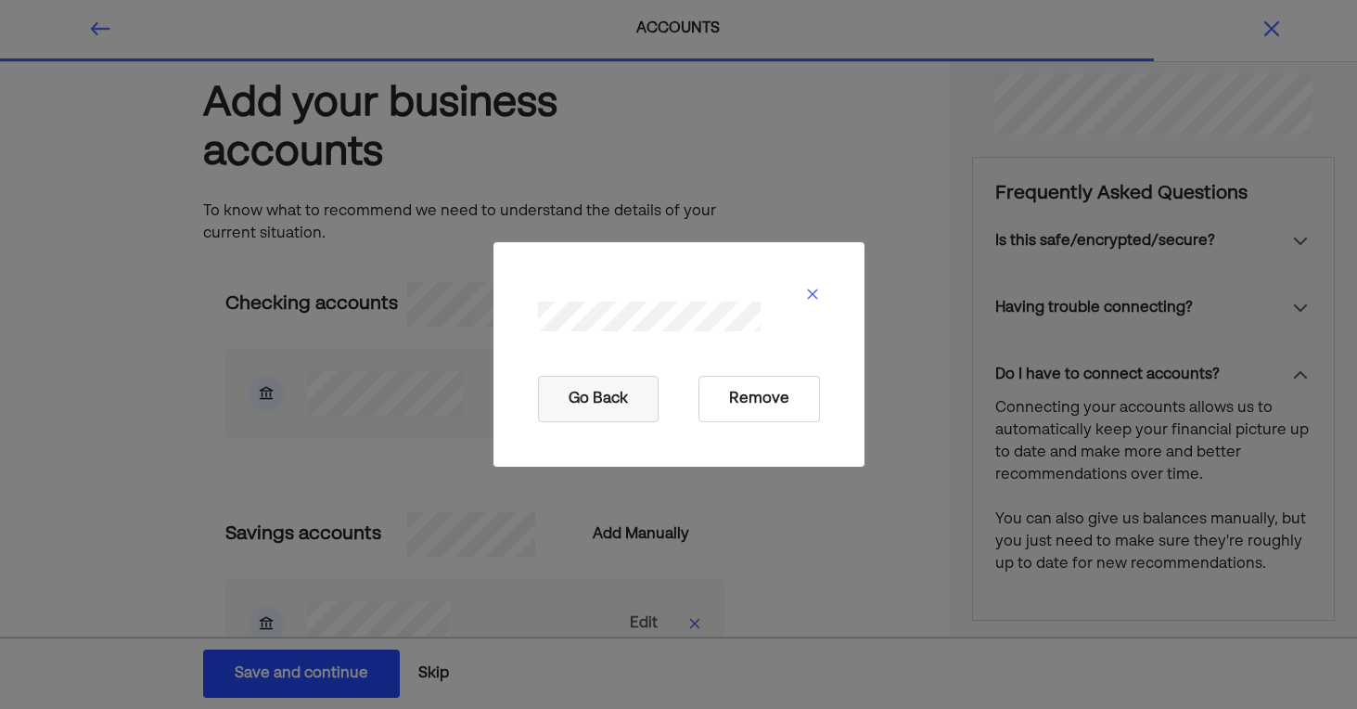
click at [737, 398] on button "Remove" at bounding box center [760, 399] width 122 height 46
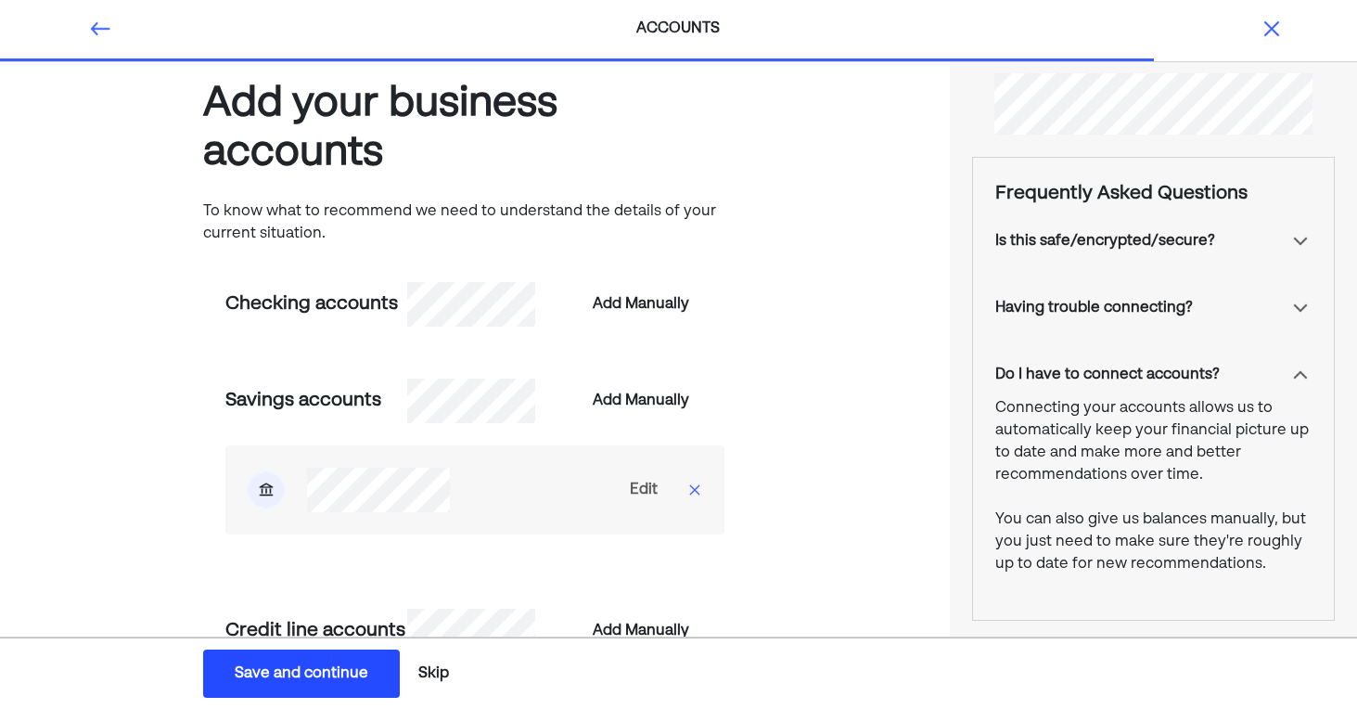
click at [698, 490] on img at bounding box center [694, 489] width 15 height 15
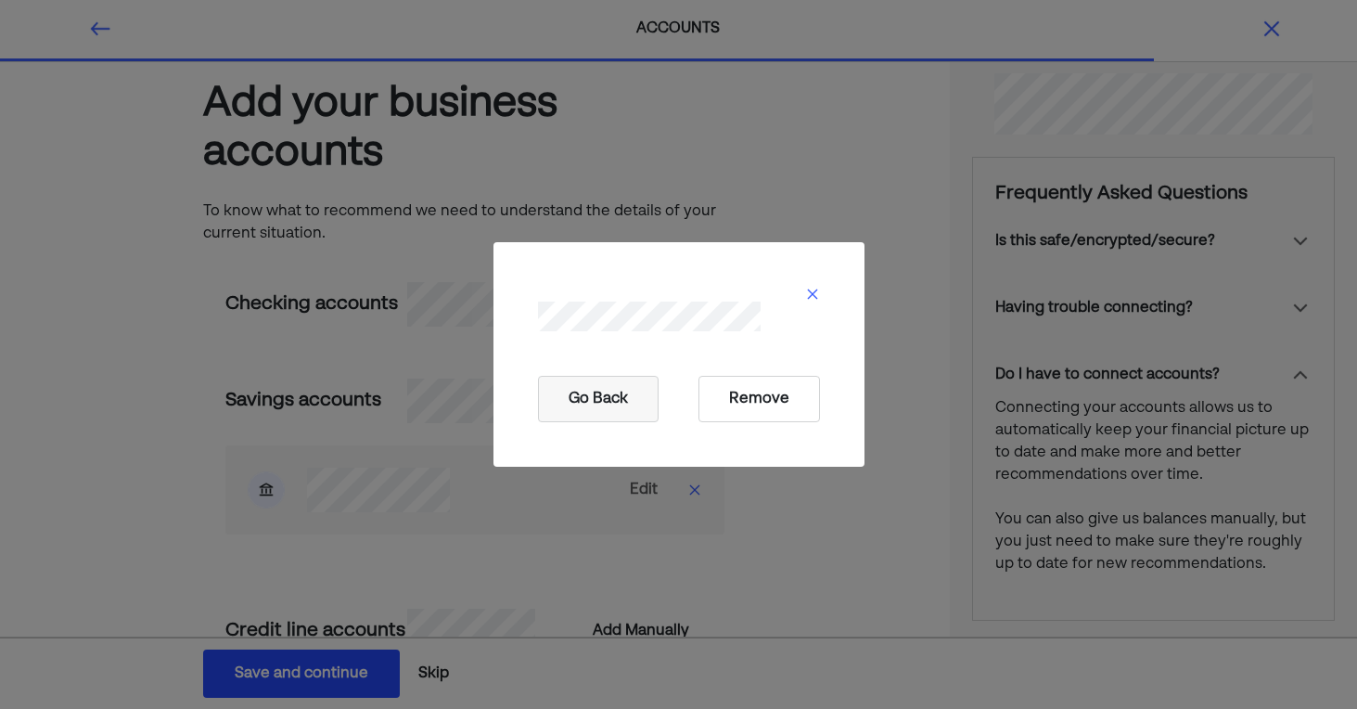
click at [739, 401] on button "Remove" at bounding box center [760, 399] width 122 height 46
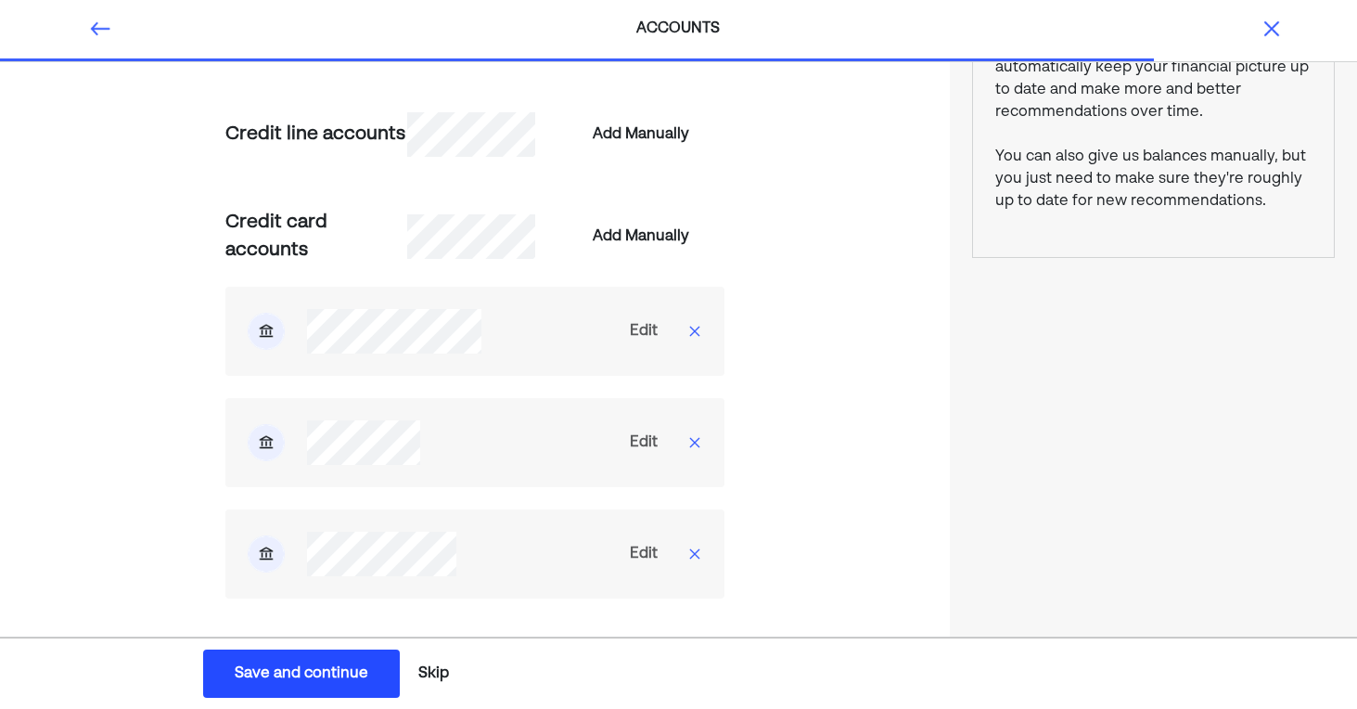
scroll to position [412, 0]
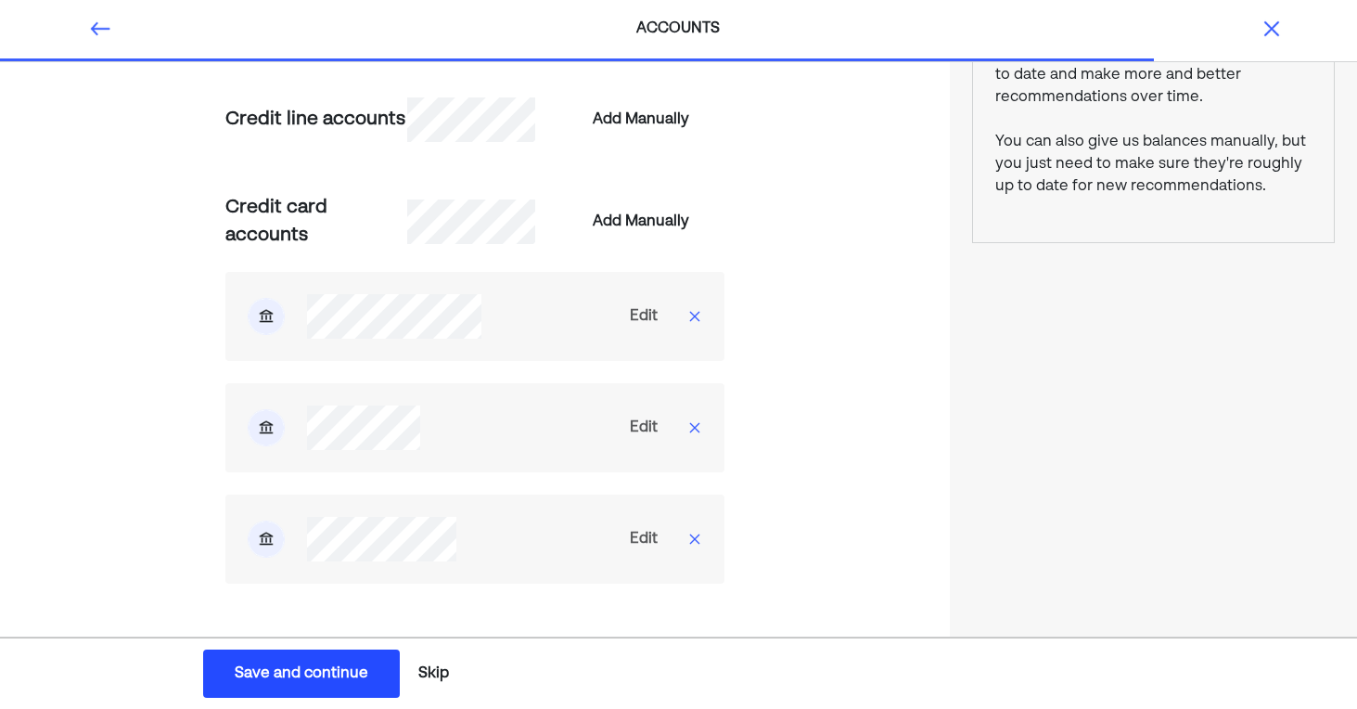
click at [647, 314] on div "Edit" at bounding box center [644, 316] width 28 height 22
select select "****"
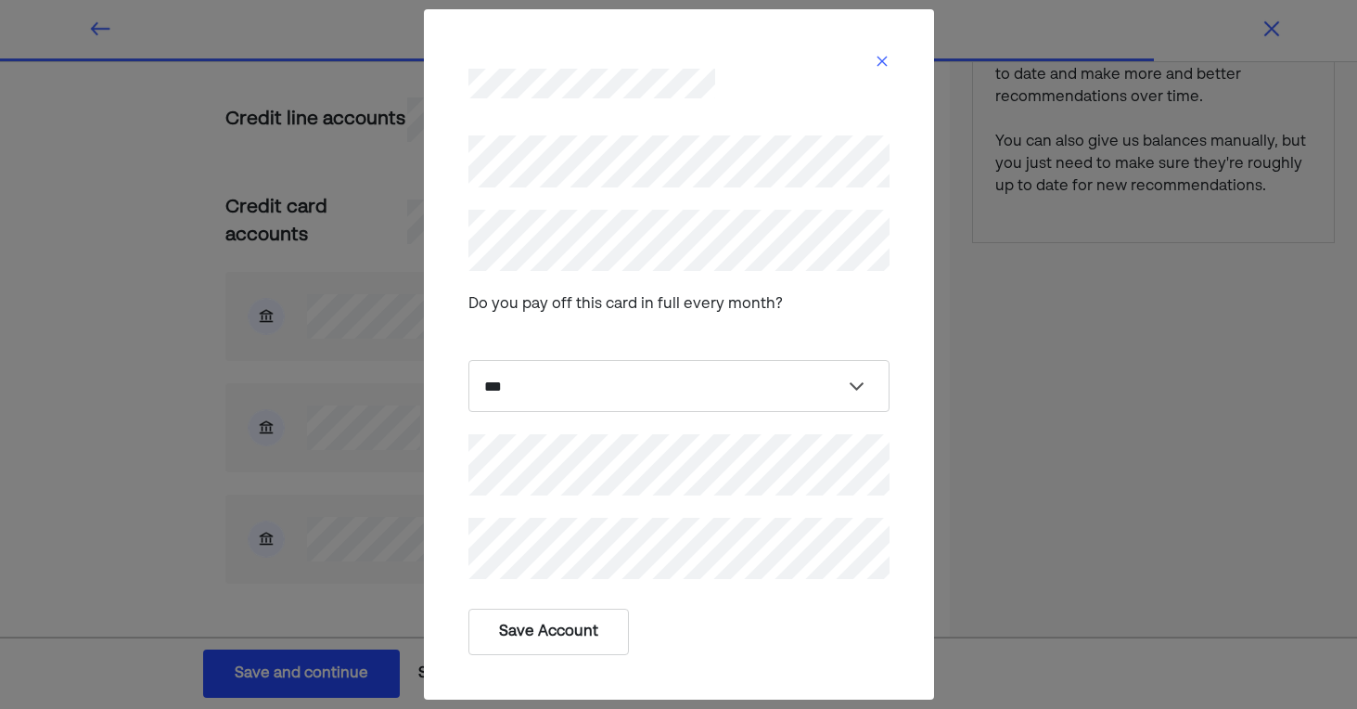
click at [578, 635] on button "Save Account" at bounding box center [548, 632] width 160 height 46
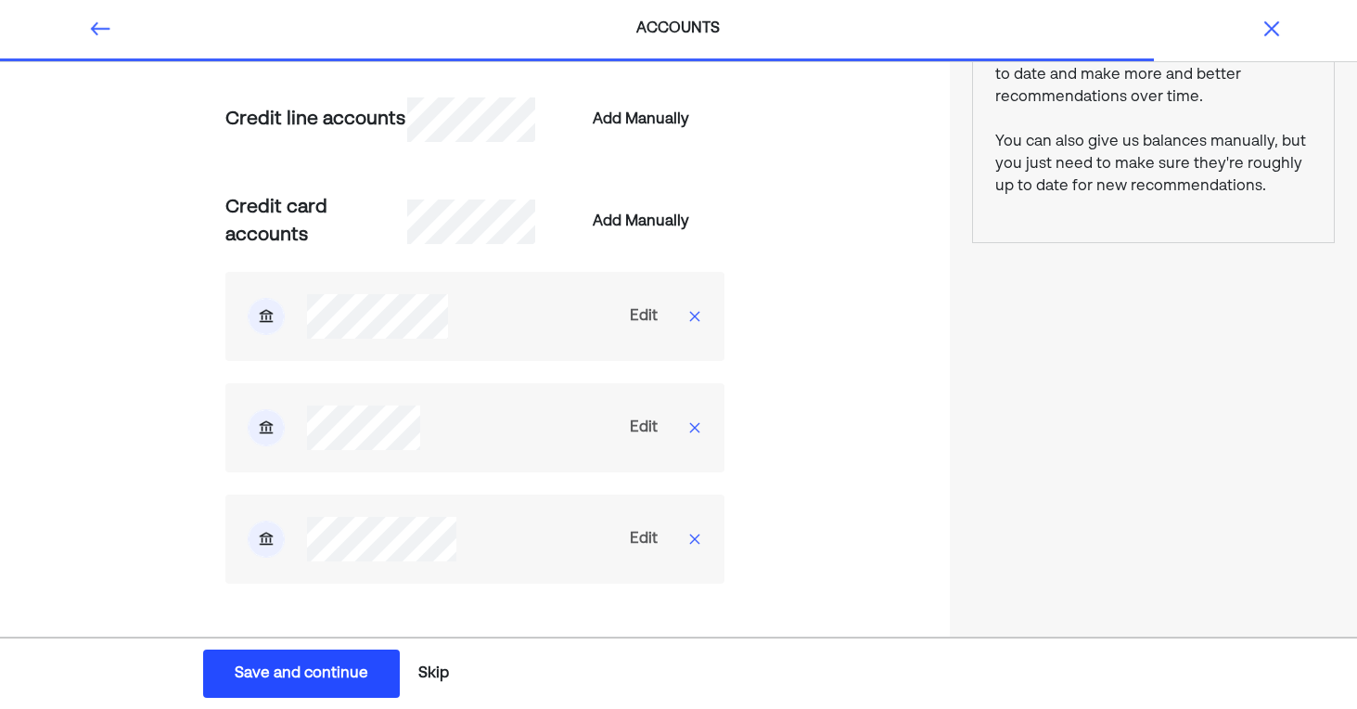
click at [631, 432] on div "Edit" at bounding box center [644, 428] width 28 height 22
select select "****"
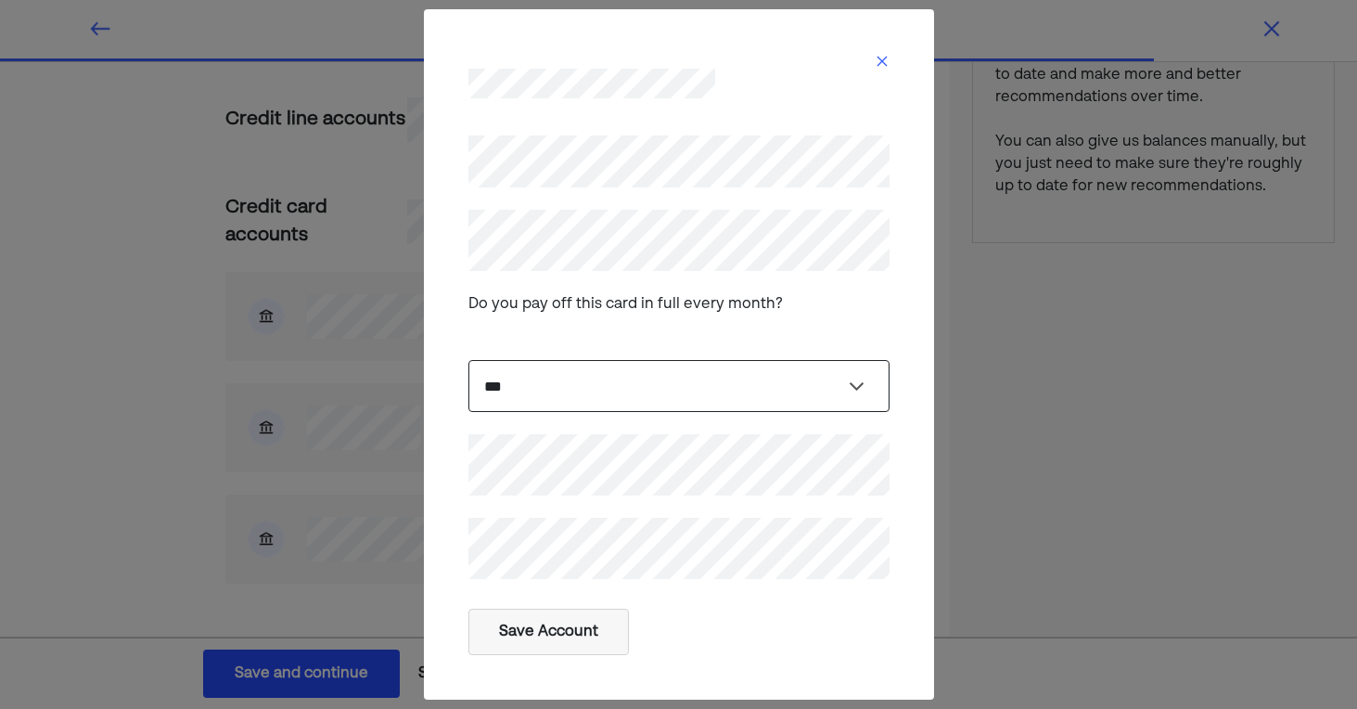
click at [573, 377] on select "**********" at bounding box center [678, 386] width 421 height 52
click at [468, 360] on select "**********" at bounding box center [678, 386] width 421 height 52
click at [566, 631] on button "Save Account" at bounding box center [548, 632] width 160 height 46
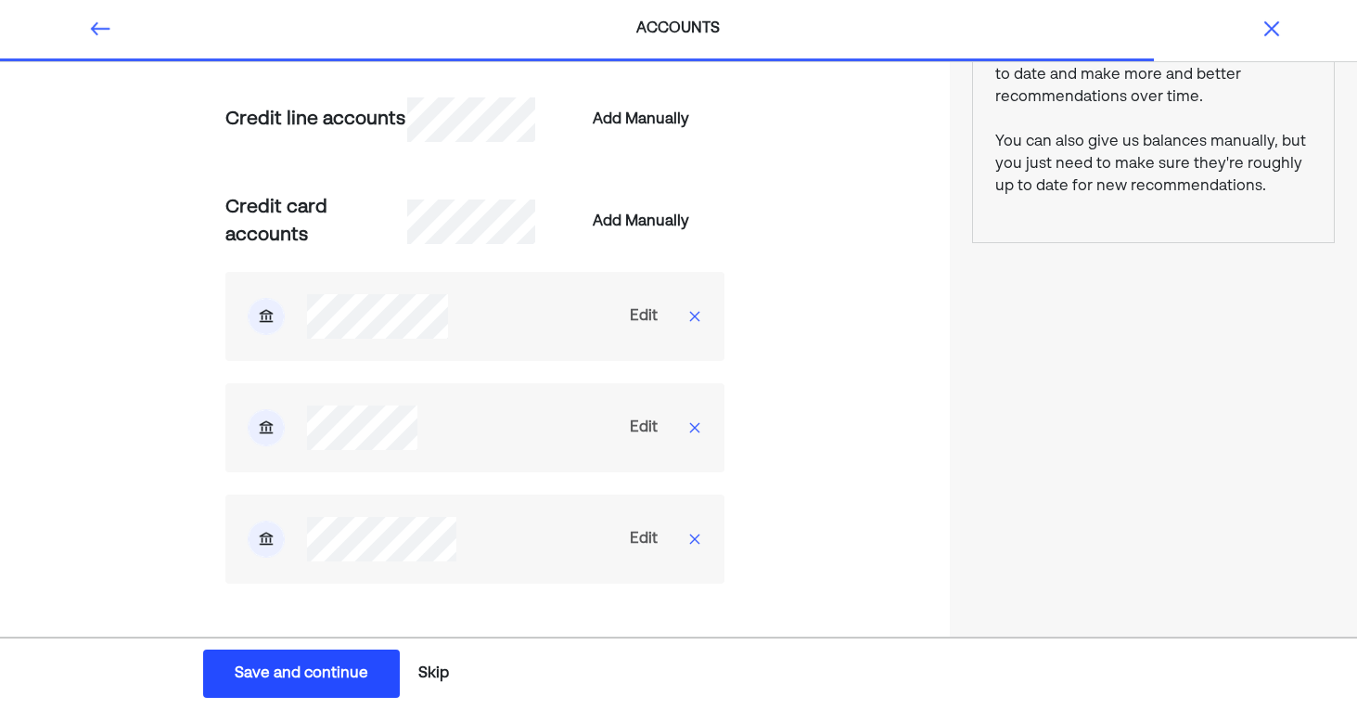
click at [636, 535] on div "Edit" at bounding box center [644, 539] width 28 height 22
select select "****"
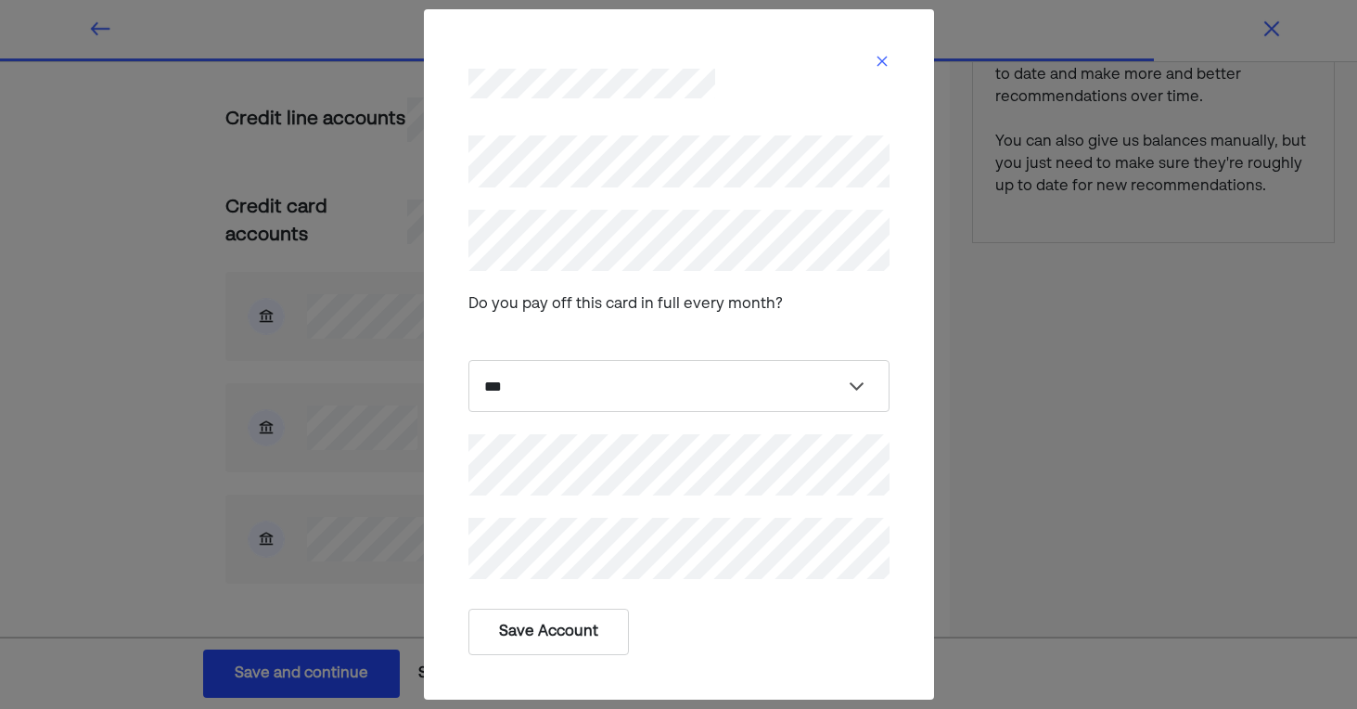
click at [597, 631] on button "Save Account" at bounding box center [548, 632] width 160 height 46
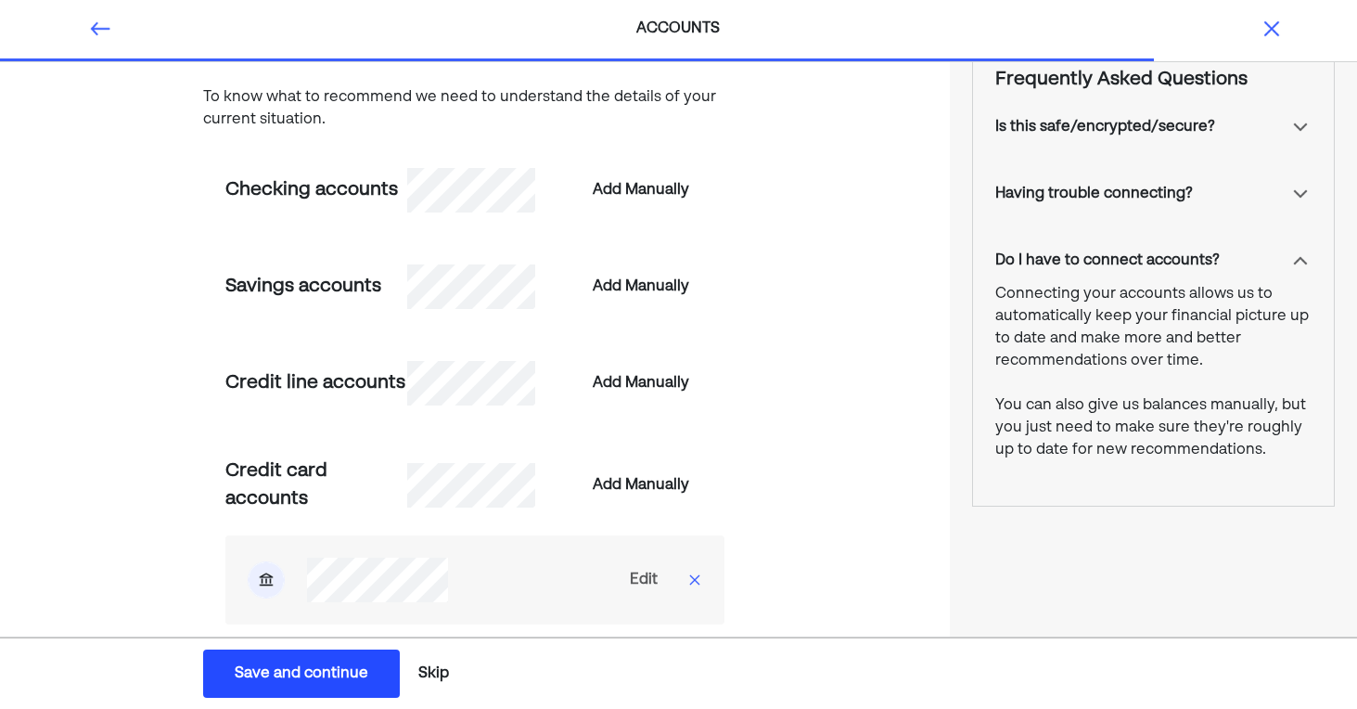
scroll to position [135, 0]
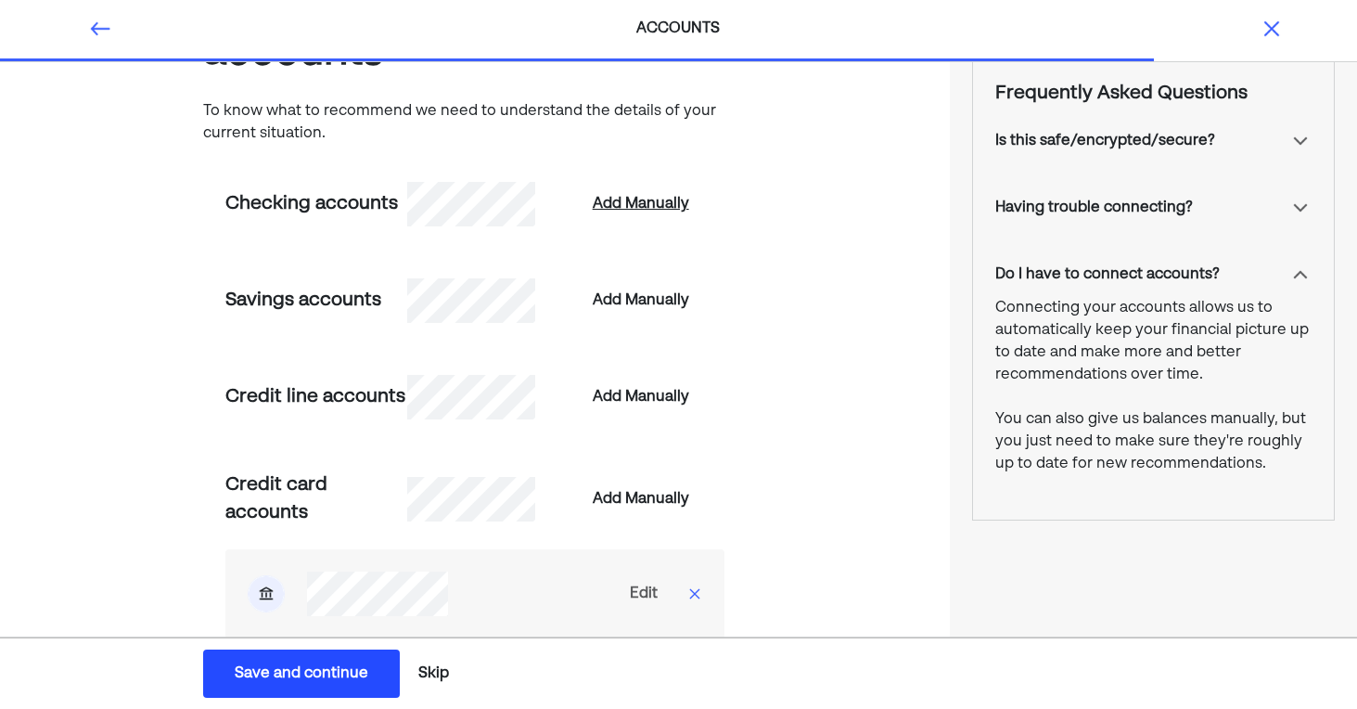
click at [650, 206] on div "Add Manually" at bounding box center [641, 204] width 96 height 22
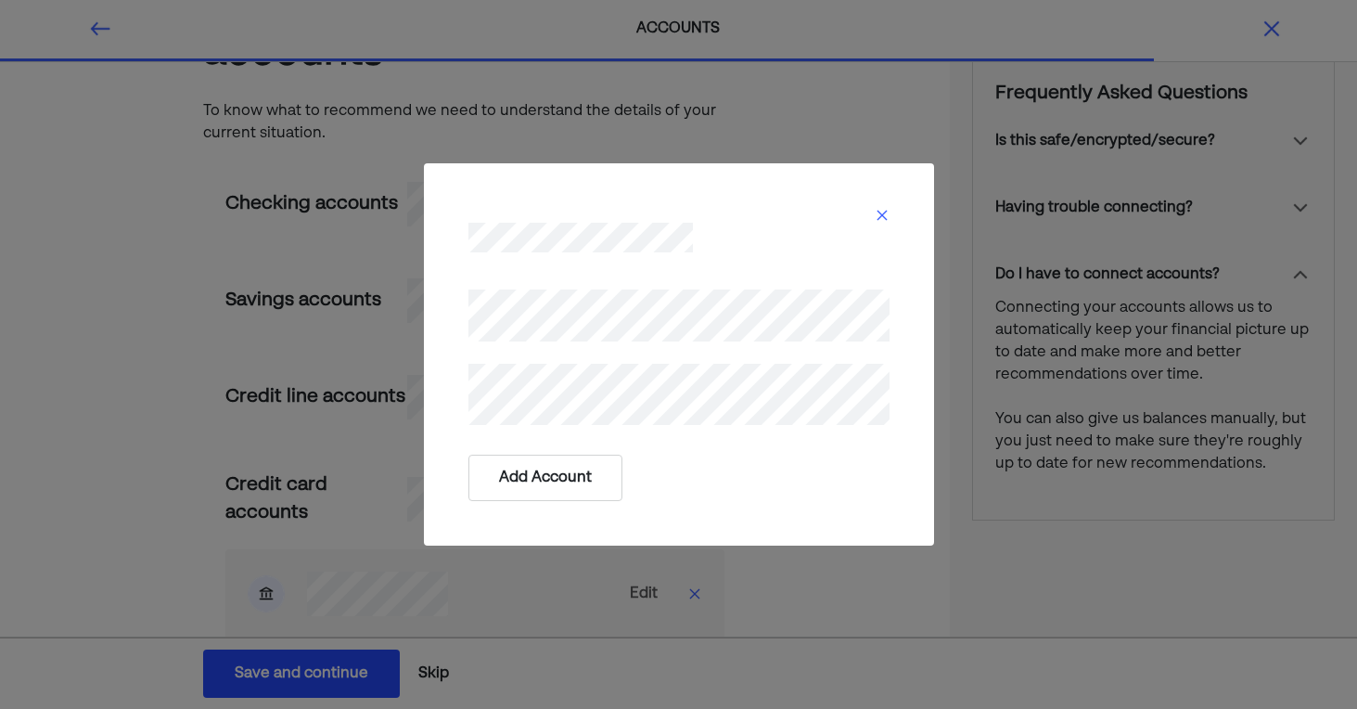
click at [509, 468] on button "Add Account" at bounding box center [545, 478] width 154 height 46
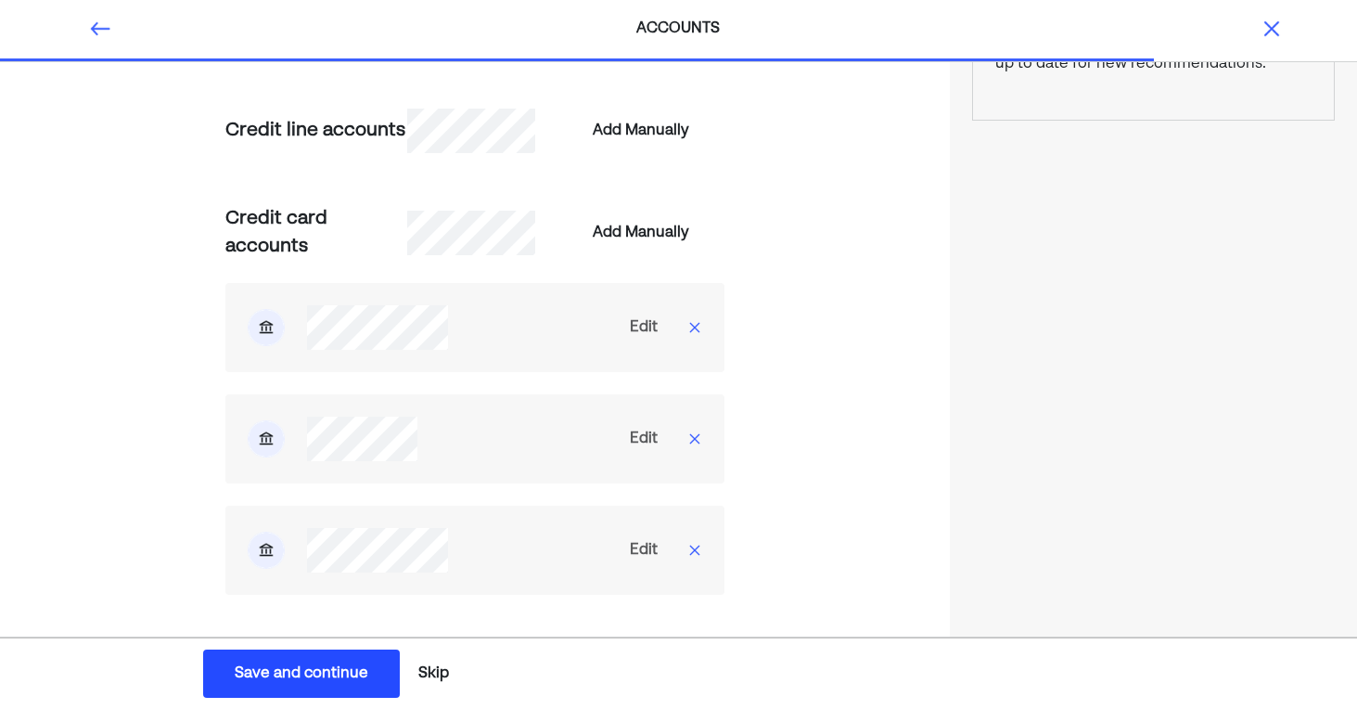
scroll to position [591, 0]
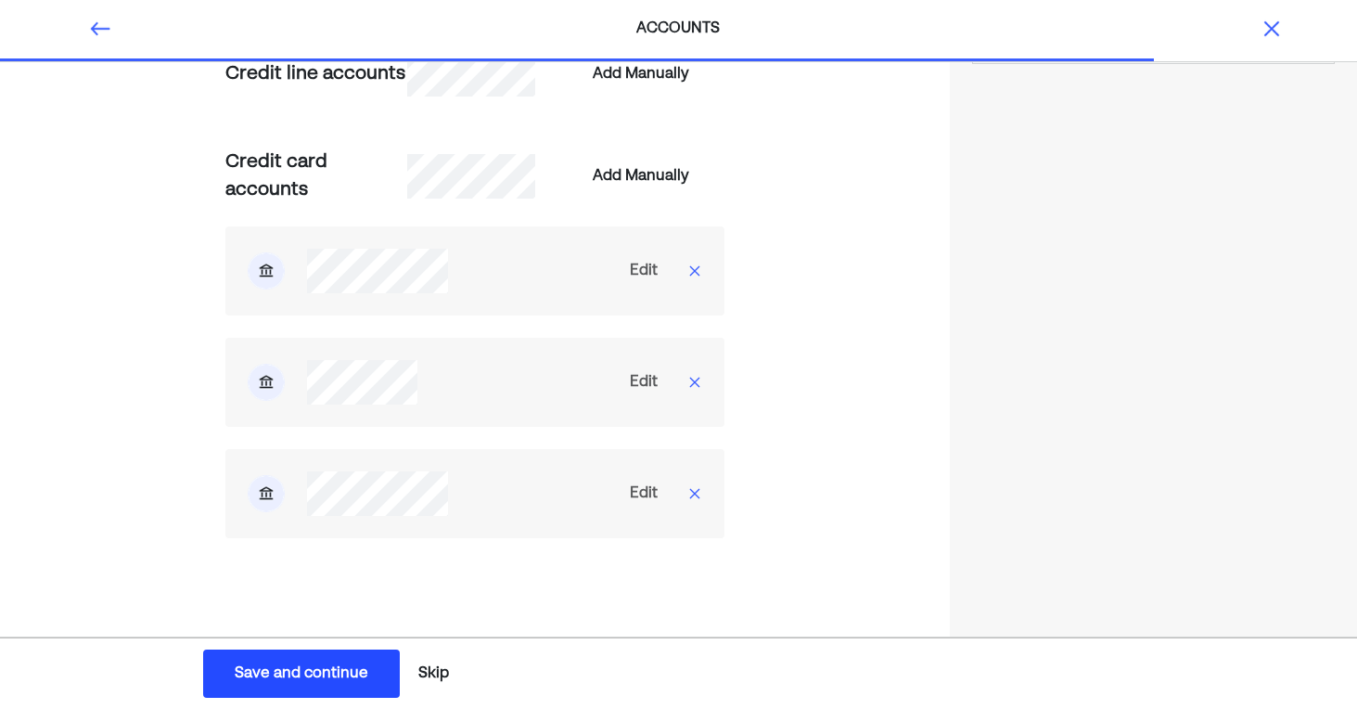
click at [344, 667] on div "Save and continue" at bounding box center [302, 673] width 134 height 22
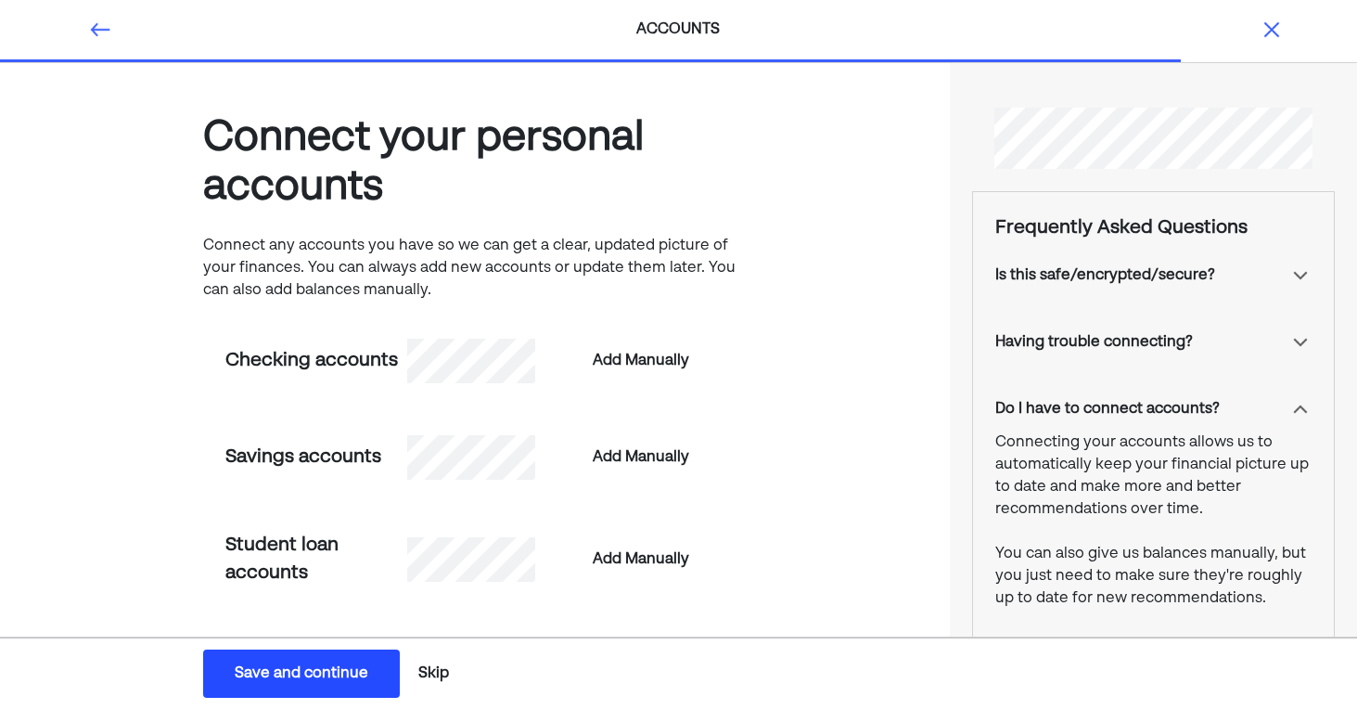
scroll to position [0, 0]
click at [634, 359] on div "Add Manually" at bounding box center [641, 361] width 96 height 22
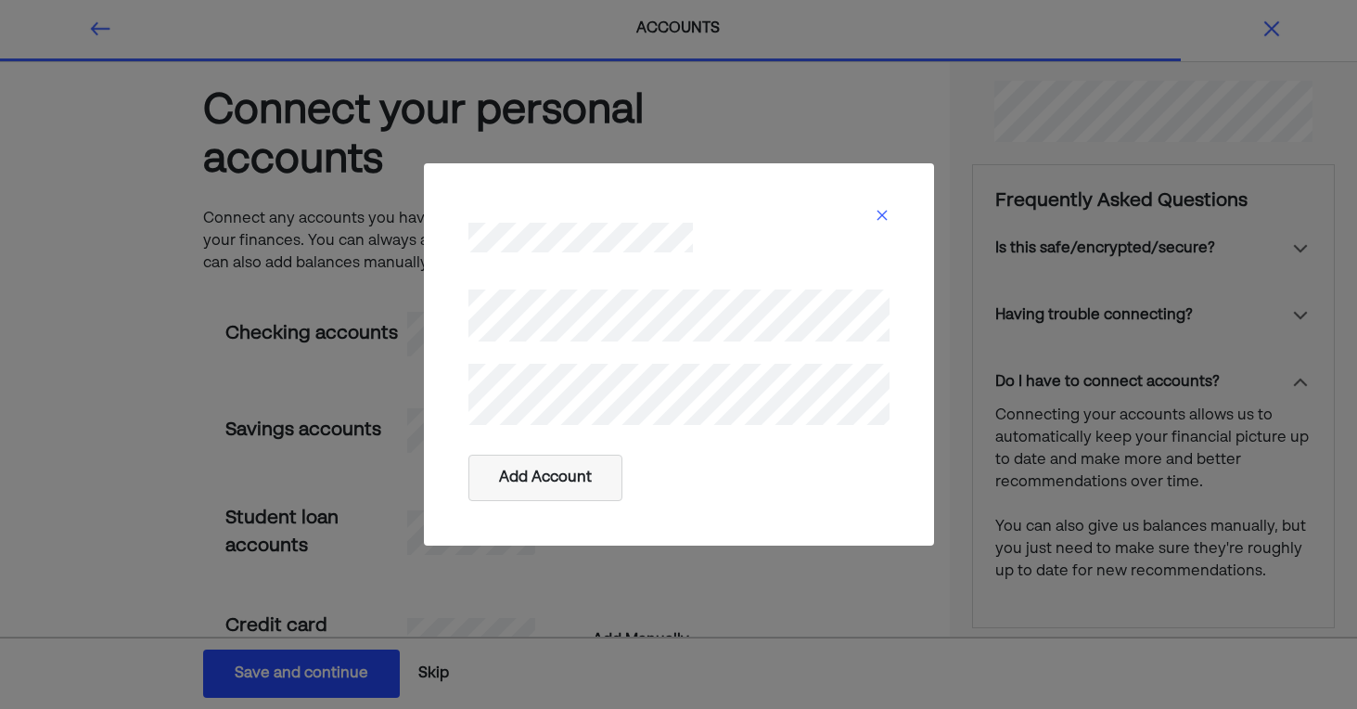
scroll to position [35, 0]
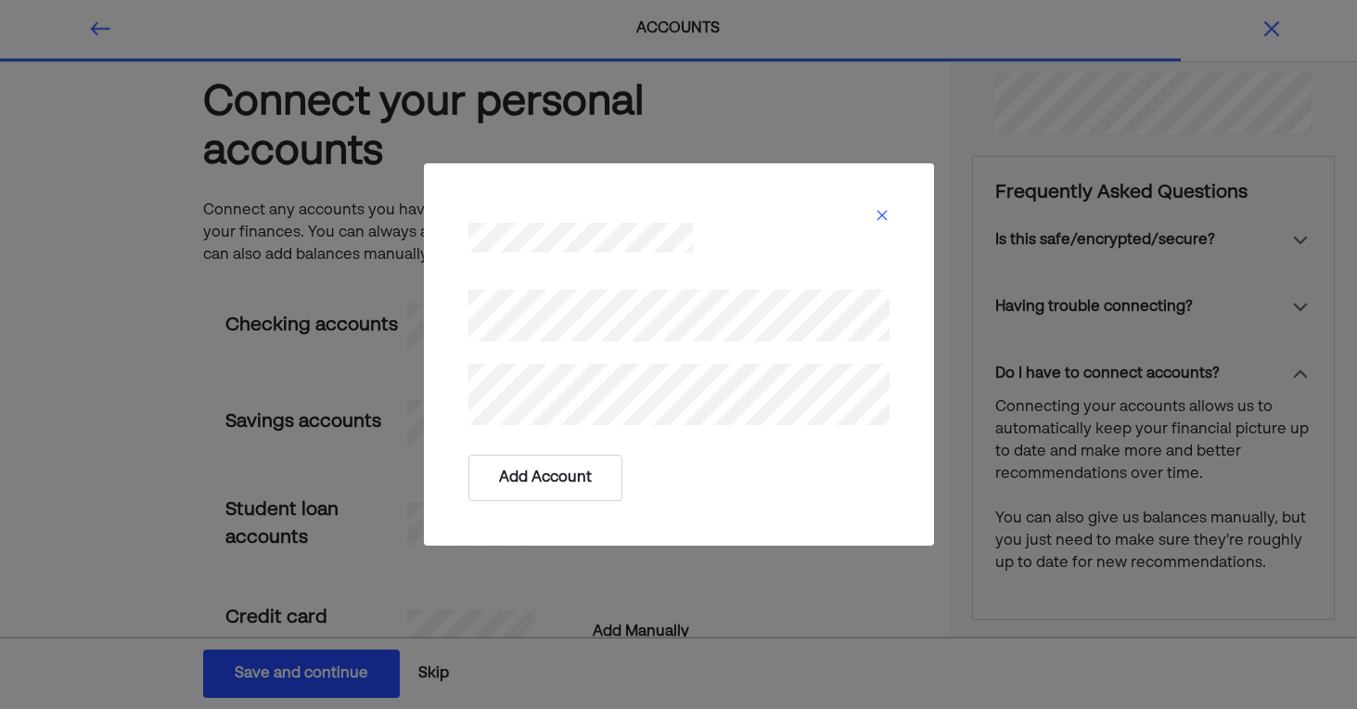
click at [568, 473] on button "Add Account" at bounding box center [545, 478] width 154 height 46
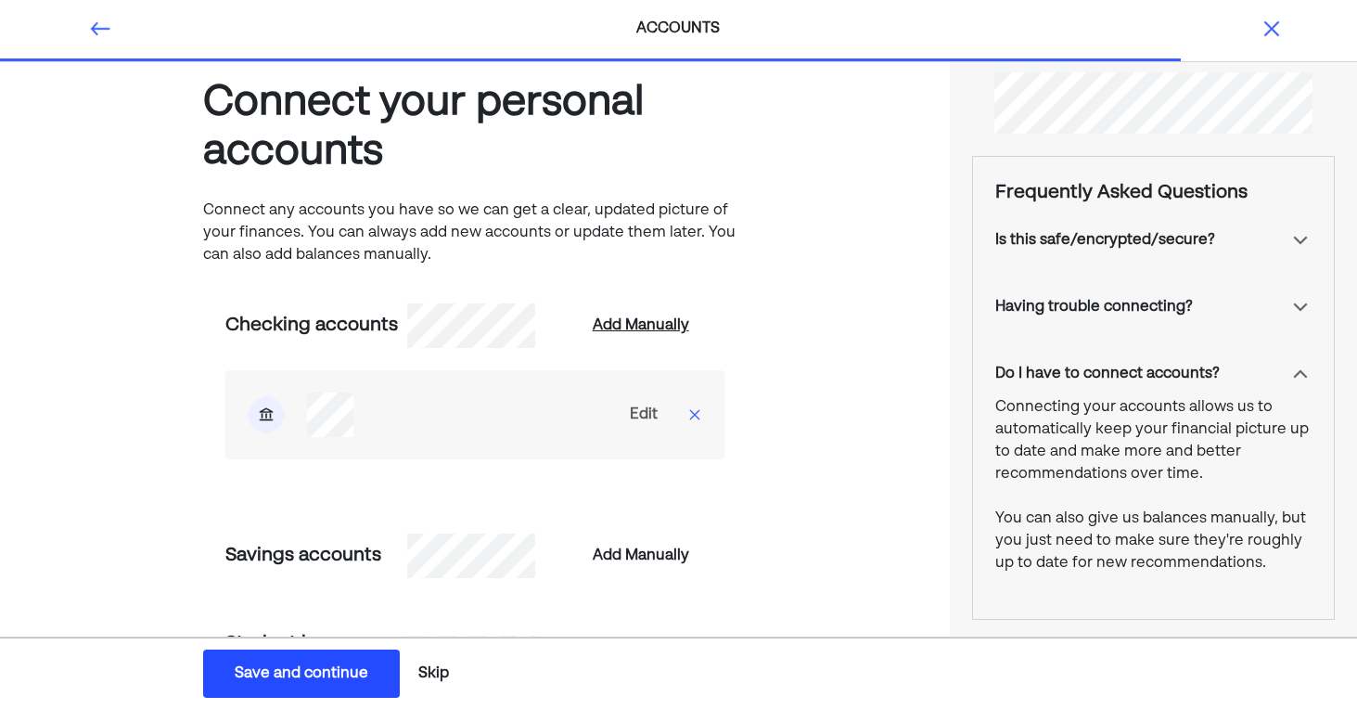
click at [631, 327] on div "Add Manually" at bounding box center [641, 325] width 96 height 22
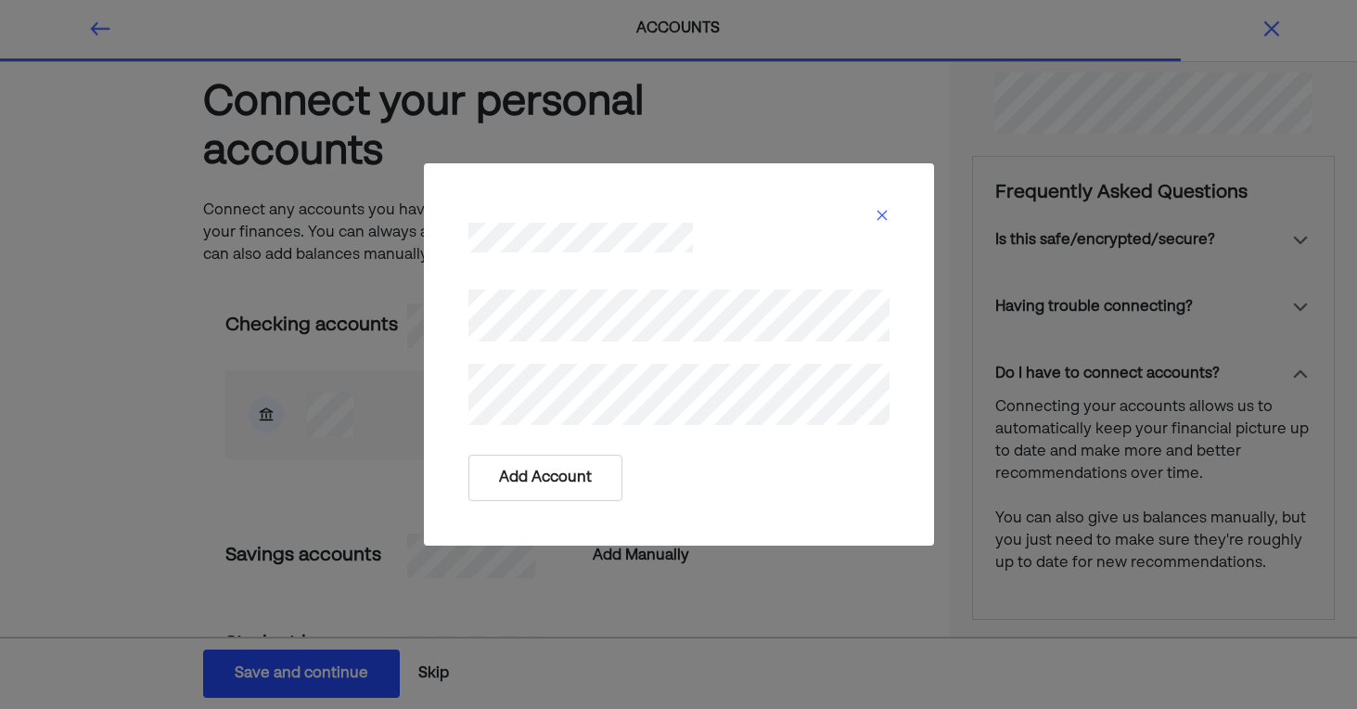
click at [594, 489] on button "Add Account" at bounding box center [545, 478] width 154 height 46
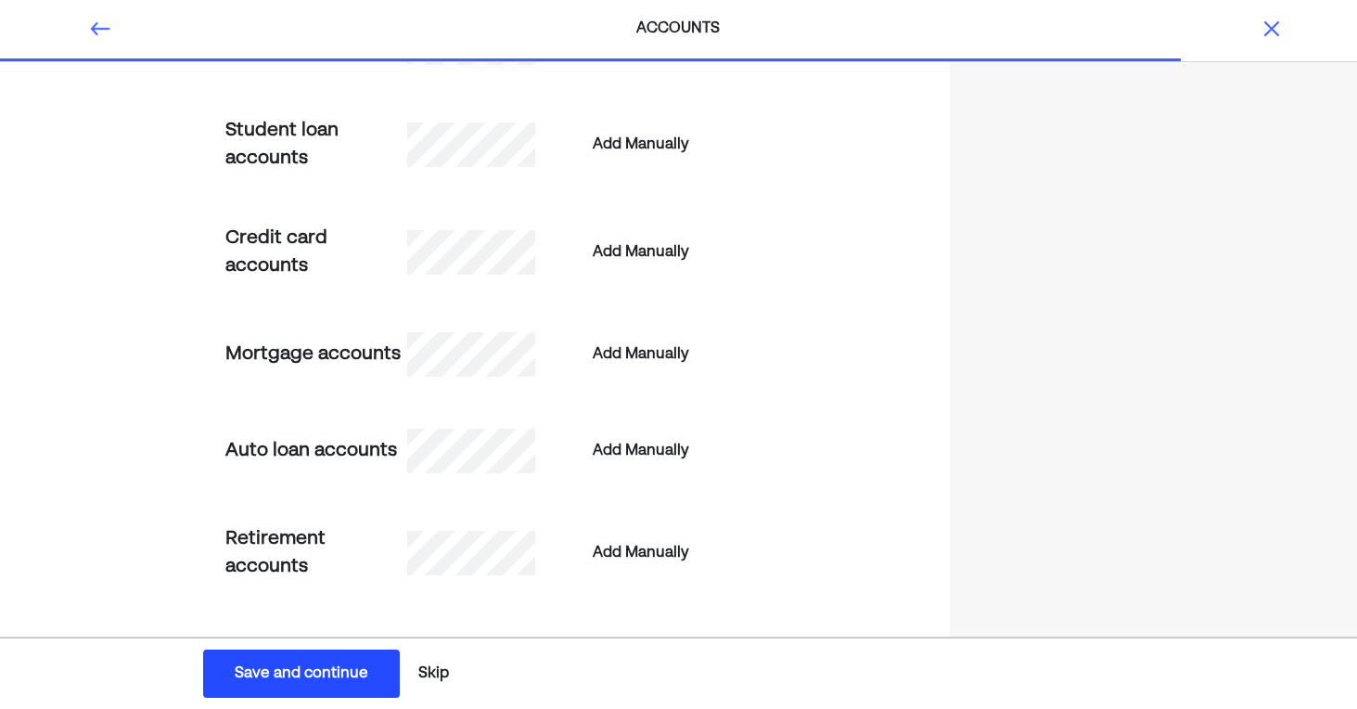
scroll to position [665, 0]
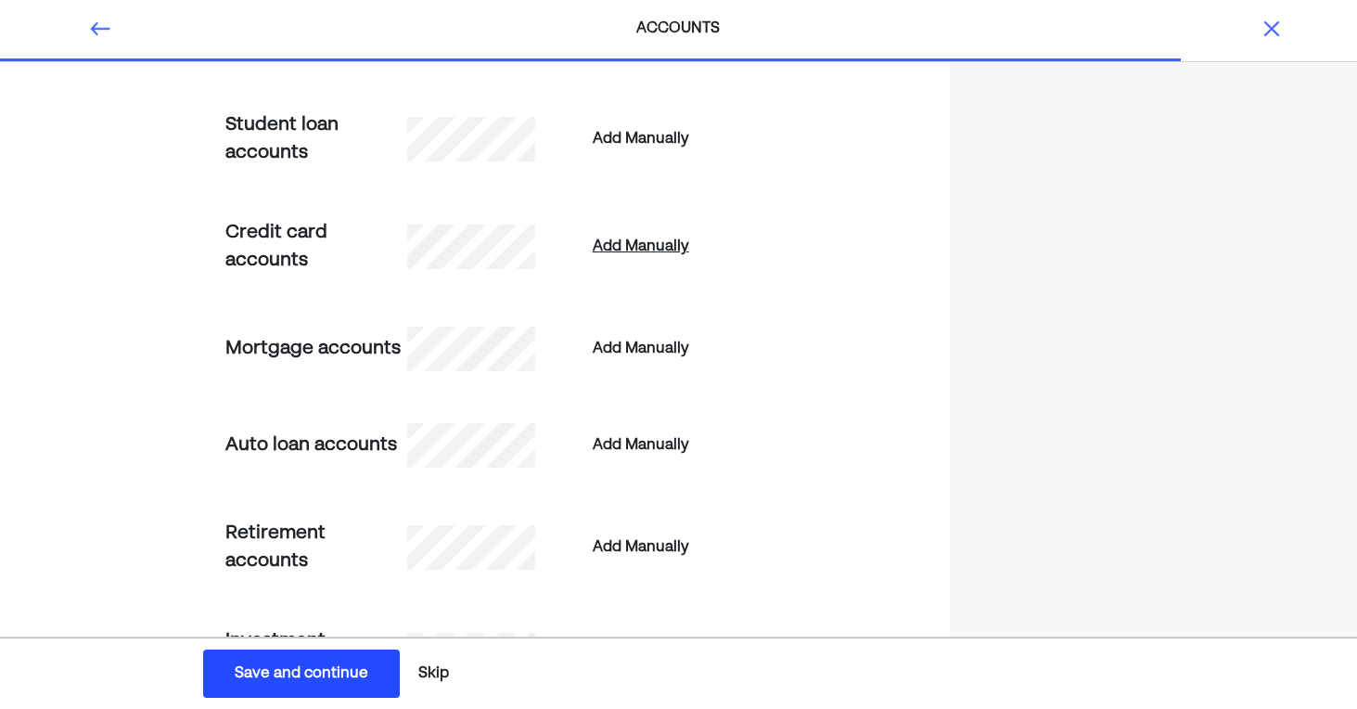
click at [654, 246] on div "Add Manually" at bounding box center [641, 247] width 96 height 22
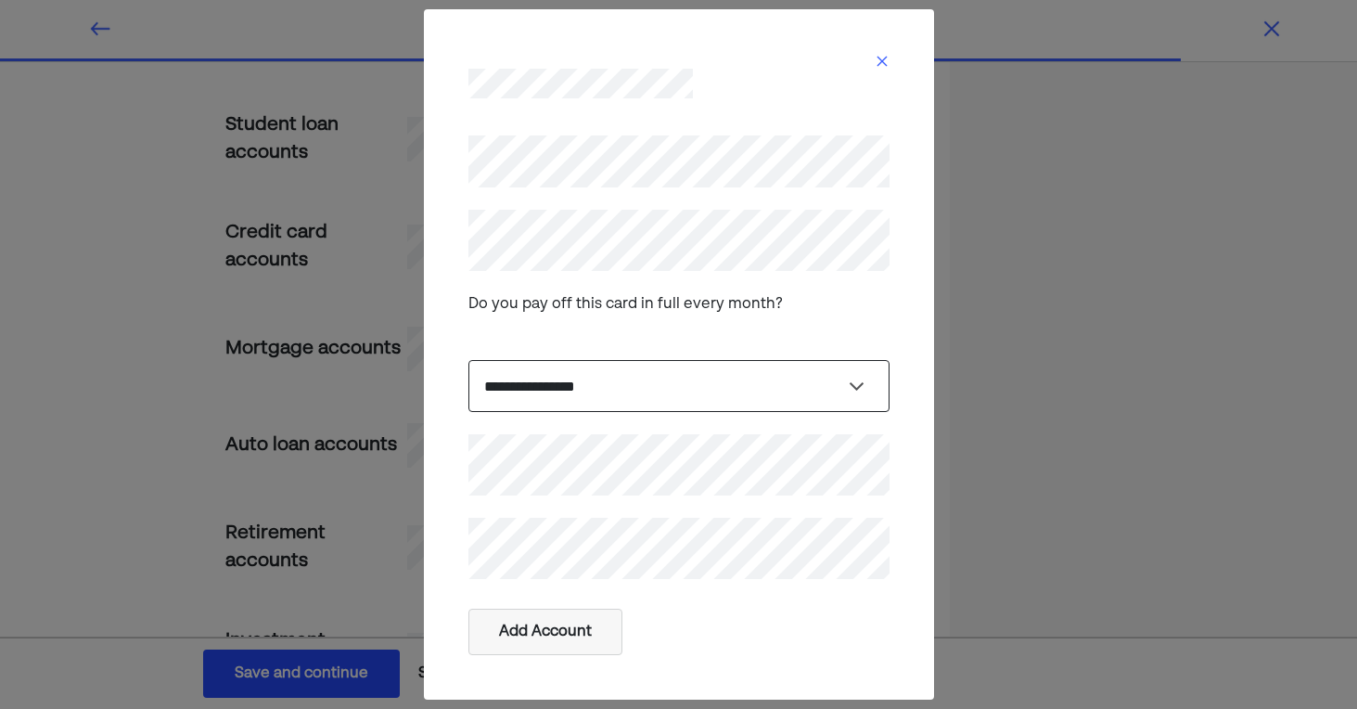
click at [603, 383] on select "**********" at bounding box center [678, 386] width 421 height 52
select select "****"
click at [468, 360] on select "**********" at bounding box center [678, 386] width 421 height 52
click at [547, 627] on button "Add Account" at bounding box center [545, 632] width 154 height 46
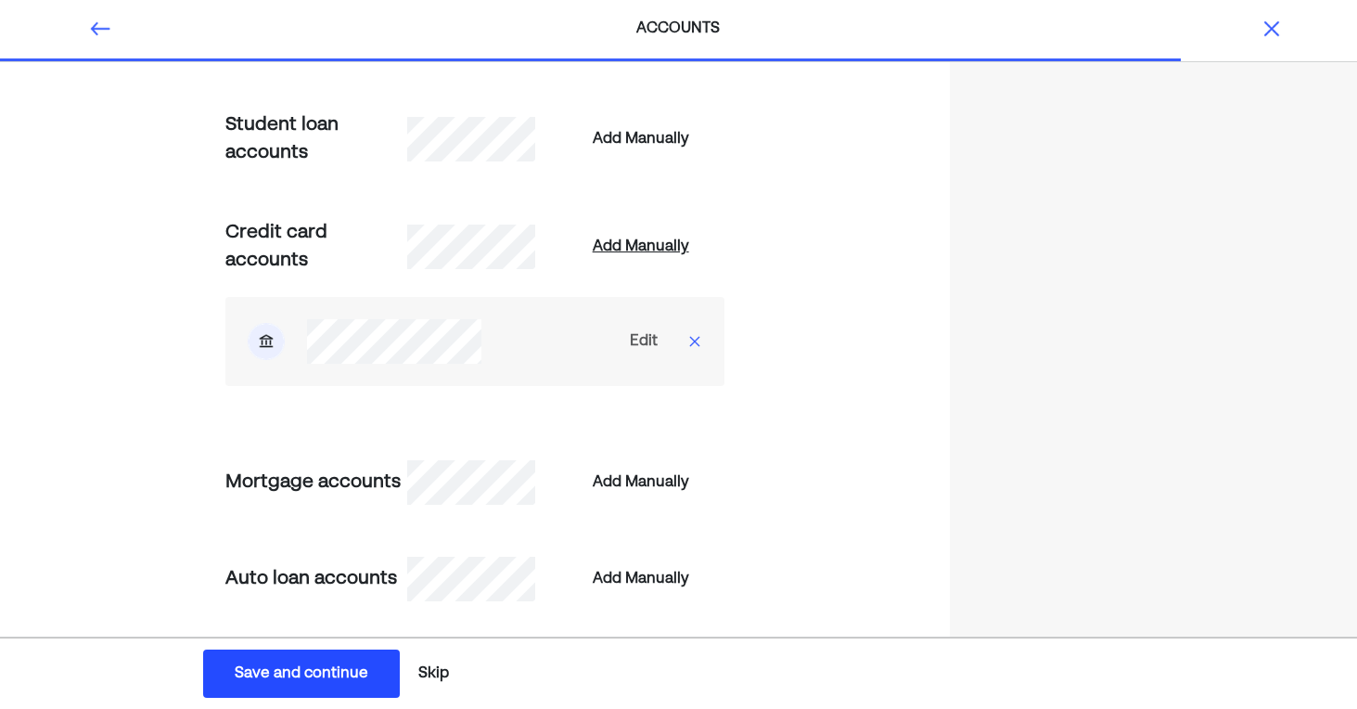
click at [622, 249] on div "Add Manually" at bounding box center [641, 247] width 96 height 22
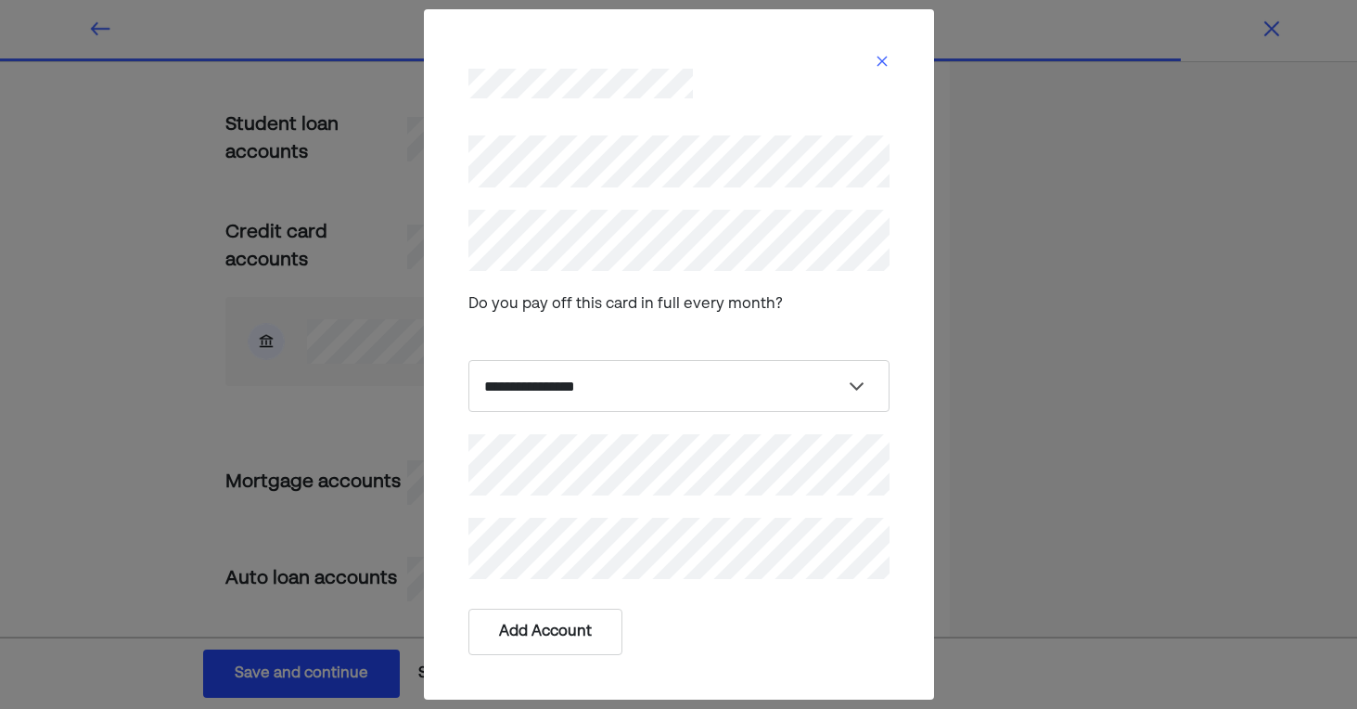
click at [569, 623] on button "Add Account" at bounding box center [545, 632] width 154 height 46
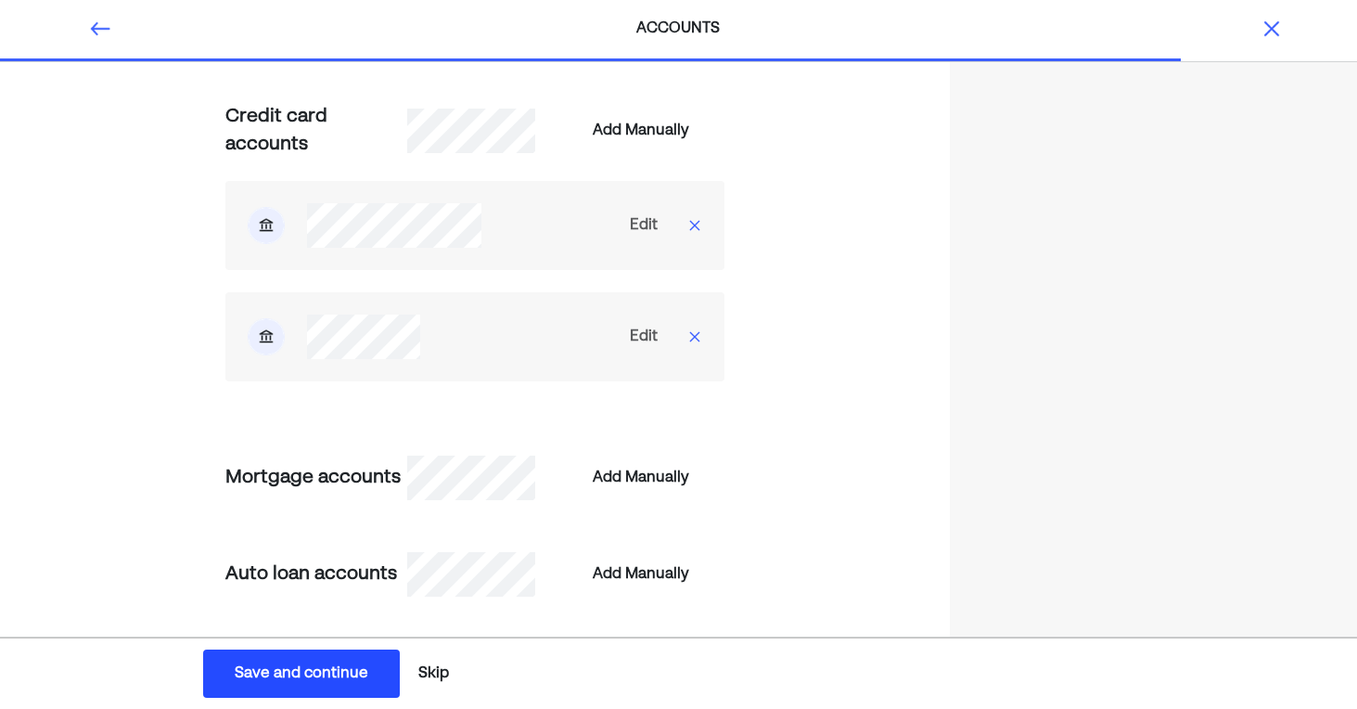
scroll to position [785, 0]
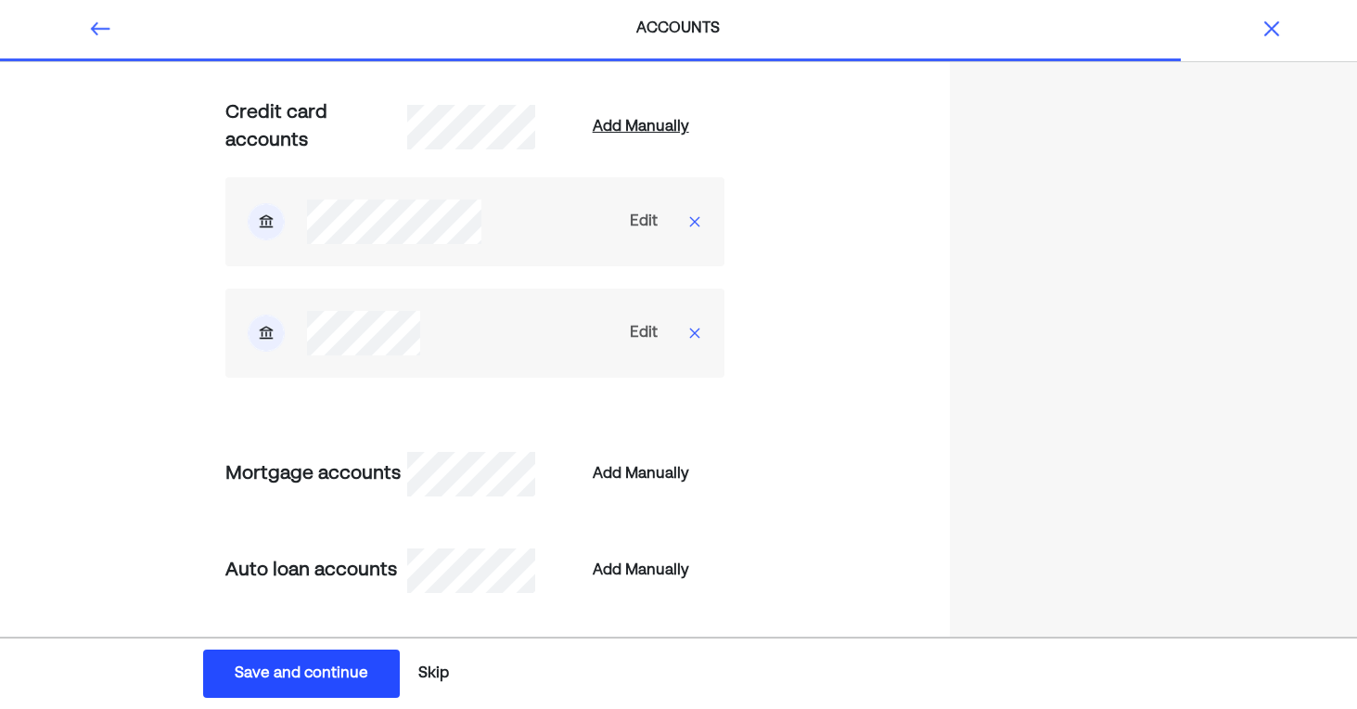
click at [652, 129] on div "Add Manually" at bounding box center [641, 127] width 96 height 22
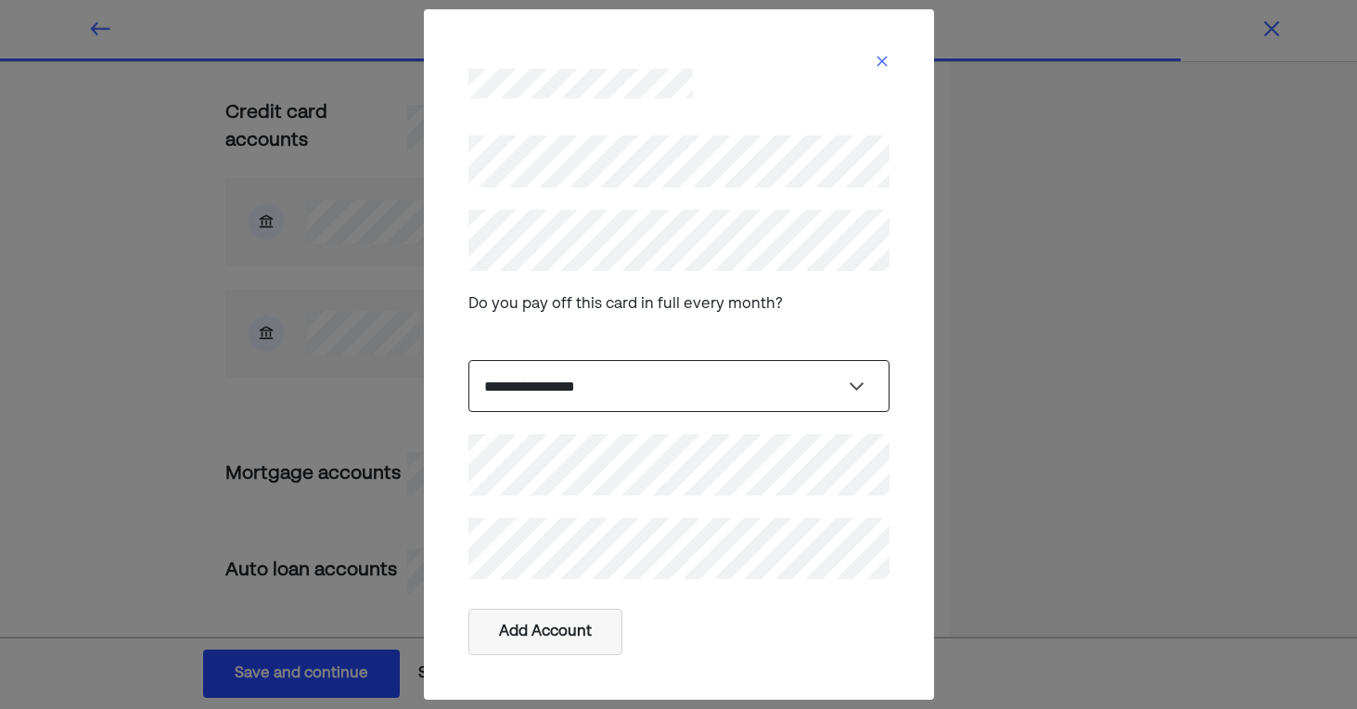
click at [609, 385] on select "**********" at bounding box center [678, 386] width 421 height 52
select select "****"
click at [468, 360] on select "**********" at bounding box center [678, 386] width 421 height 52
click at [575, 622] on button "Add Account" at bounding box center [545, 632] width 154 height 46
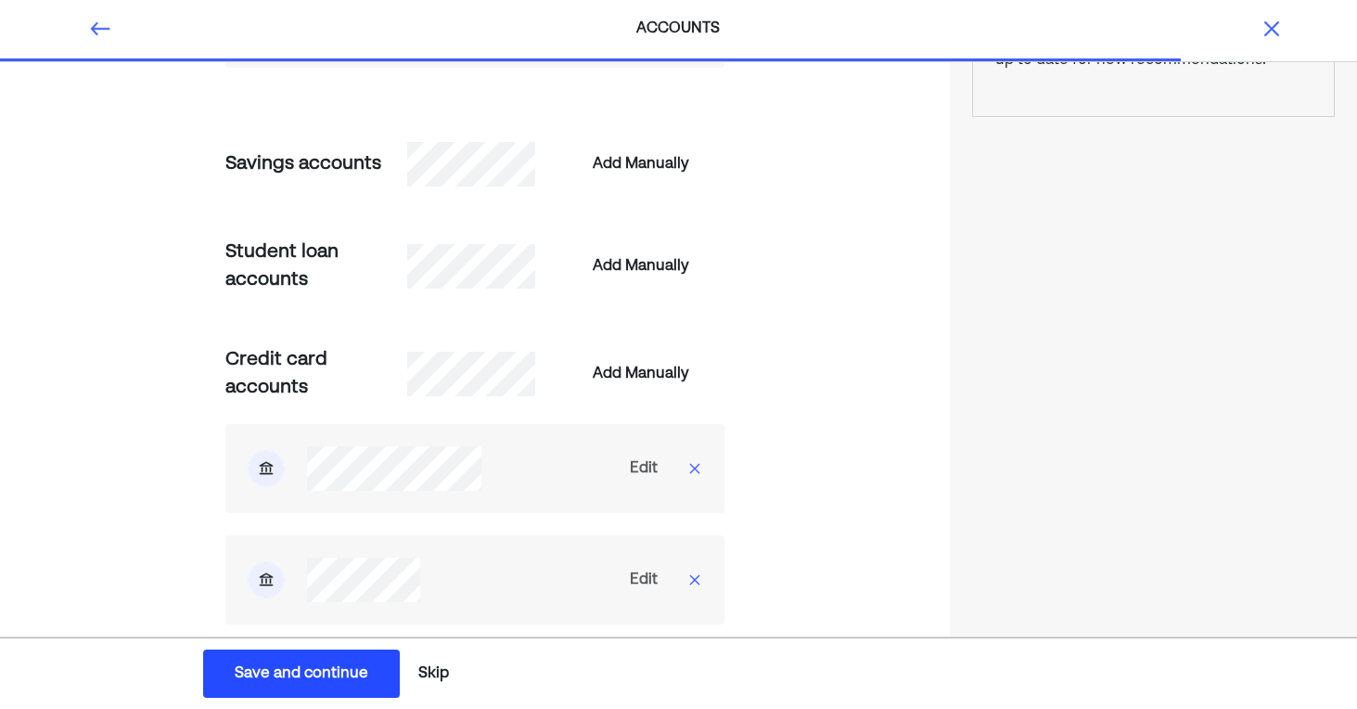
scroll to position [529, 0]
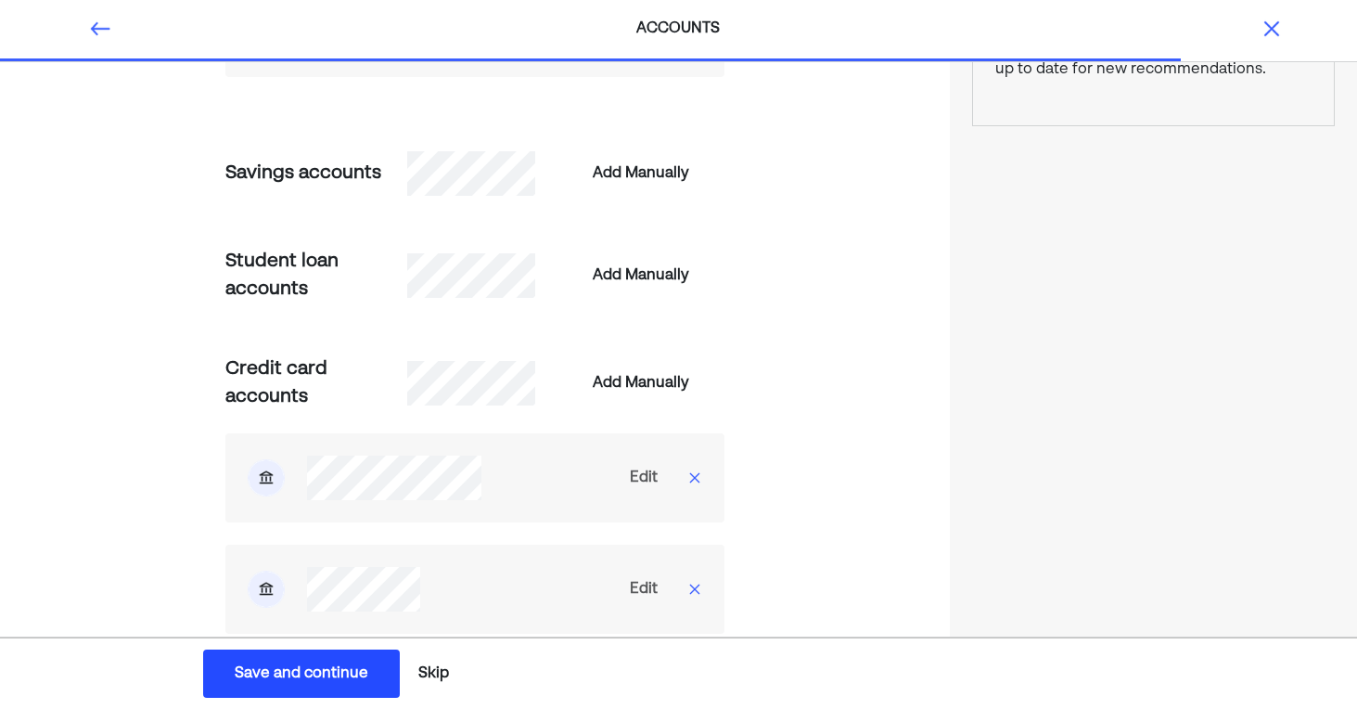
click at [310, 673] on div "Save and continue" at bounding box center [302, 673] width 134 height 22
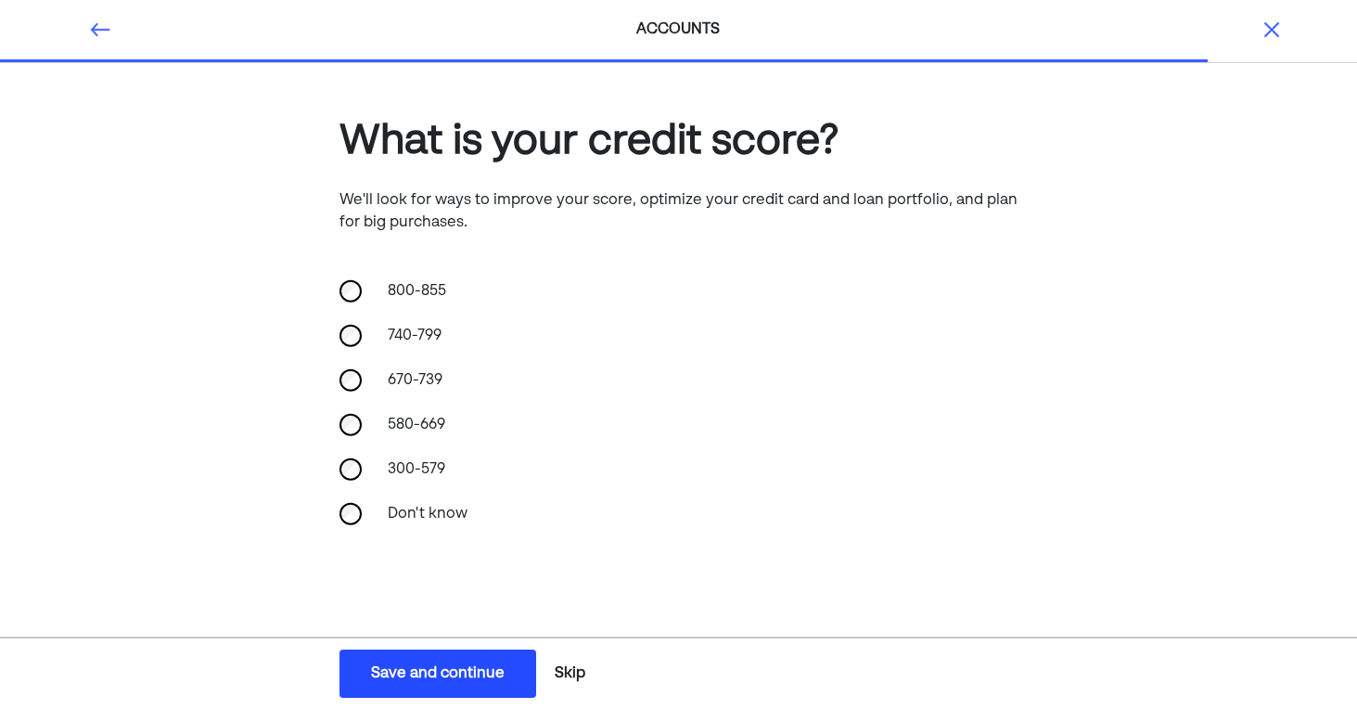
scroll to position [0, 0]
click at [101, 31] on img at bounding box center [100, 30] width 22 height 22
